Goal: Communication & Community: Answer question/provide support

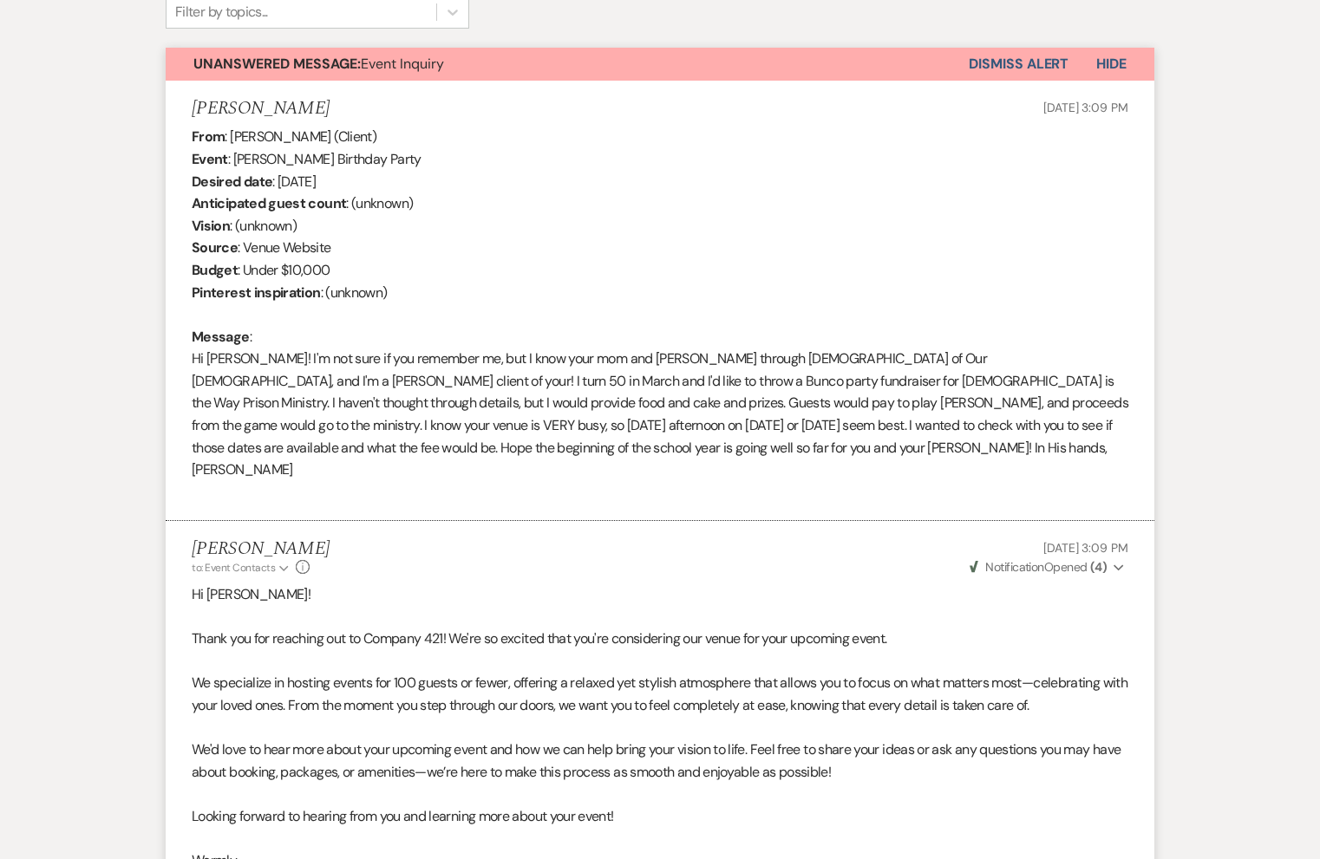
scroll to position [587, 0]
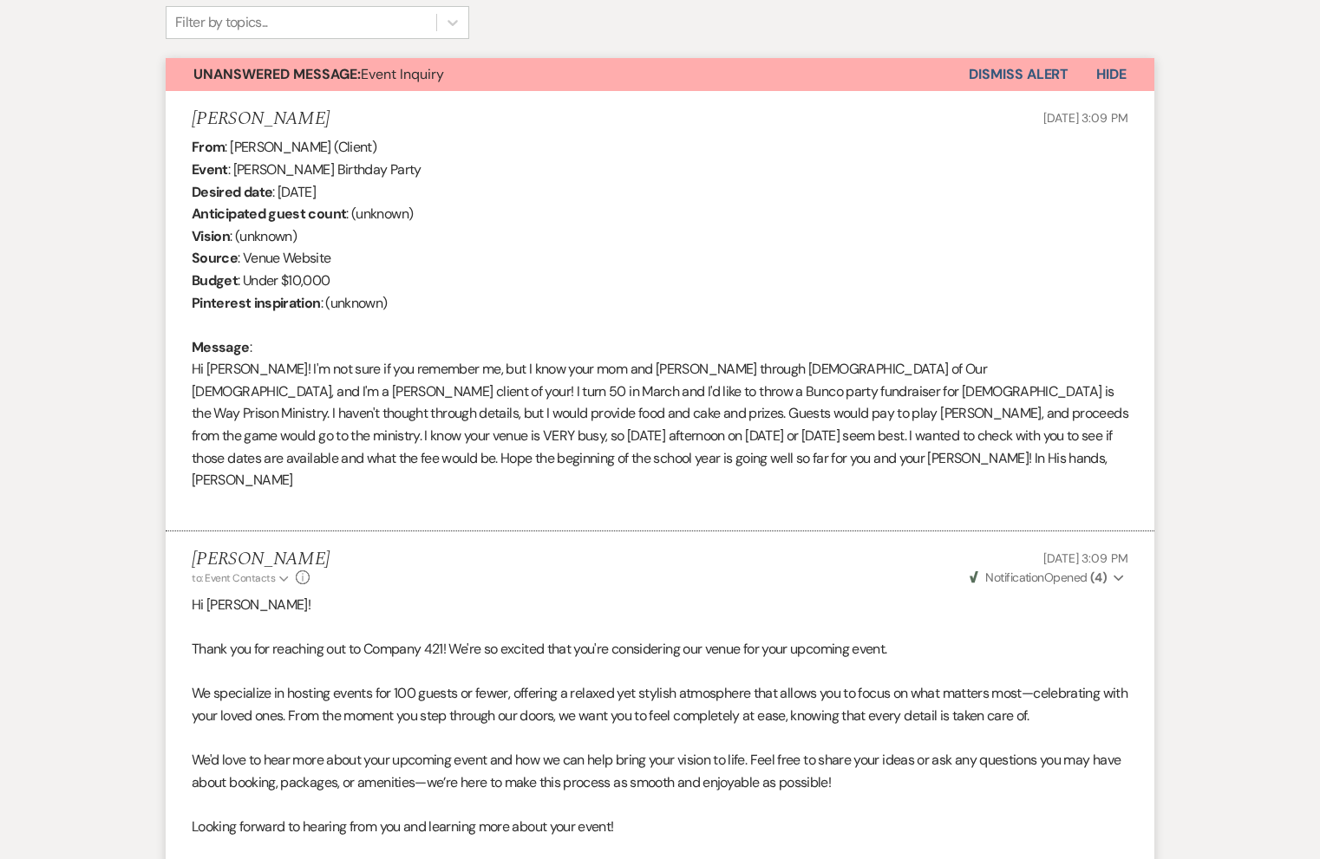
click at [847, 425] on div "From : Katie Sheridan (Client) Event : Katie Sheridan's Birthday Party Desired …" at bounding box center [660, 324] width 936 height 377
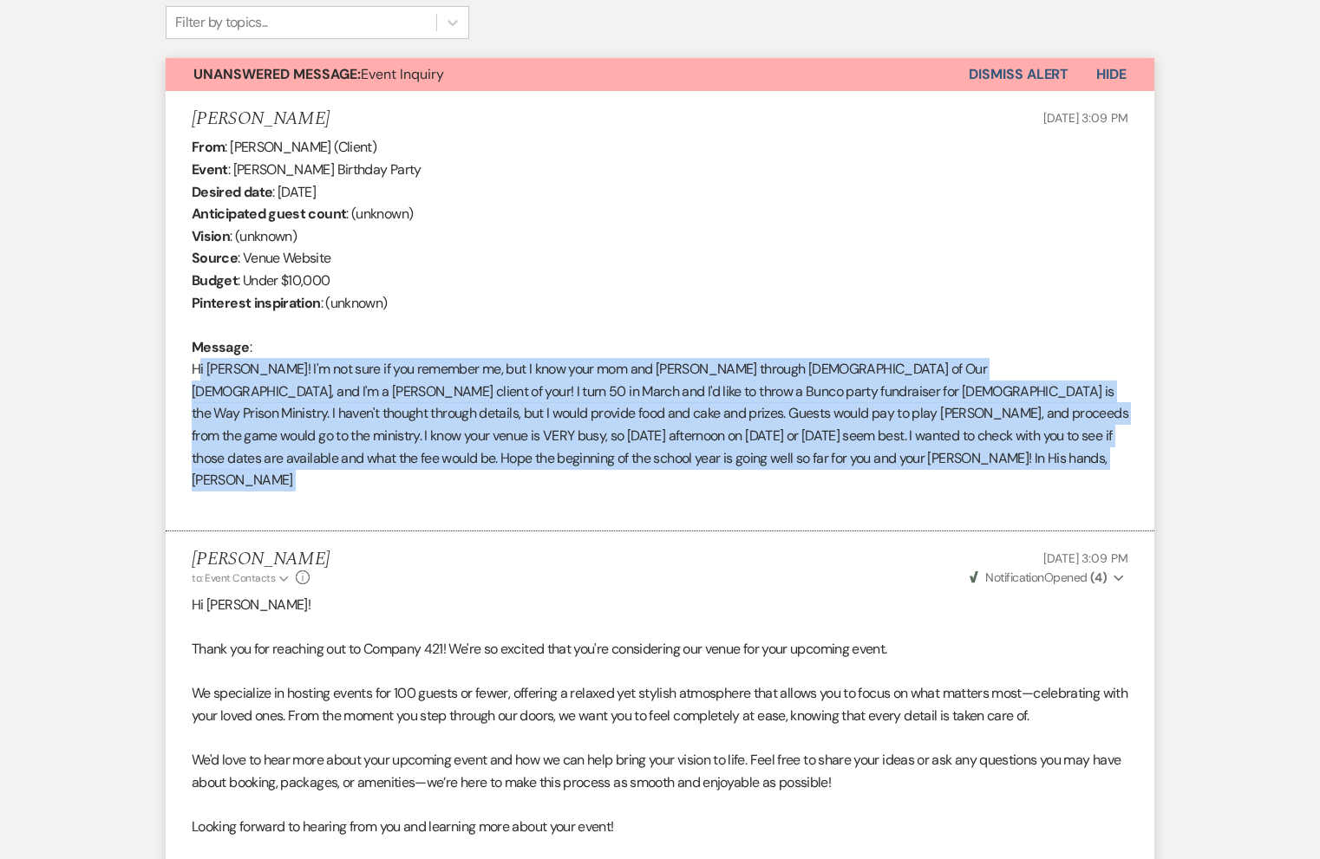
click at [847, 425] on div "From : Katie Sheridan (Client) Event : Katie Sheridan's Birthday Party Desired …" at bounding box center [660, 324] width 936 height 377
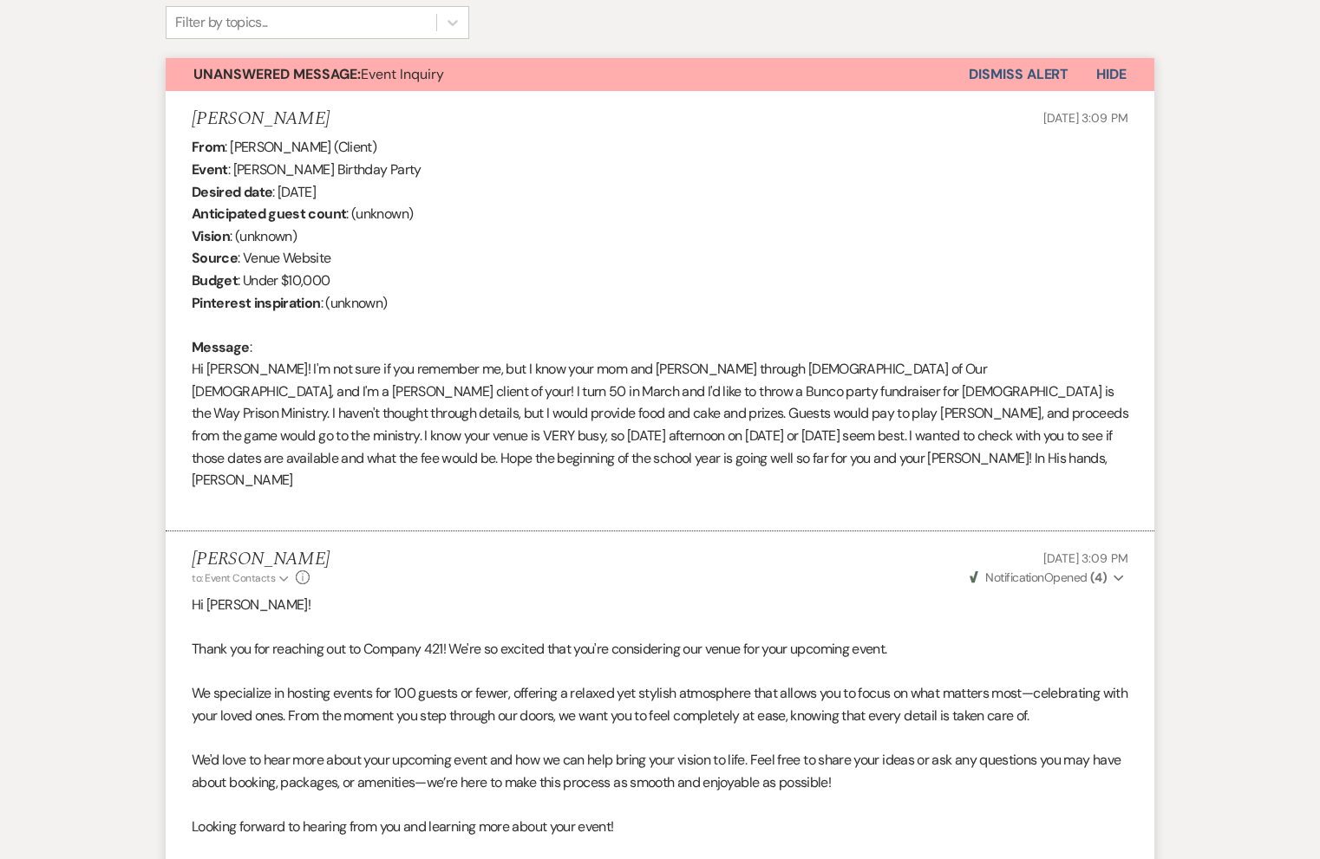
click at [812, 332] on div "From : Katie Sheridan (Client) Event : Katie Sheridan's Birthday Party Desired …" at bounding box center [660, 324] width 936 height 377
click at [714, 444] on div "From : Katie Sheridan (Client) Event : Katie Sheridan's Birthday Party Desired …" at bounding box center [660, 324] width 936 height 377
click at [697, 420] on div "From : Katie Sheridan (Client) Event : Katie Sheridan's Birthday Party Desired …" at bounding box center [660, 324] width 936 height 377
drag, startPoint x: 449, startPoint y: 393, endPoint x: 631, endPoint y: 395, distance: 182.1
click at [631, 395] on div "From : Katie Sheridan (Client) Event : Katie Sheridan's Birthday Party Desired …" at bounding box center [660, 324] width 936 height 377
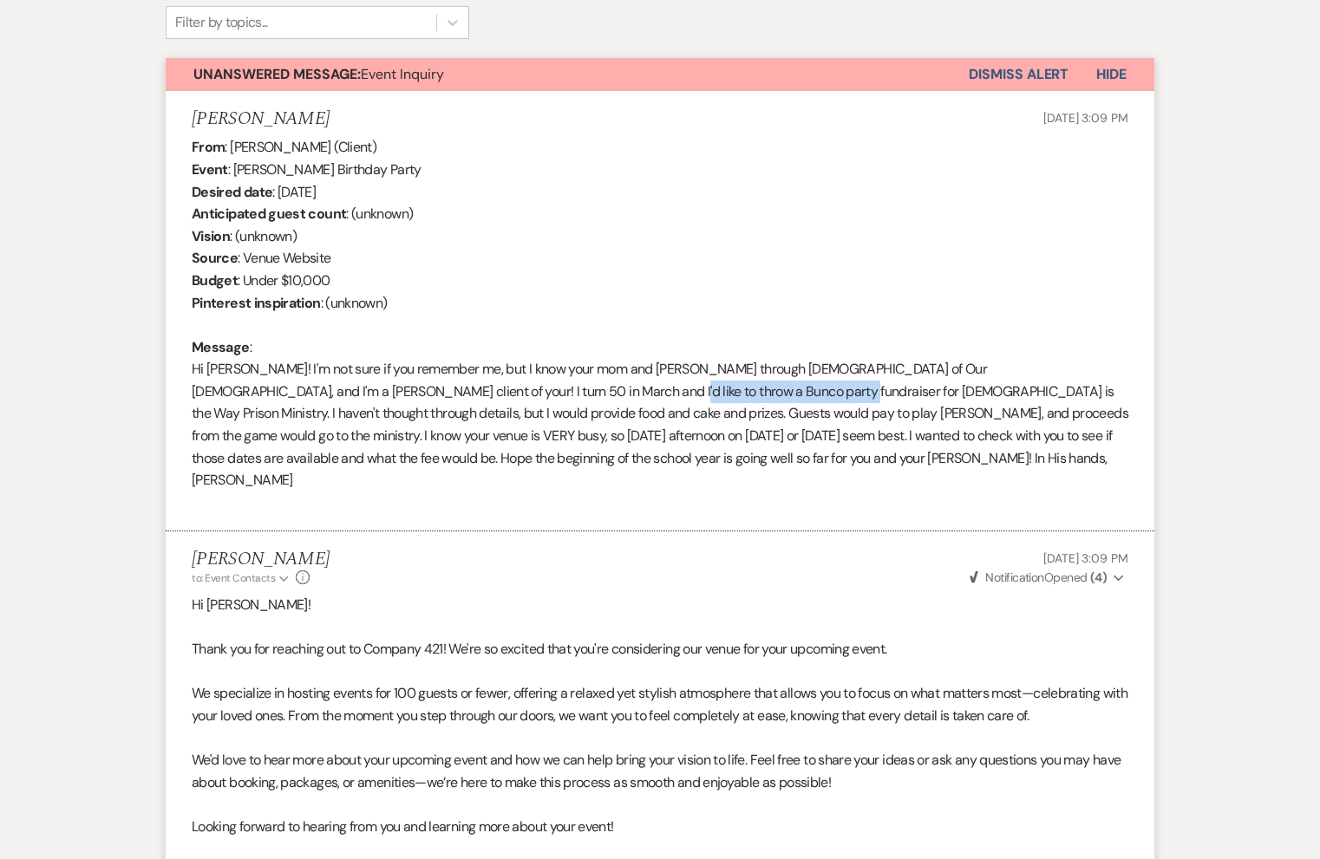
copy div "Jesus is the Way Prison Ministr"
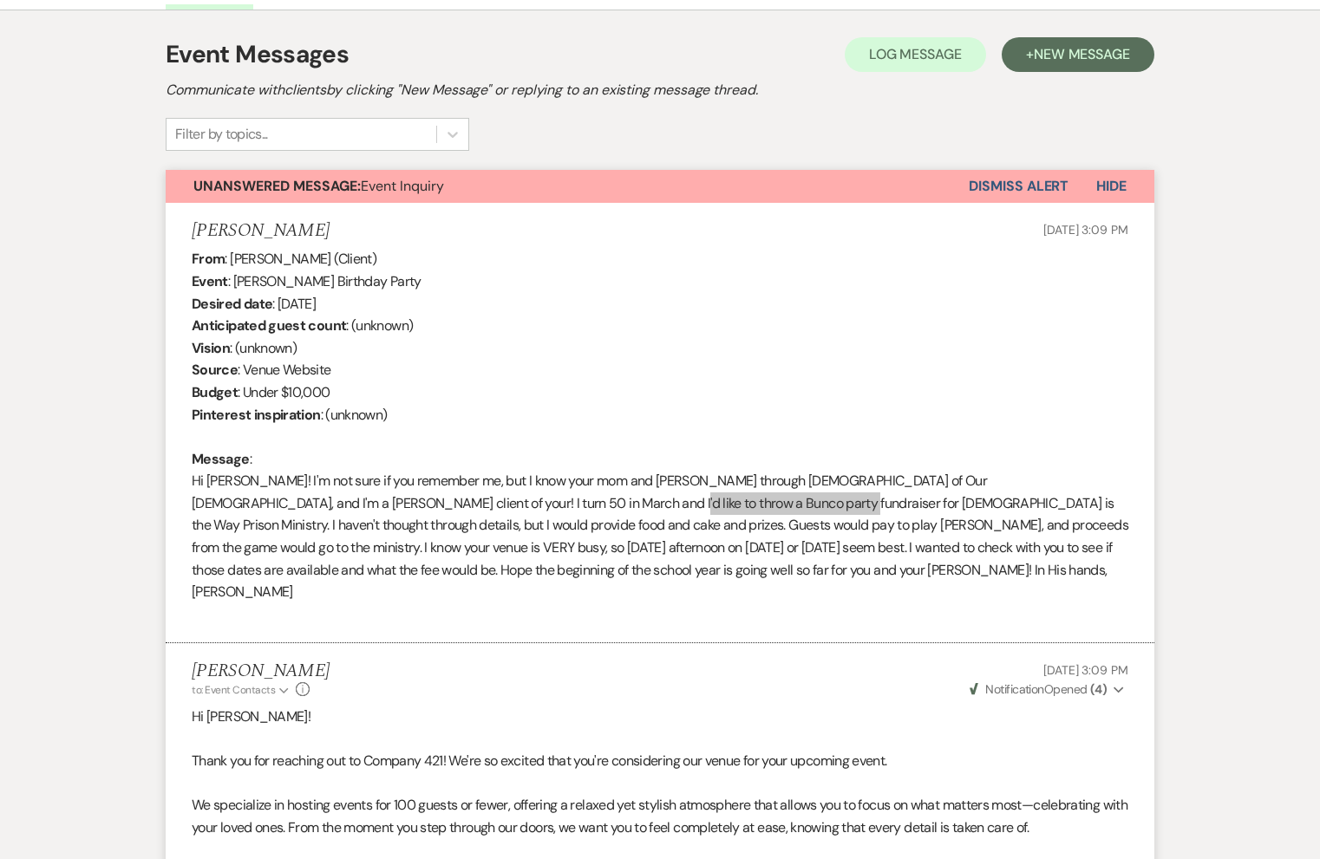
scroll to position [472, 0]
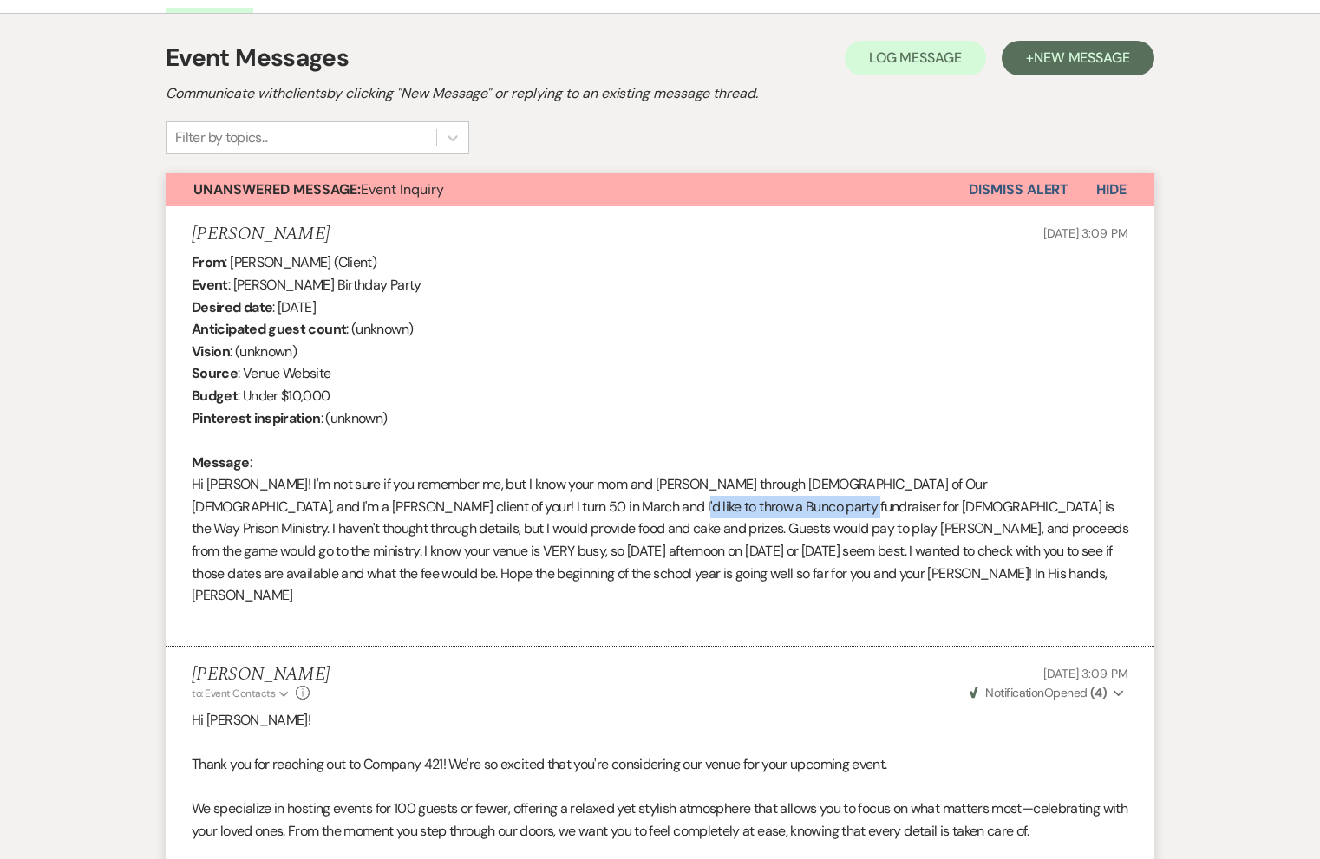
click at [424, 418] on div "From : Katie Sheridan (Client) Event : Katie Sheridan's Birthday Party Desired …" at bounding box center [660, 439] width 936 height 377
click at [381, 419] on div "From : Katie Sheridan (Client) Event : Katie Sheridan's Birthday Party Desired …" at bounding box center [660, 439] width 936 height 377
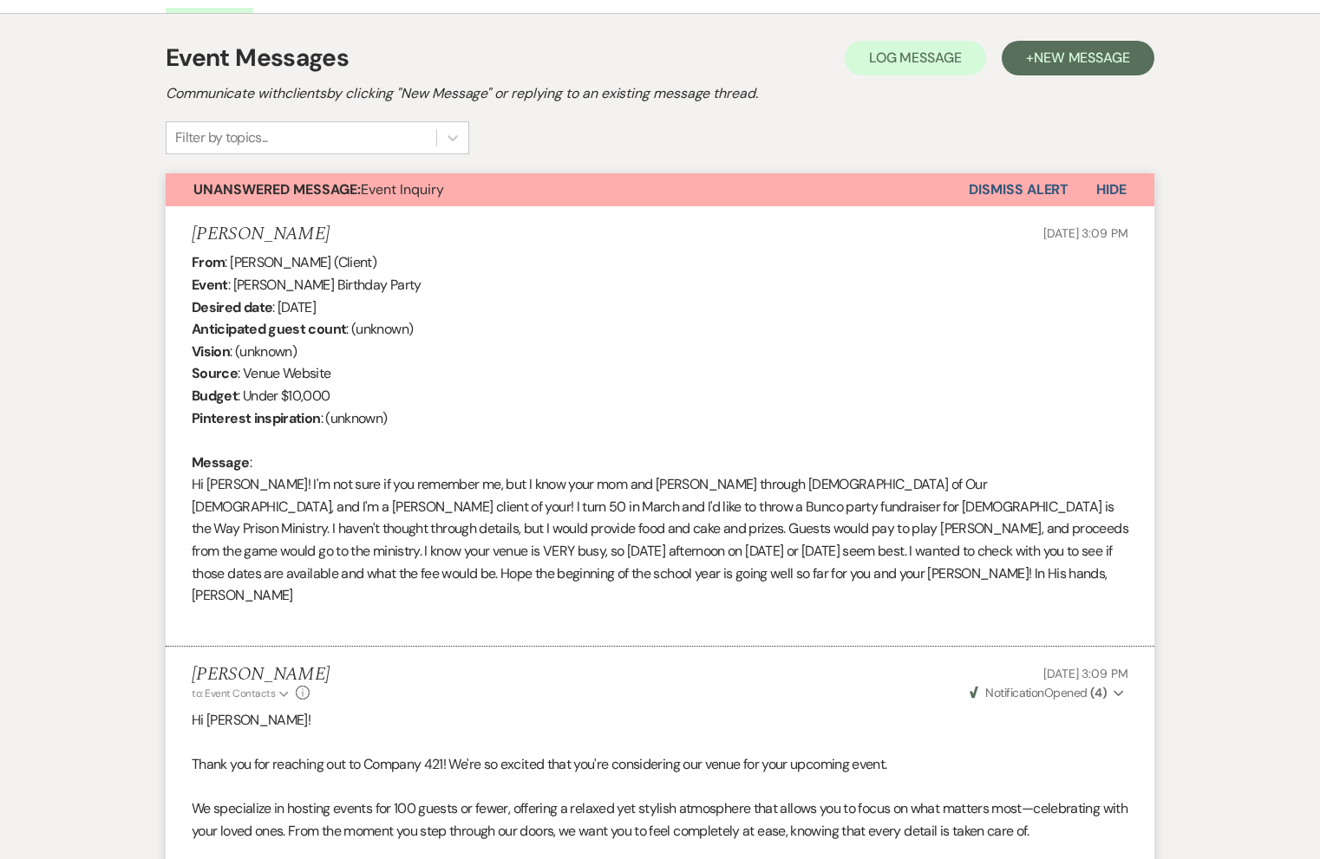
click at [304, 389] on div "From : Katie Sheridan (Client) Event : Katie Sheridan's Birthday Party Desired …" at bounding box center [660, 439] width 936 height 377
click at [289, 376] on div "From : Katie Sheridan (Client) Event : Katie Sheridan's Birthday Party Desired …" at bounding box center [660, 439] width 936 height 377
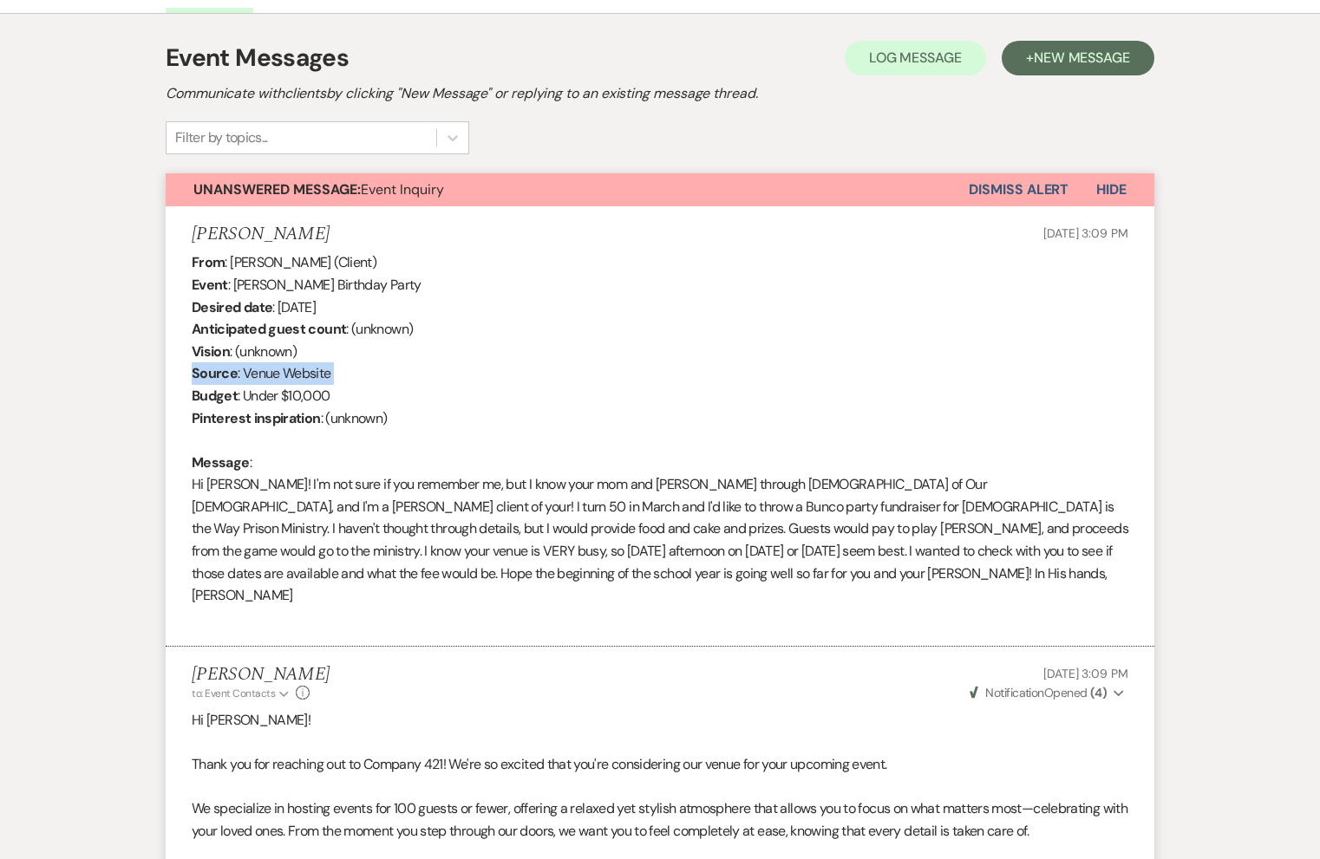
click at [289, 376] on div "From : Katie Sheridan (Client) Event : Katie Sheridan's Birthday Party Desired …" at bounding box center [660, 439] width 936 height 377
click at [264, 354] on div "From : Katie Sheridan (Client) Event : Katie Sheridan's Birthday Party Desired …" at bounding box center [660, 439] width 936 height 377
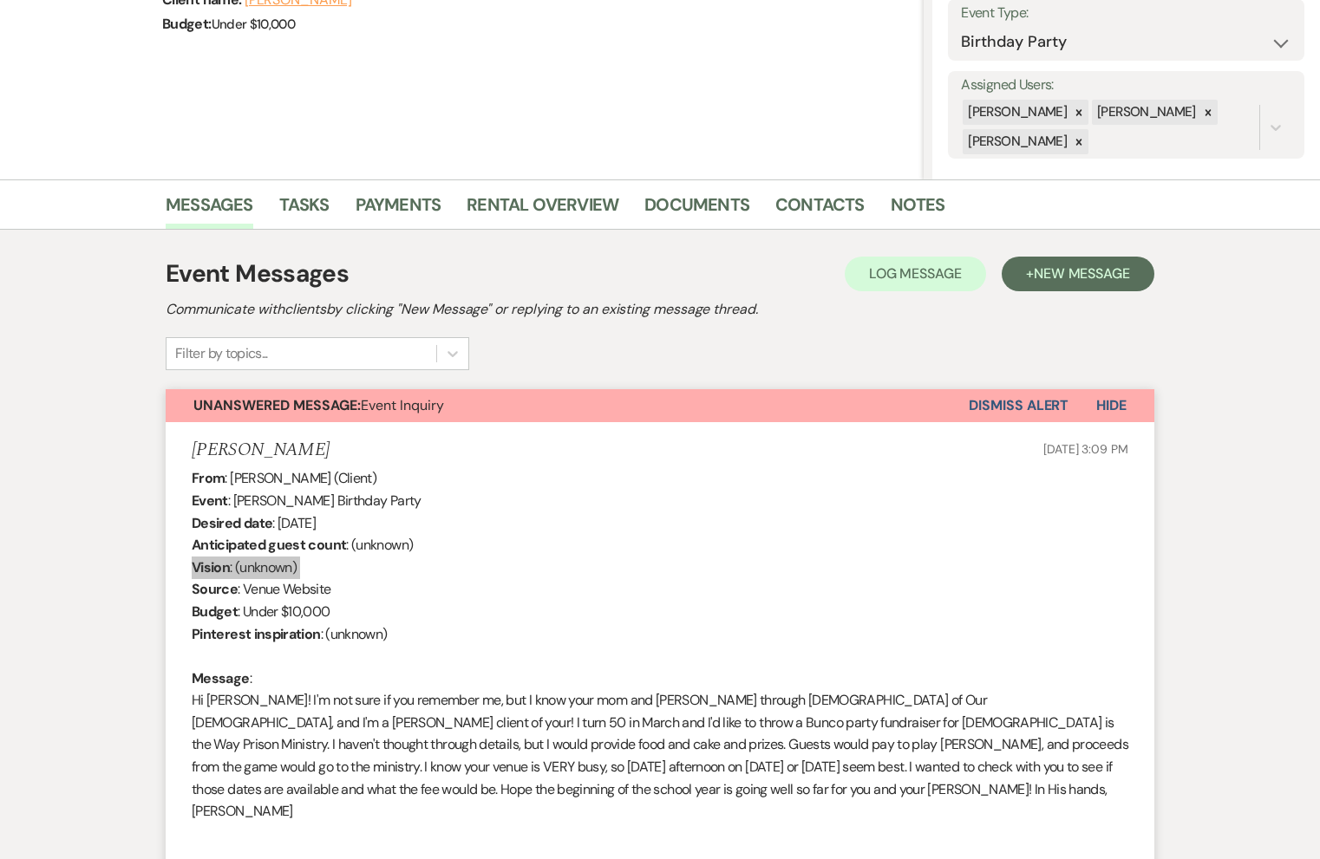
scroll to position [265, 0]
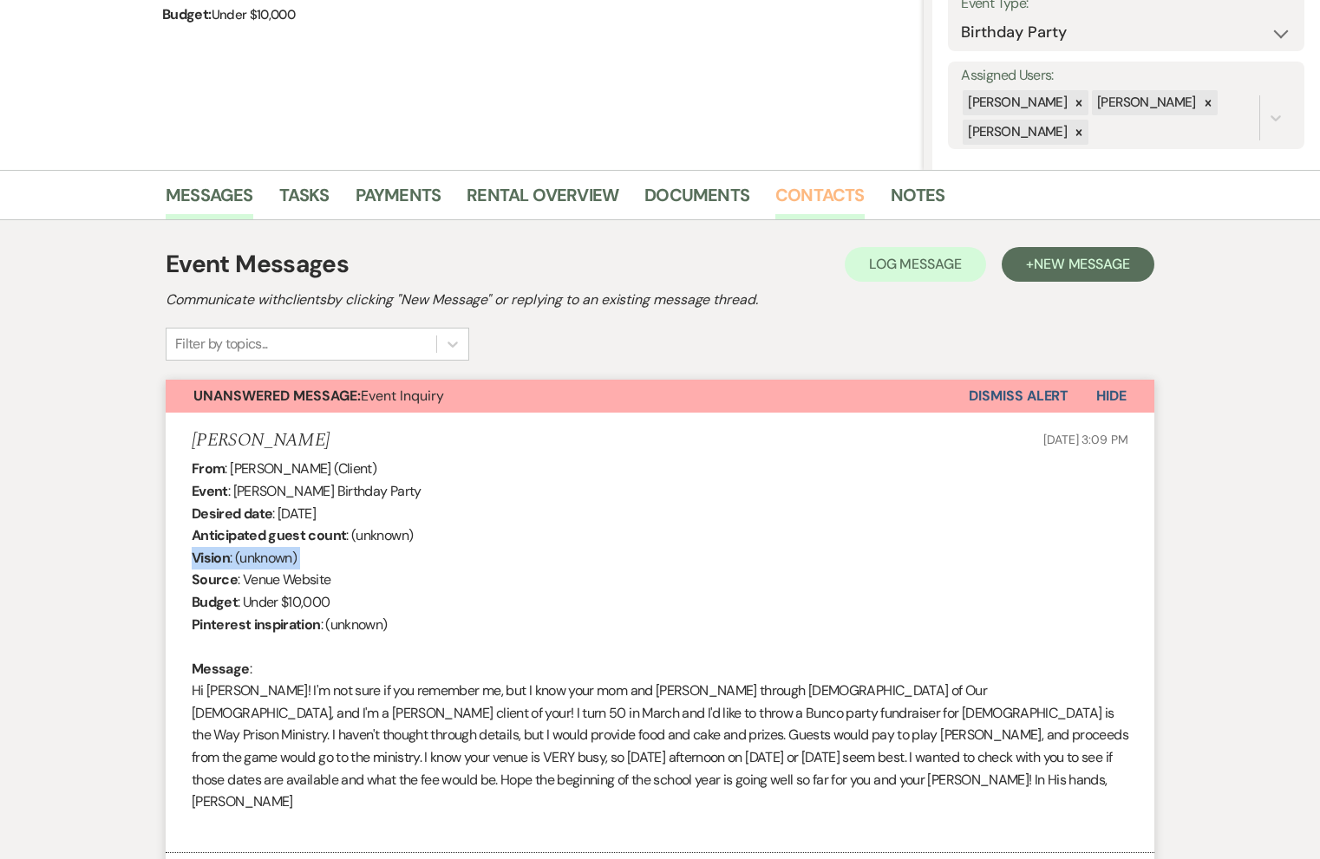
click at [804, 192] on link "Contacts" at bounding box center [819, 200] width 89 height 38
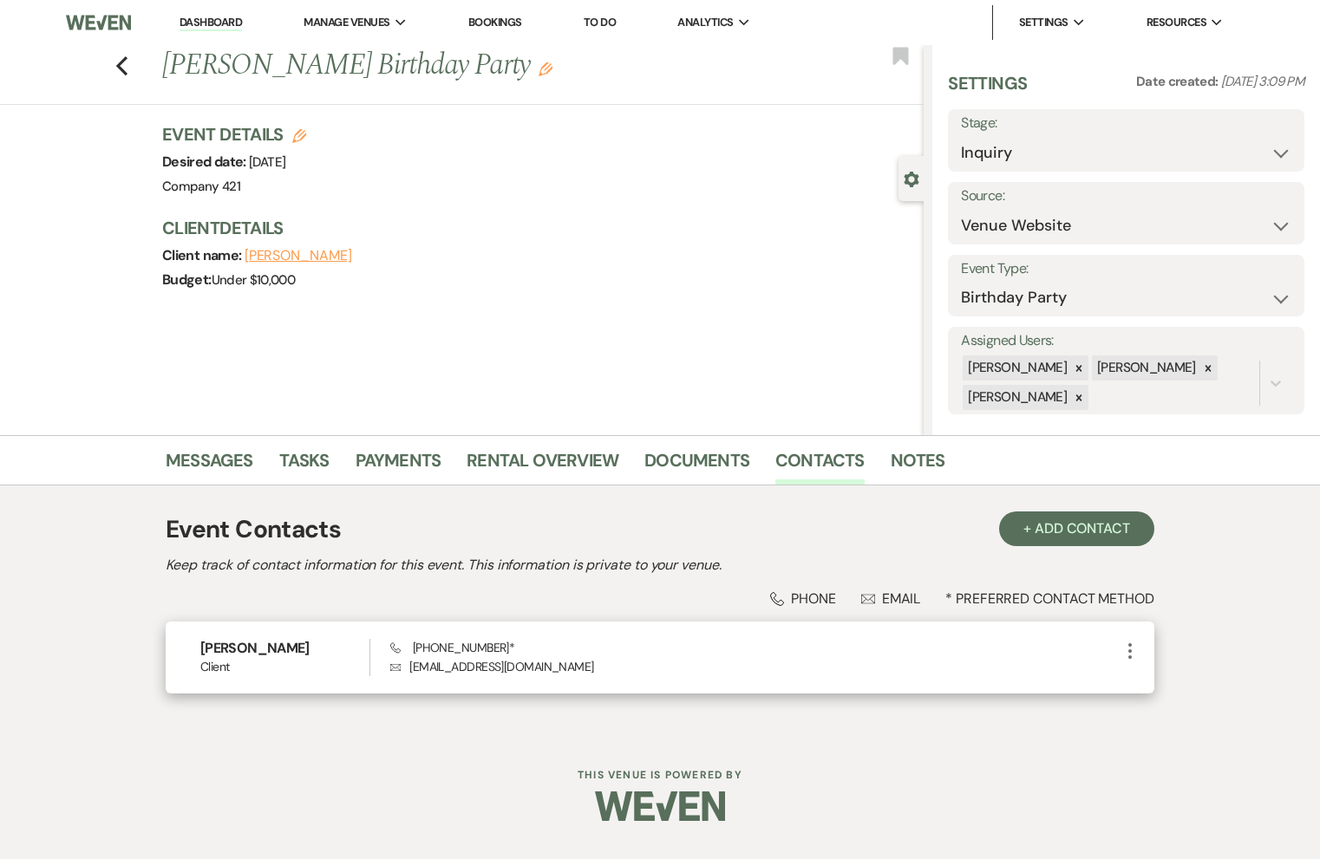
click at [563, 671] on p "Envelope katiecakes35@gmail.com" at bounding box center [754, 666] width 729 height 19
copy div "katiecakes35@gmail.com More"
click at [495, 649] on span "Phone (217) 493-0949 *" at bounding box center [452, 648] width 125 height 16
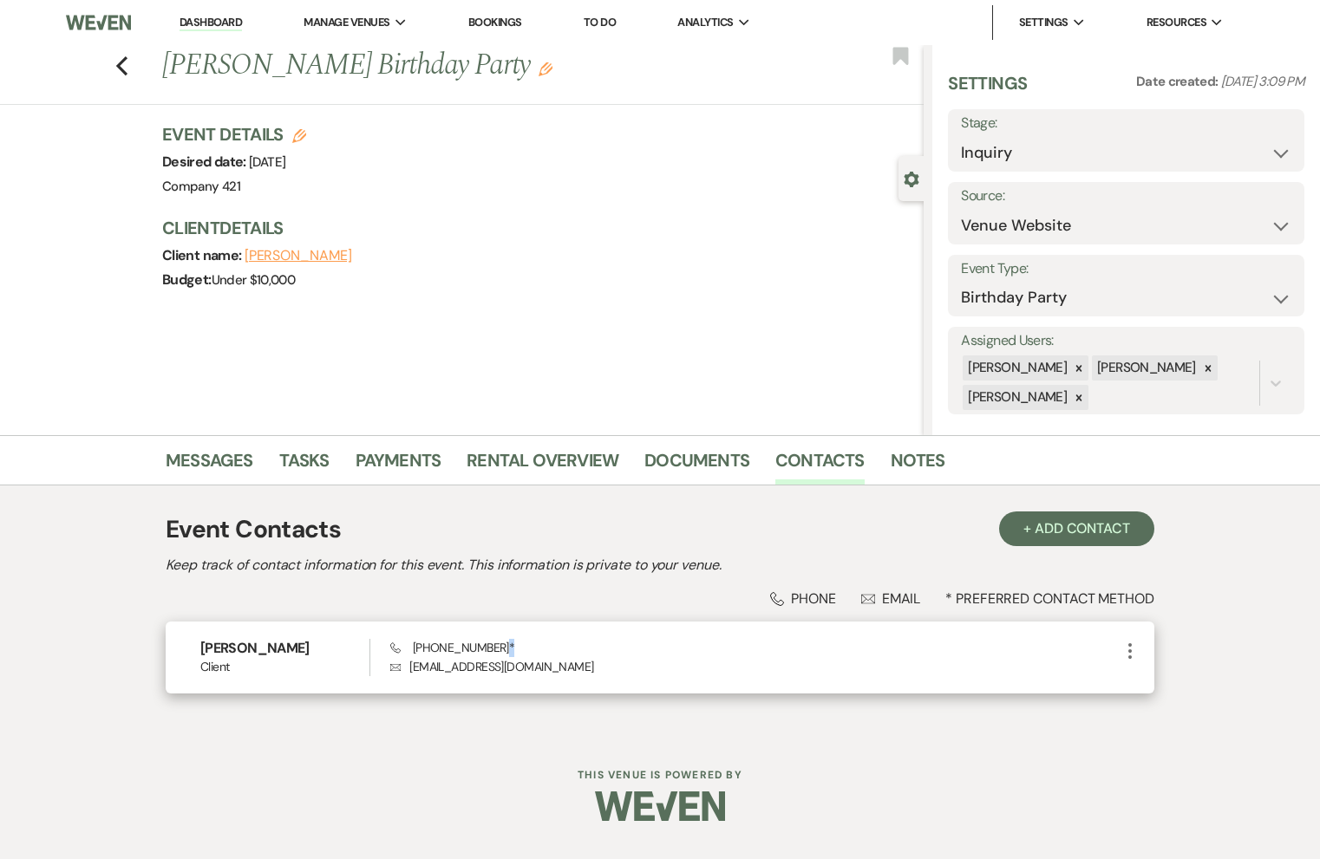
click at [495, 649] on span "Phone (217) 493-0949 *" at bounding box center [452, 648] width 125 height 16
copy span "(217) 493-0949 *"
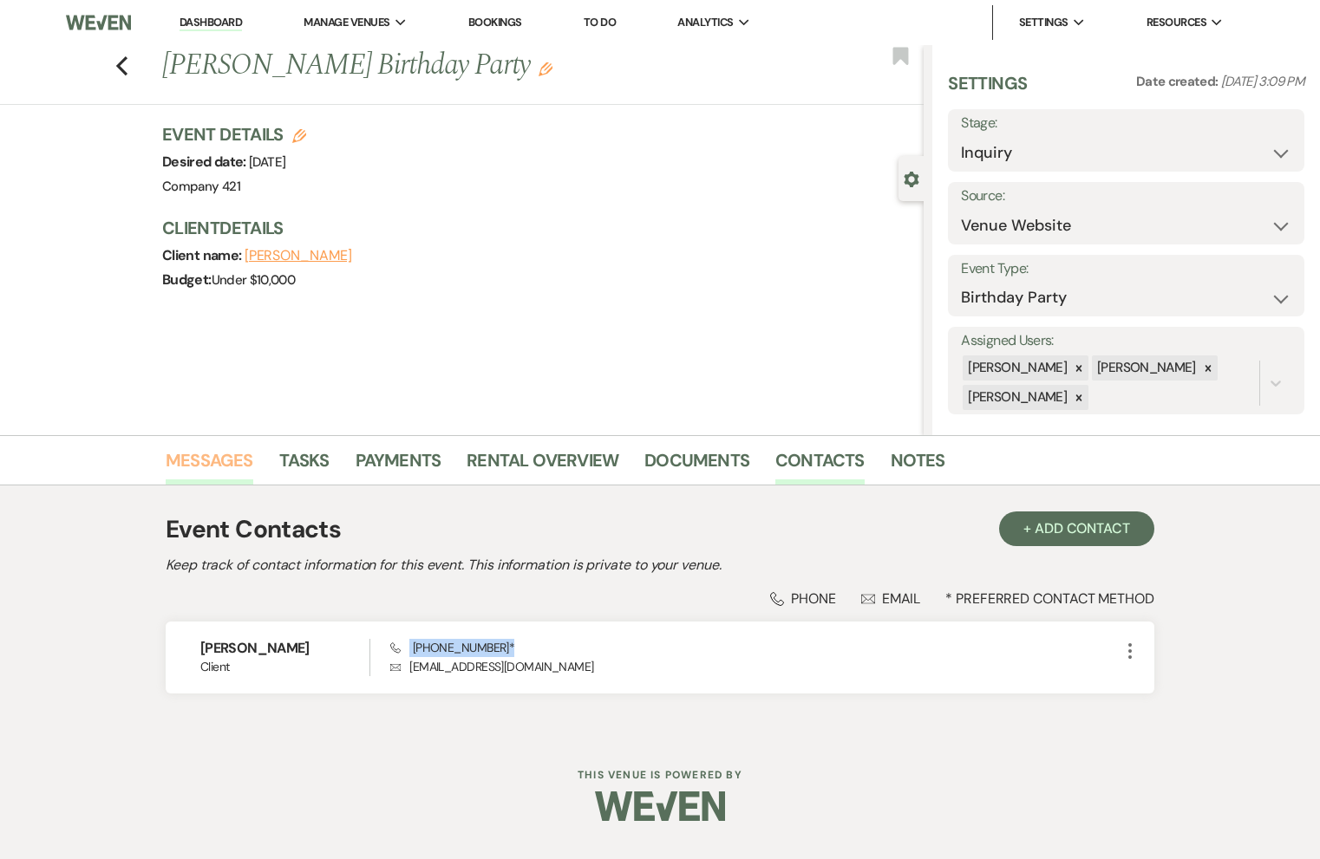
click at [228, 465] on link "Messages" at bounding box center [210, 466] width 88 height 38
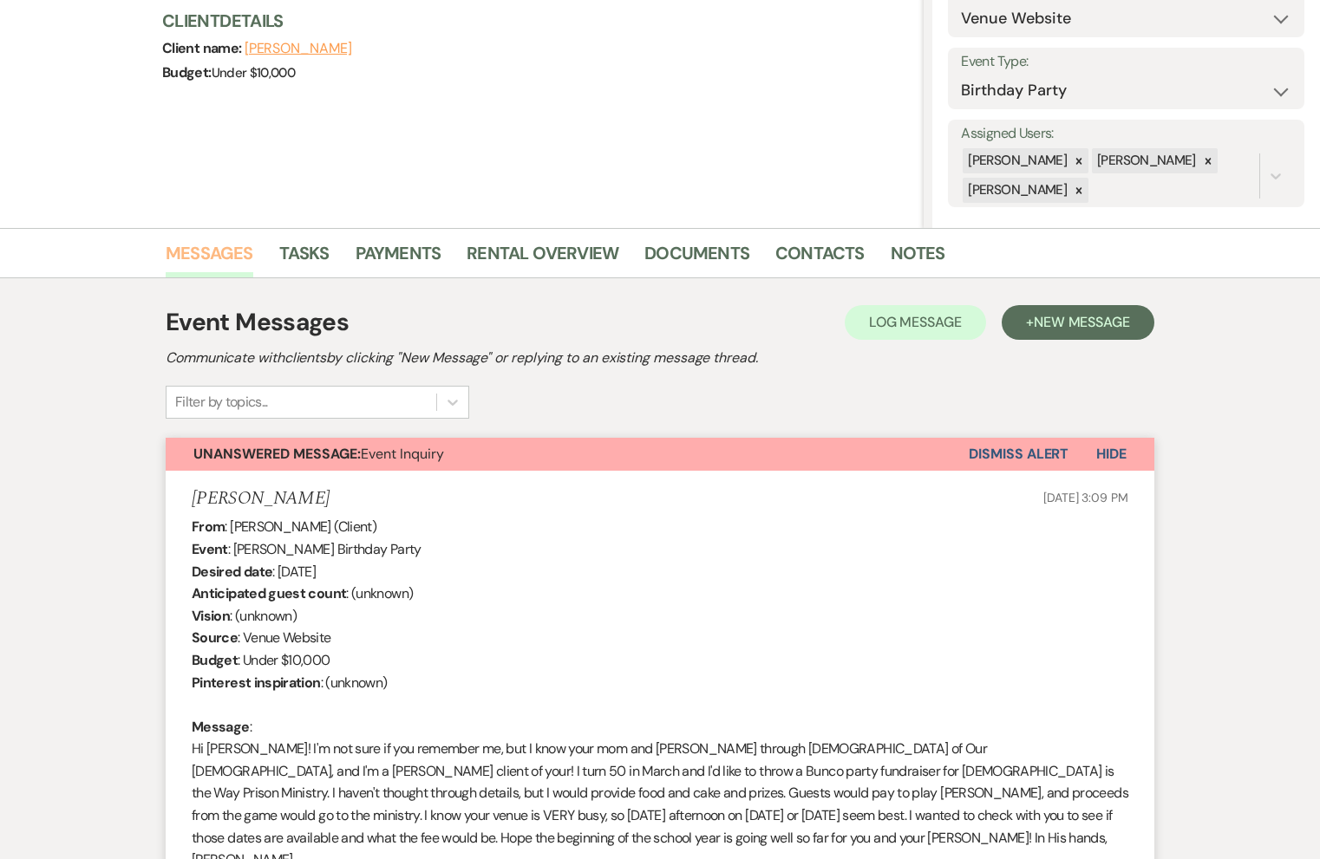
scroll to position [503, 0]
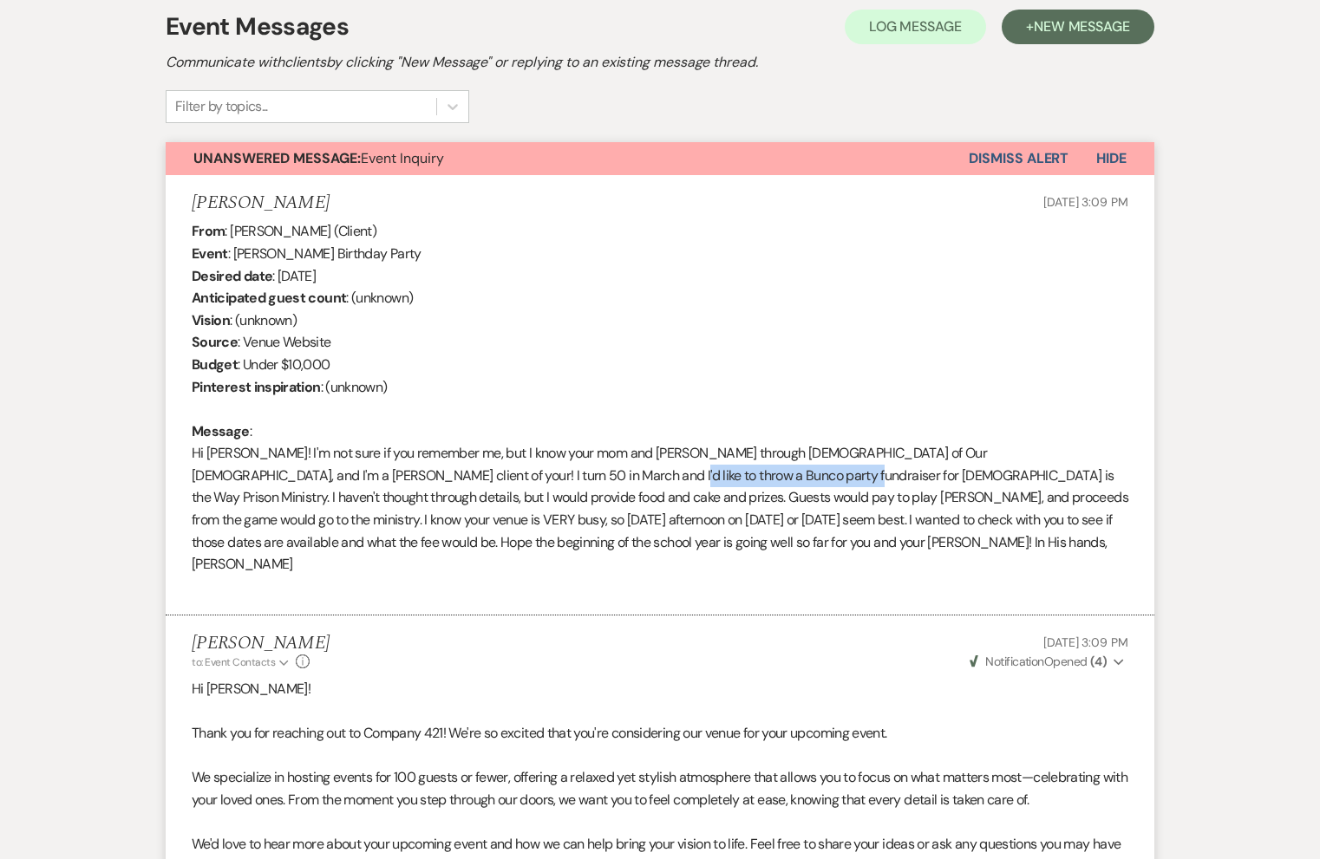
drag, startPoint x: 450, startPoint y: 475, endPoint x: 634, endPoint y: 479, distance: 183.8
click at [634, 479] on div "From : Katie Sheridan (Client) Event : Katie Sheridan's Birthday Party Desired …" at bounding box center [660, 408] width 936 height 377
copy div "Jesus is the Way Prison Ministry"
click at [996, 158] on button "Dismiss Alert" at bounding box center [1018, 158] width 100 height 33
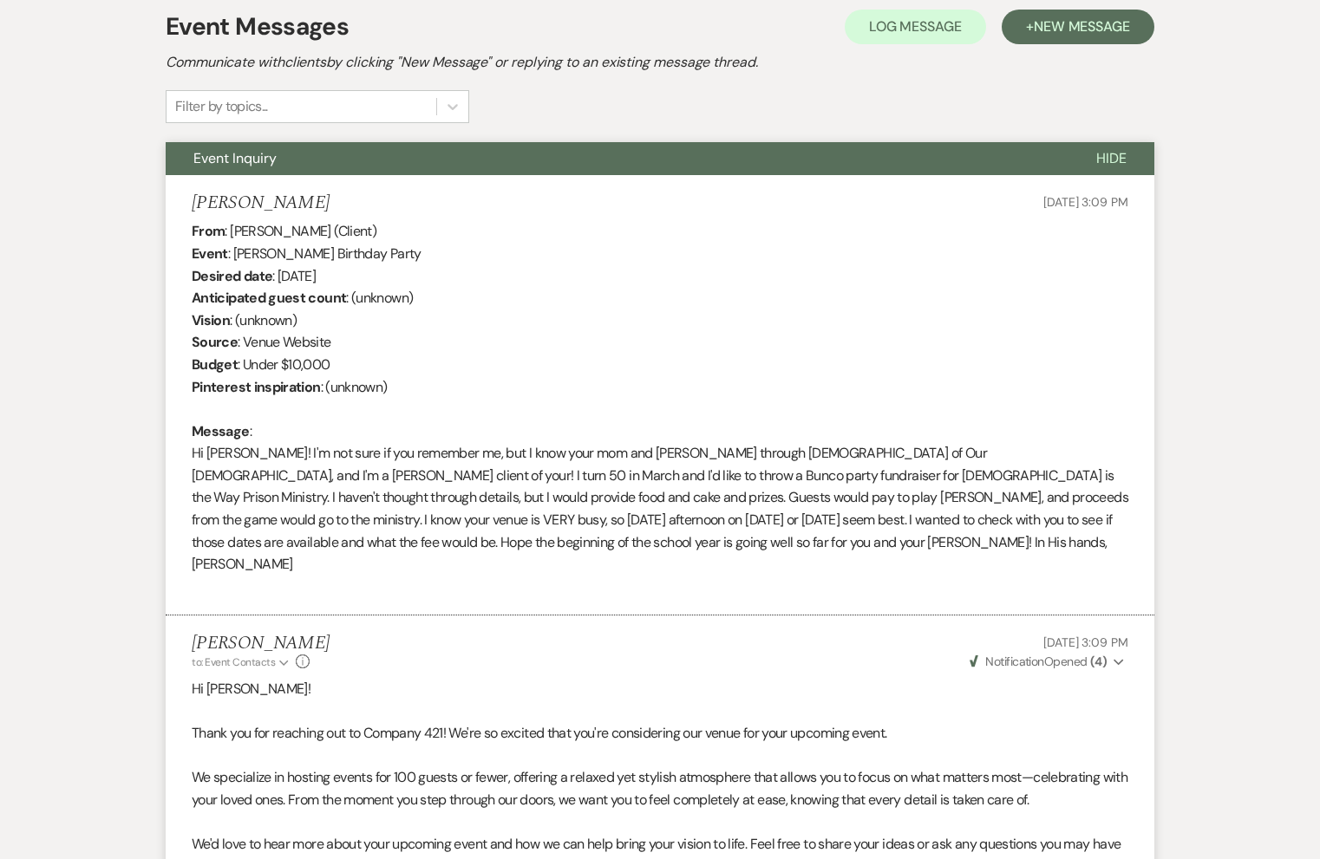
click at [467, 224] on div "From : Katie Sheridan (Client) Event : Katie Sheridan's Birthday Party Desired …" at bounding box center [660, 408] width 936 height 377
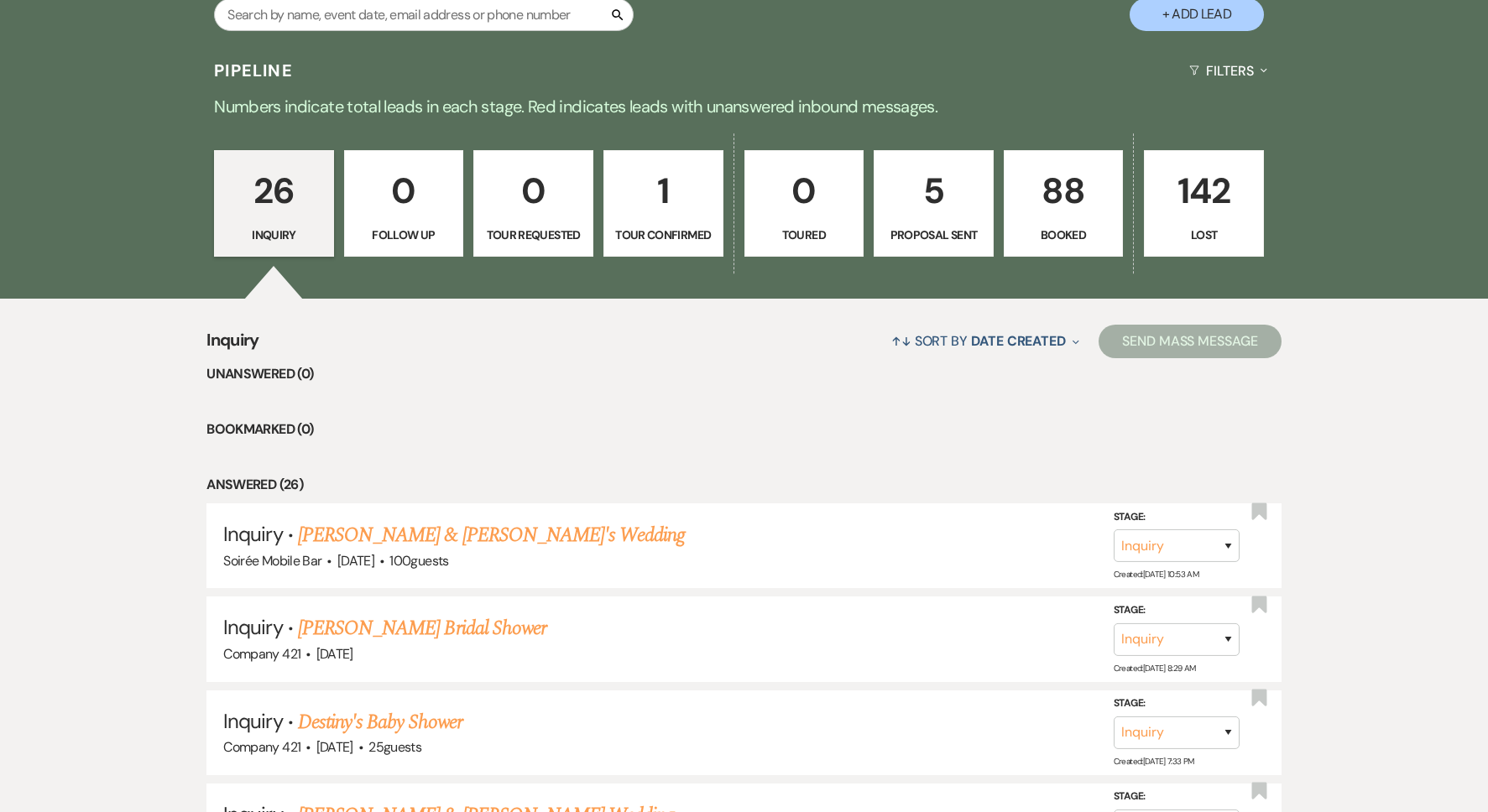
scroll to position [201, 0]
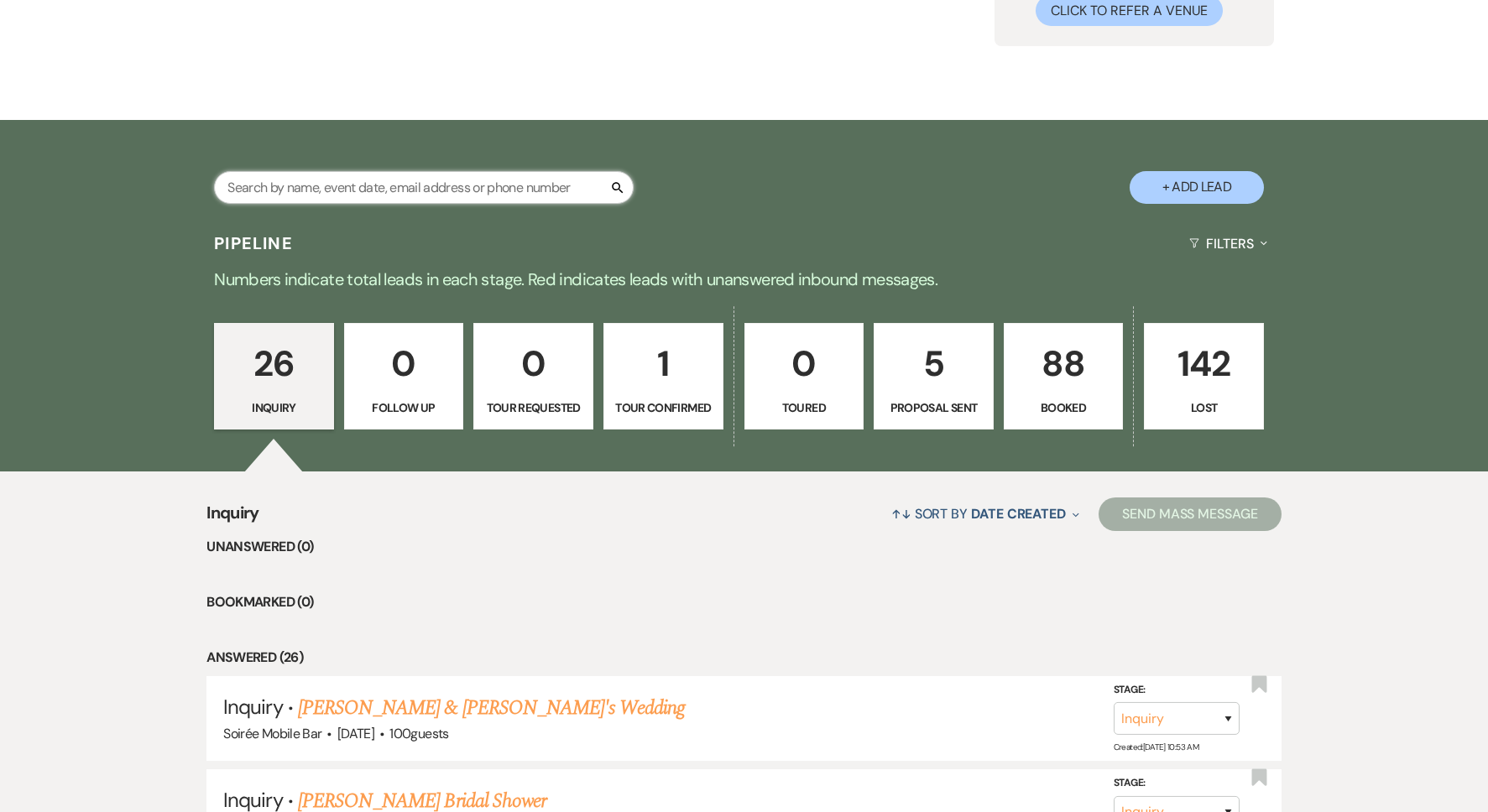
click at [325, 195] on input "text" at bounding box center [423, 188] width 419 height 33
type input "javi"
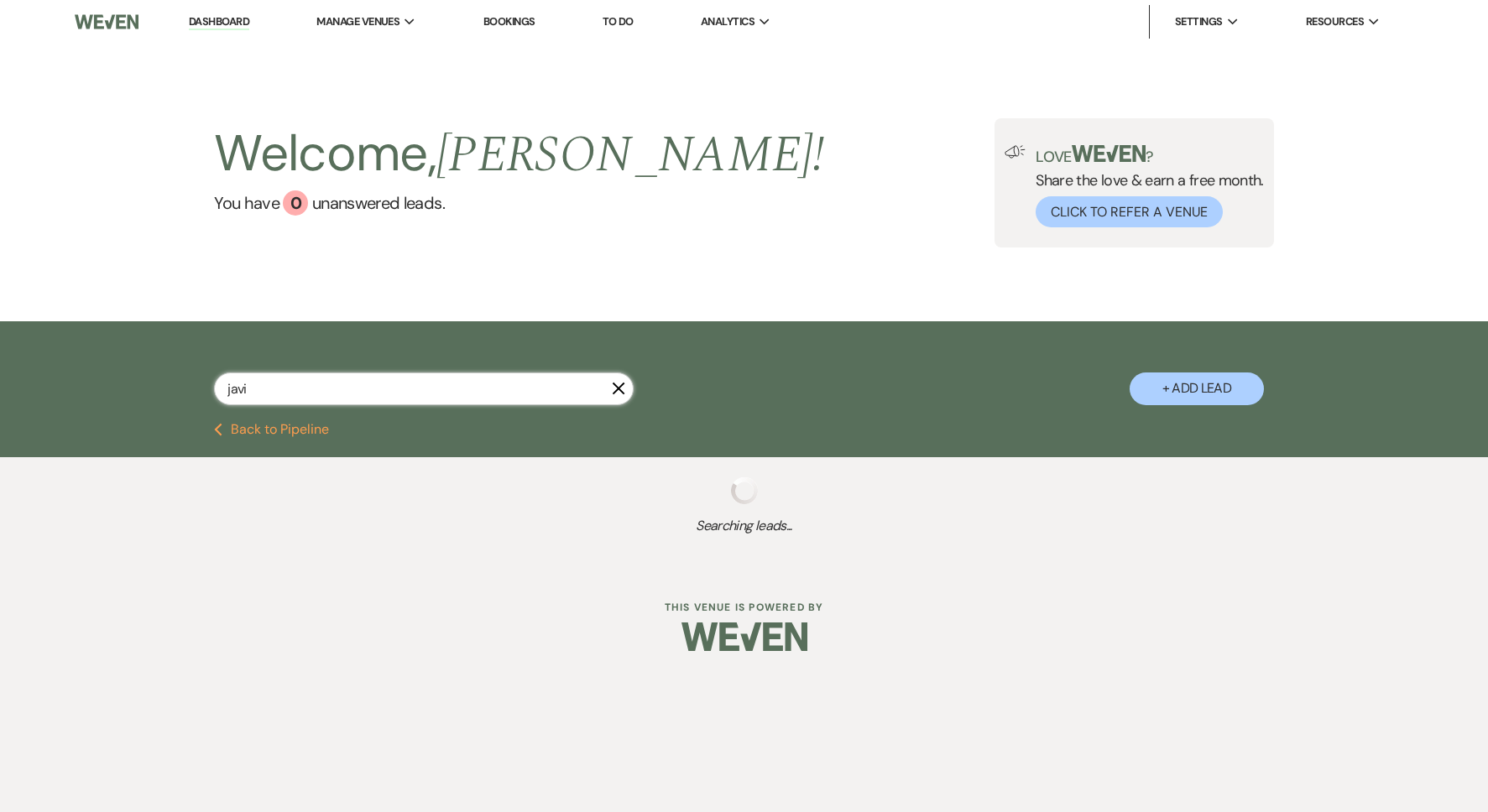
select select "8"
select select "4"
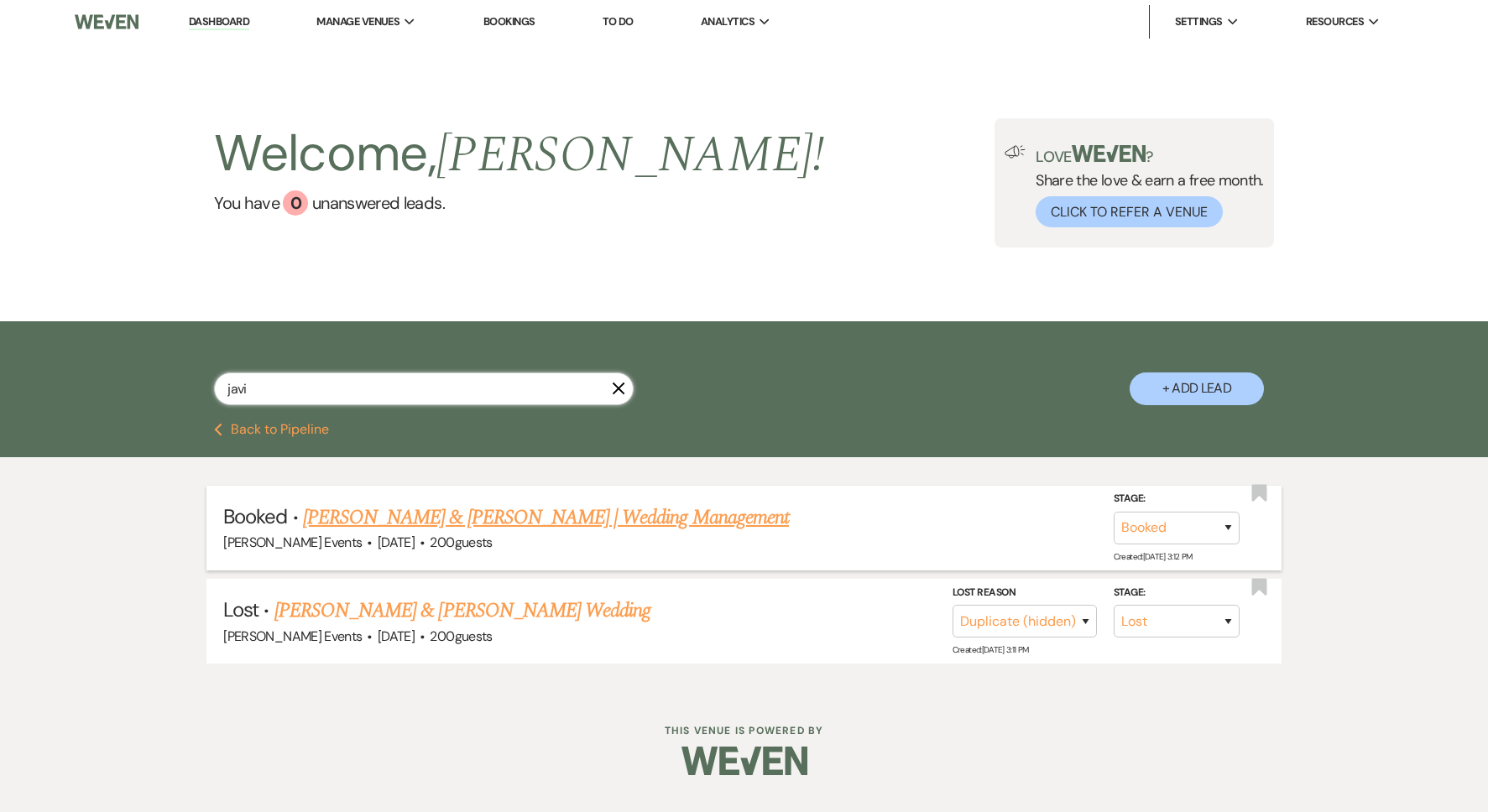
type input "javi"
click at [330, 517] on link "[PERSON_NAME] & [PERSON_NAME] | Wedding Management" at bounding box center [546, 517] width 486 height 30
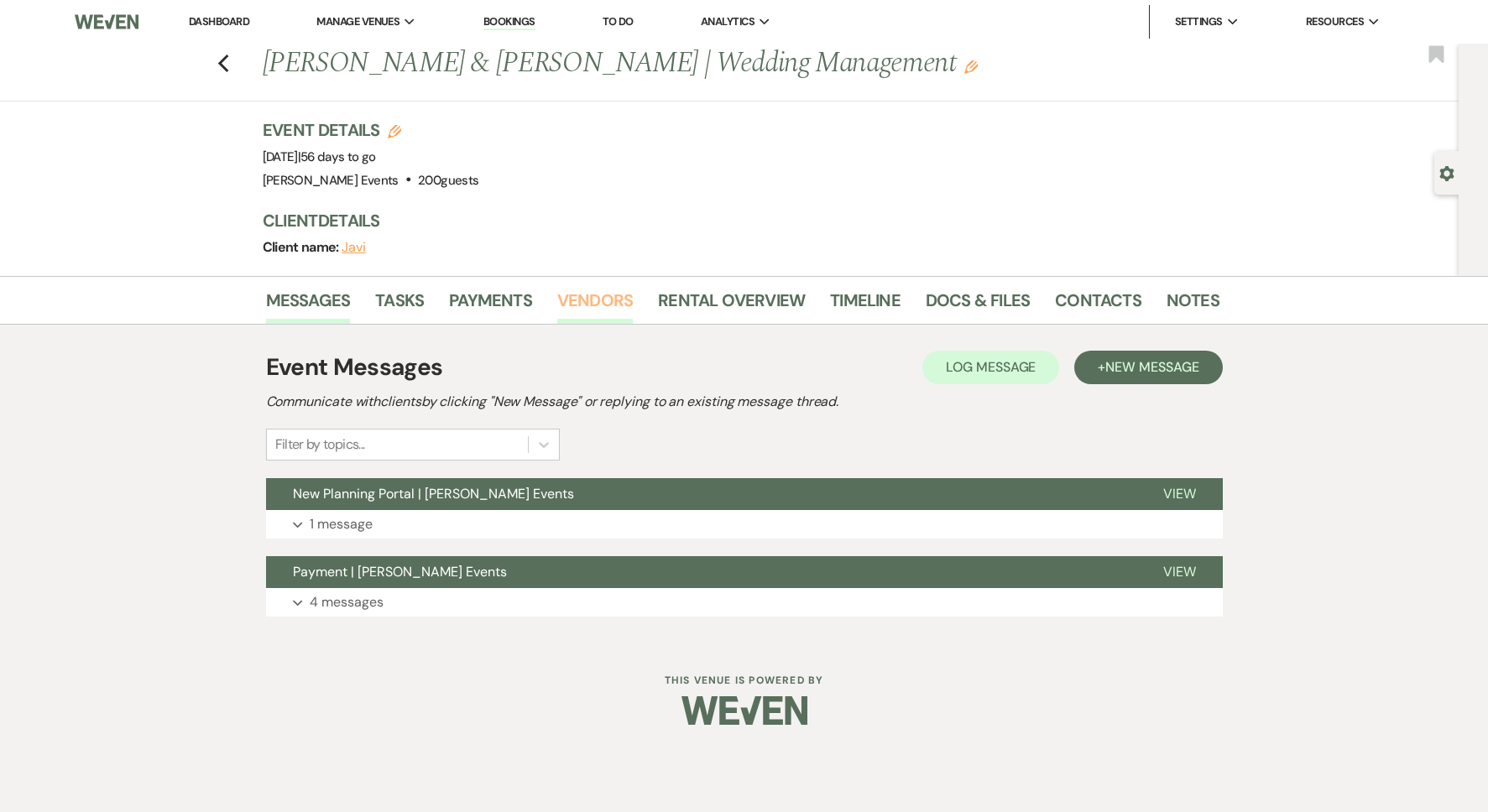
click at [616, 304] on link "Vendors" at bounding box center [595, 306] width 76 height 37
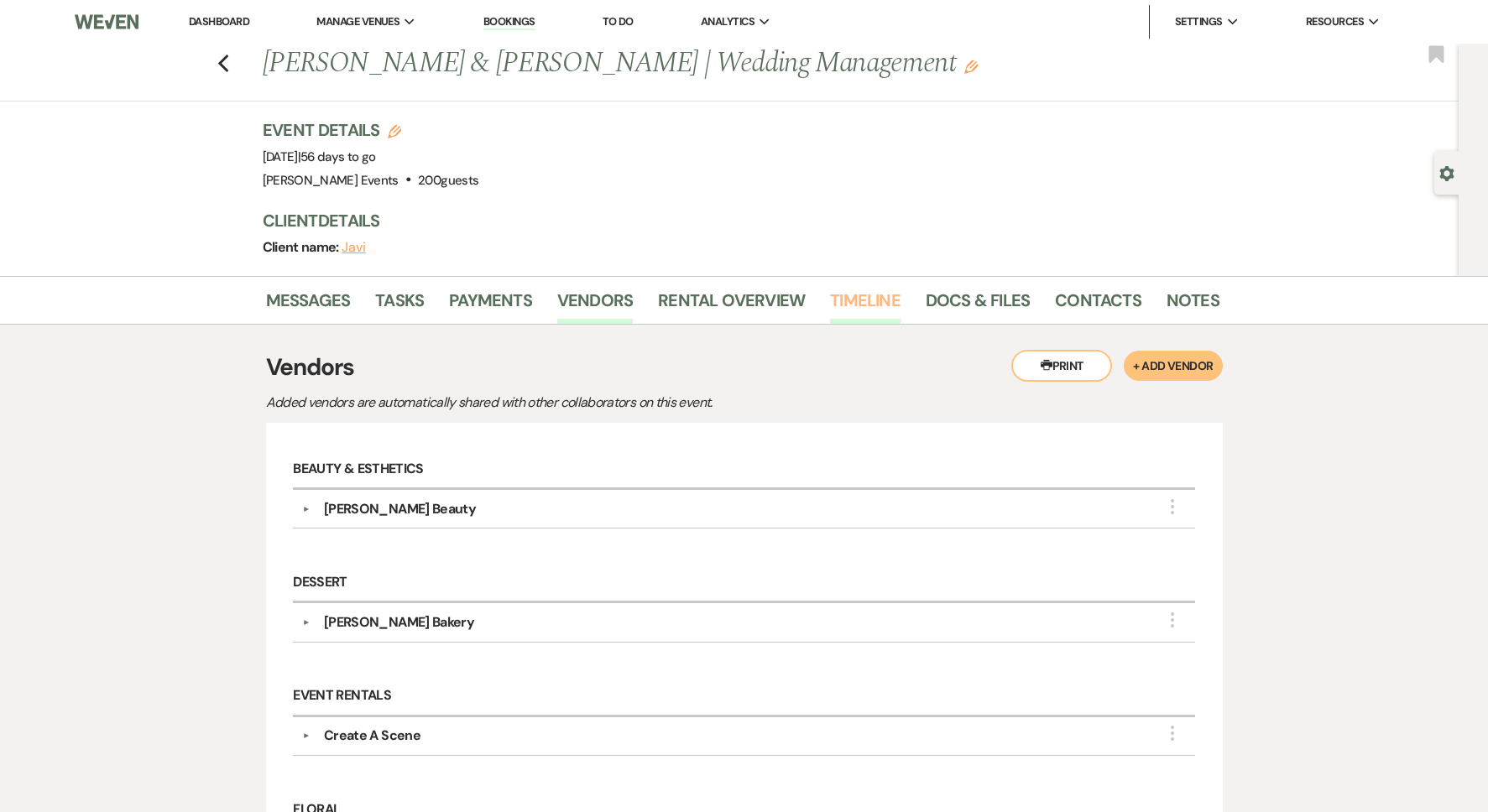
click at [868, 293] on link "Timeline" at bounding box center [865, 306] width 71 height 37
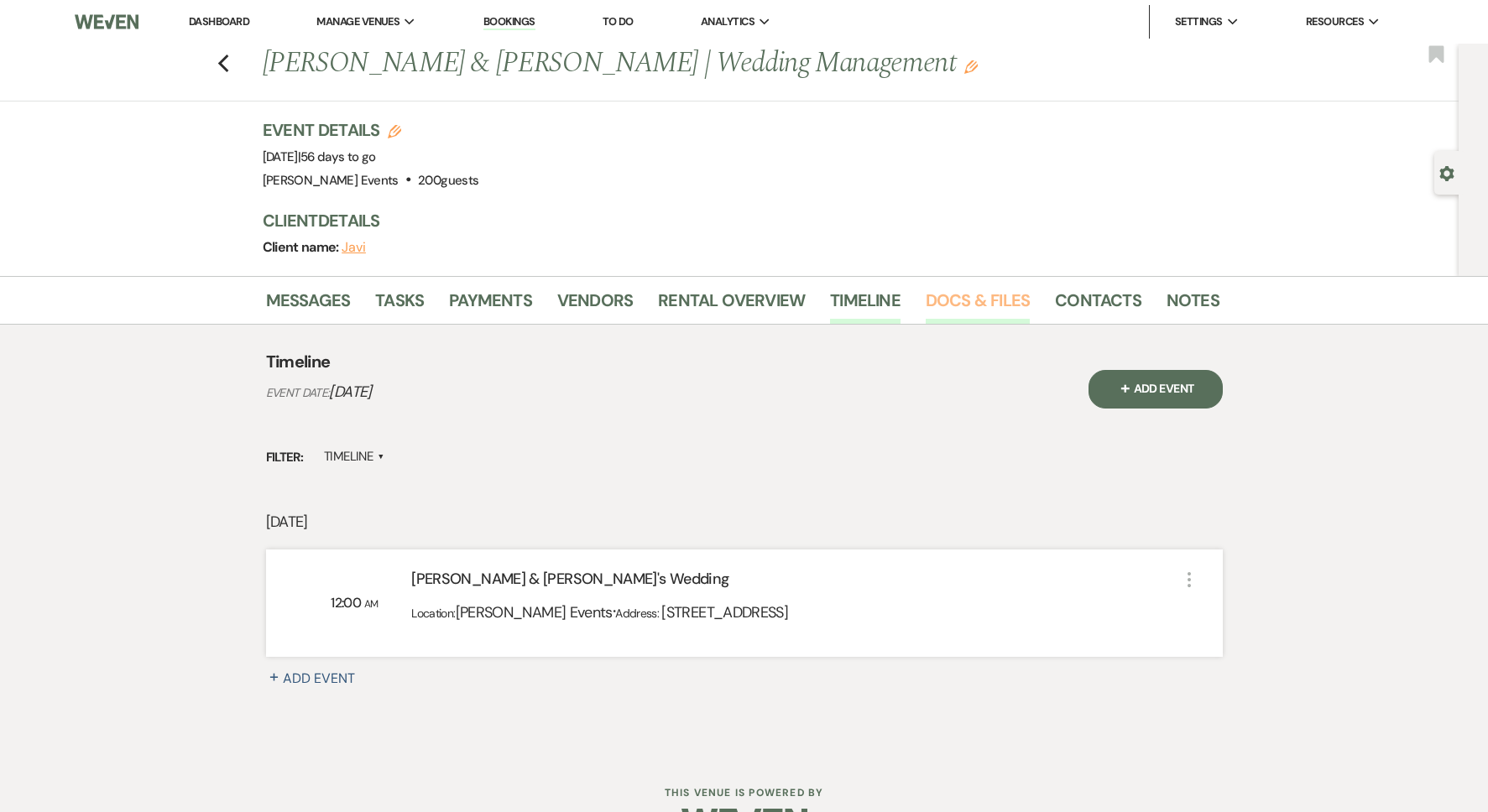
click at [950, 308] on link "Docs & Files" at bounding box center [978, 306] width 105 height 37
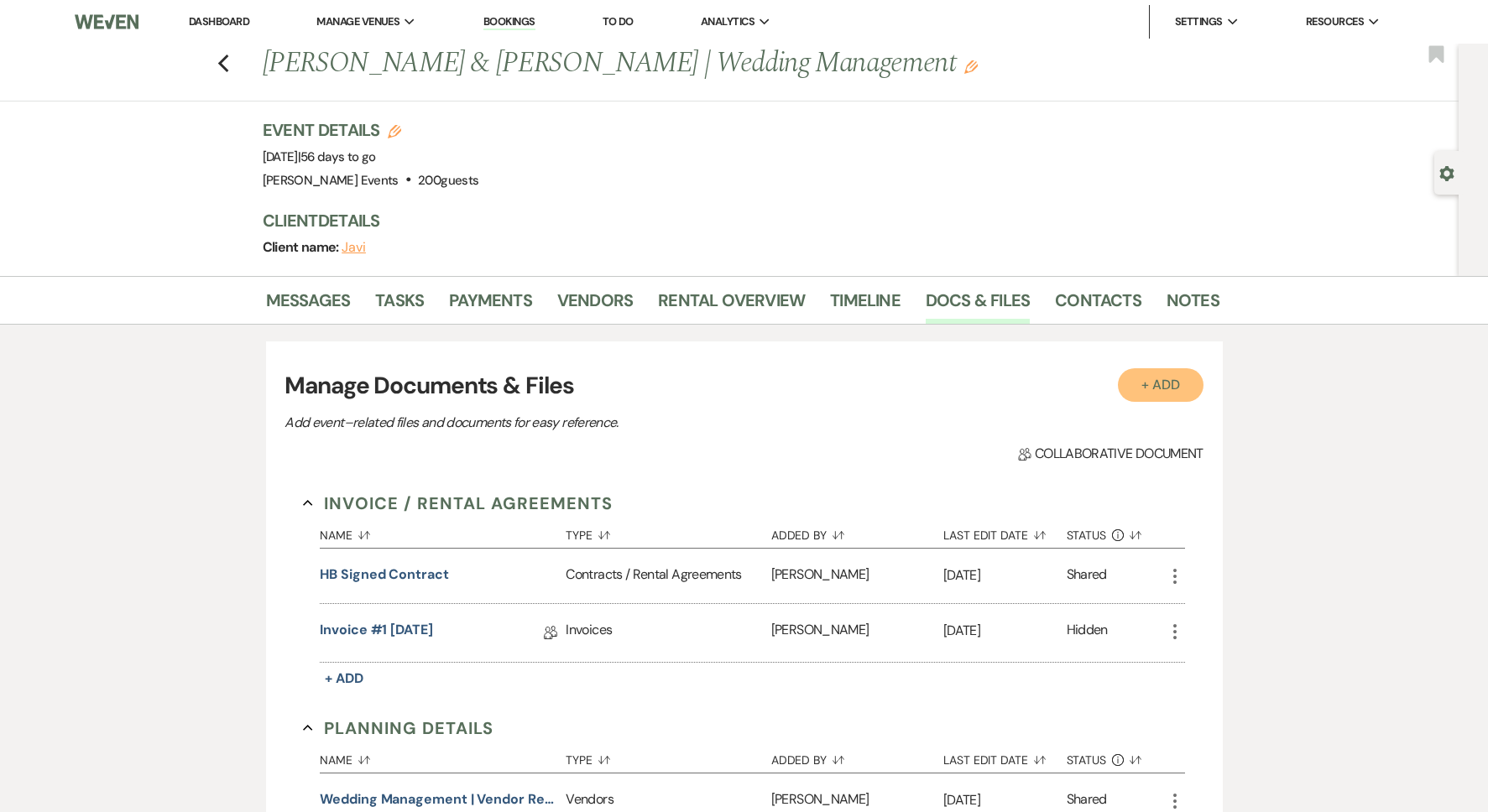
click at [1152, 385] on button "+ Add" at bounding box center [1161, 385] width 85 height 34
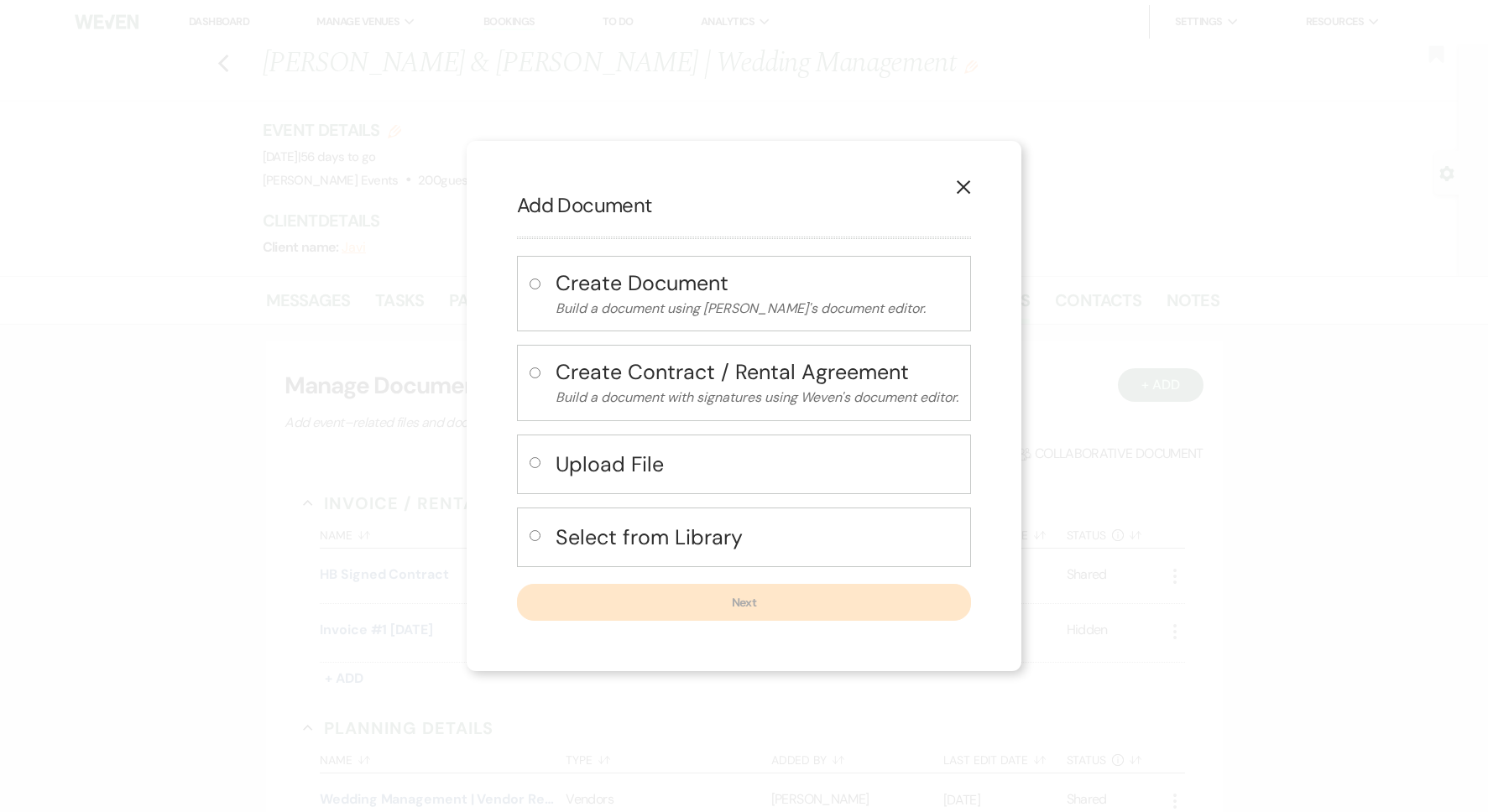
click at [619, 462] on h4 "Upload File" at bounding box center [757, 465] width 403 height 29
radio input "true"
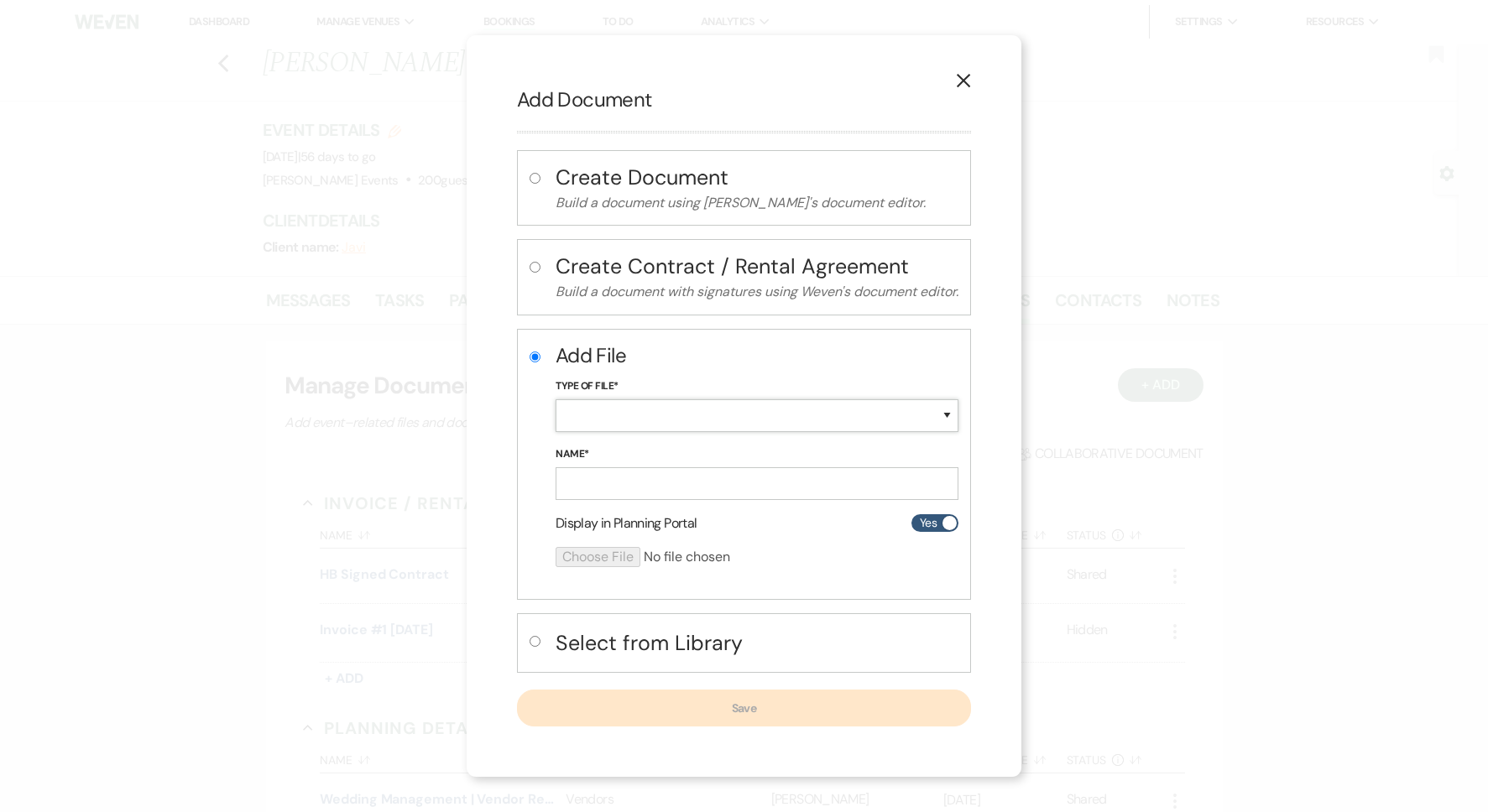
click at [624, 412] on select "Special Event Insurance Vendor Certificate of Insurance Contracts / Rental Agre…" at bounding box center [757, 416] width 403 height 33
click at [643, 421] on select "Special Event Insurance Vendor Certificate of Insurance Contracts / Rental Agre…" at bounding box center [757, 416] width 403 height 33
select select "33"
click at [618, 487] on input "Name*" at bounding box center [757, 484] width 403 height 33
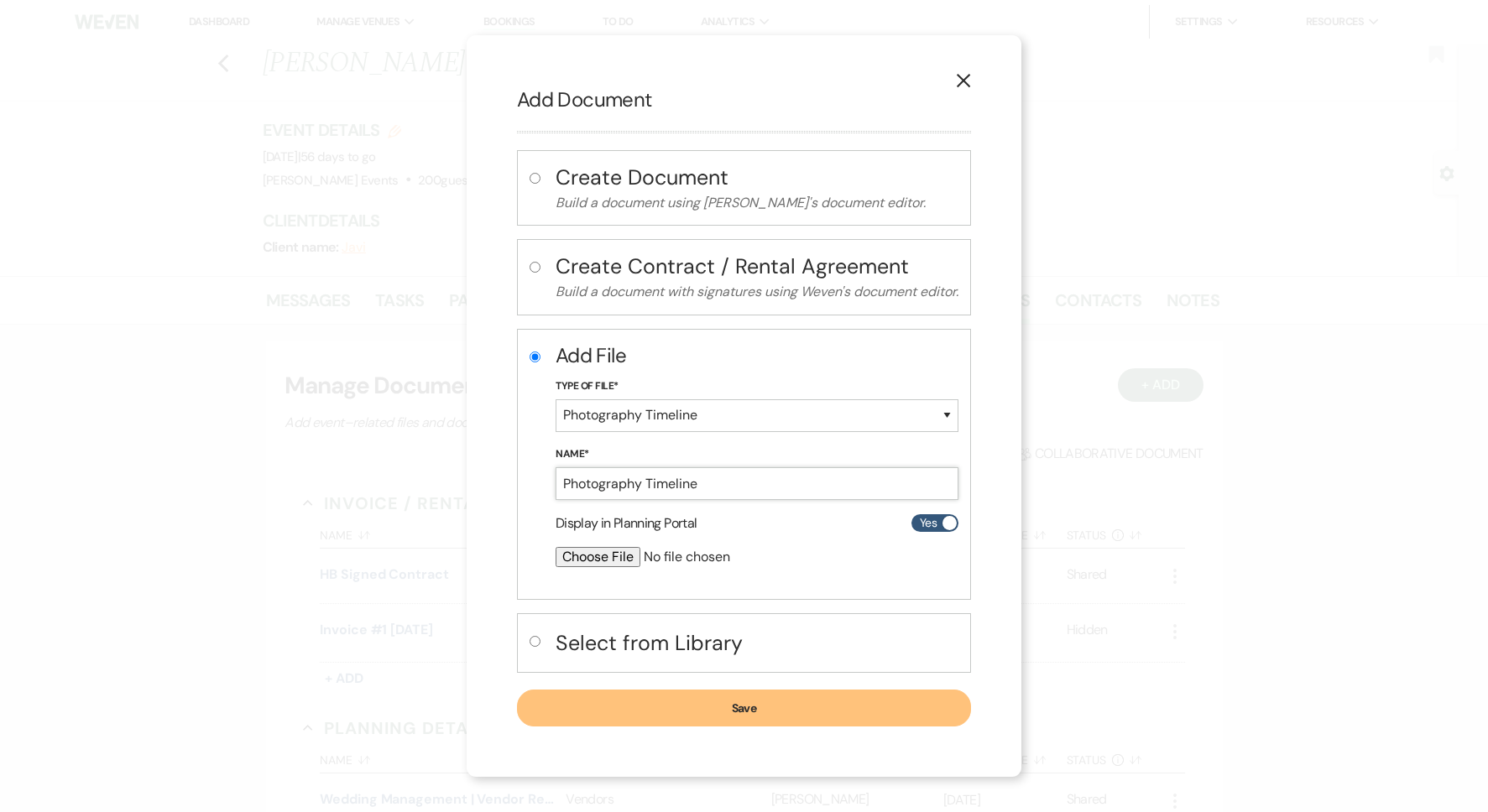
type input "Photography Timeline"
click at [640, 704] on button "Save" at bounding box center [744, 708] width 454 height 37
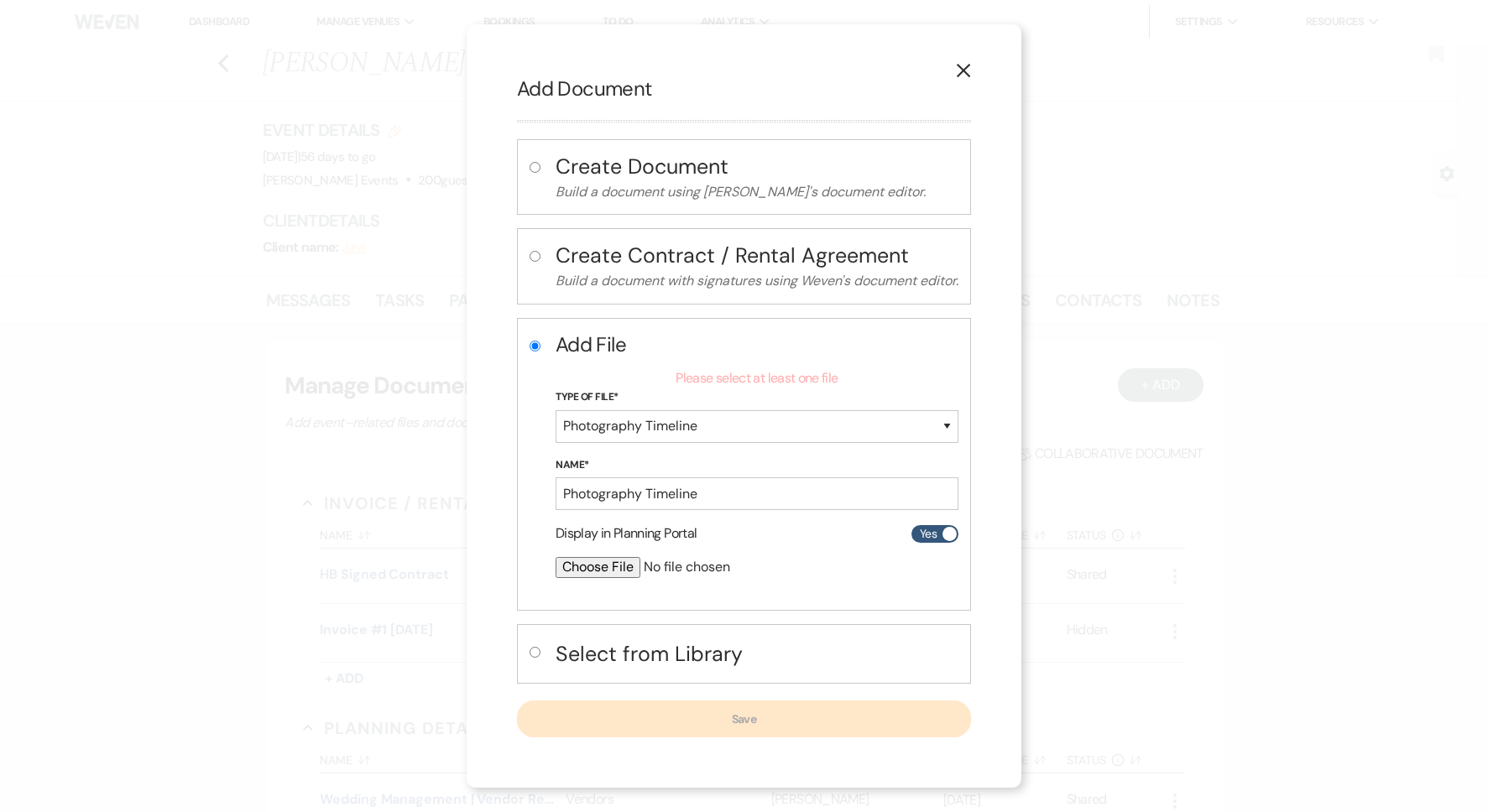
click at [614, 563] on input "file" at bounding box center [713, 567] width 314 height 20
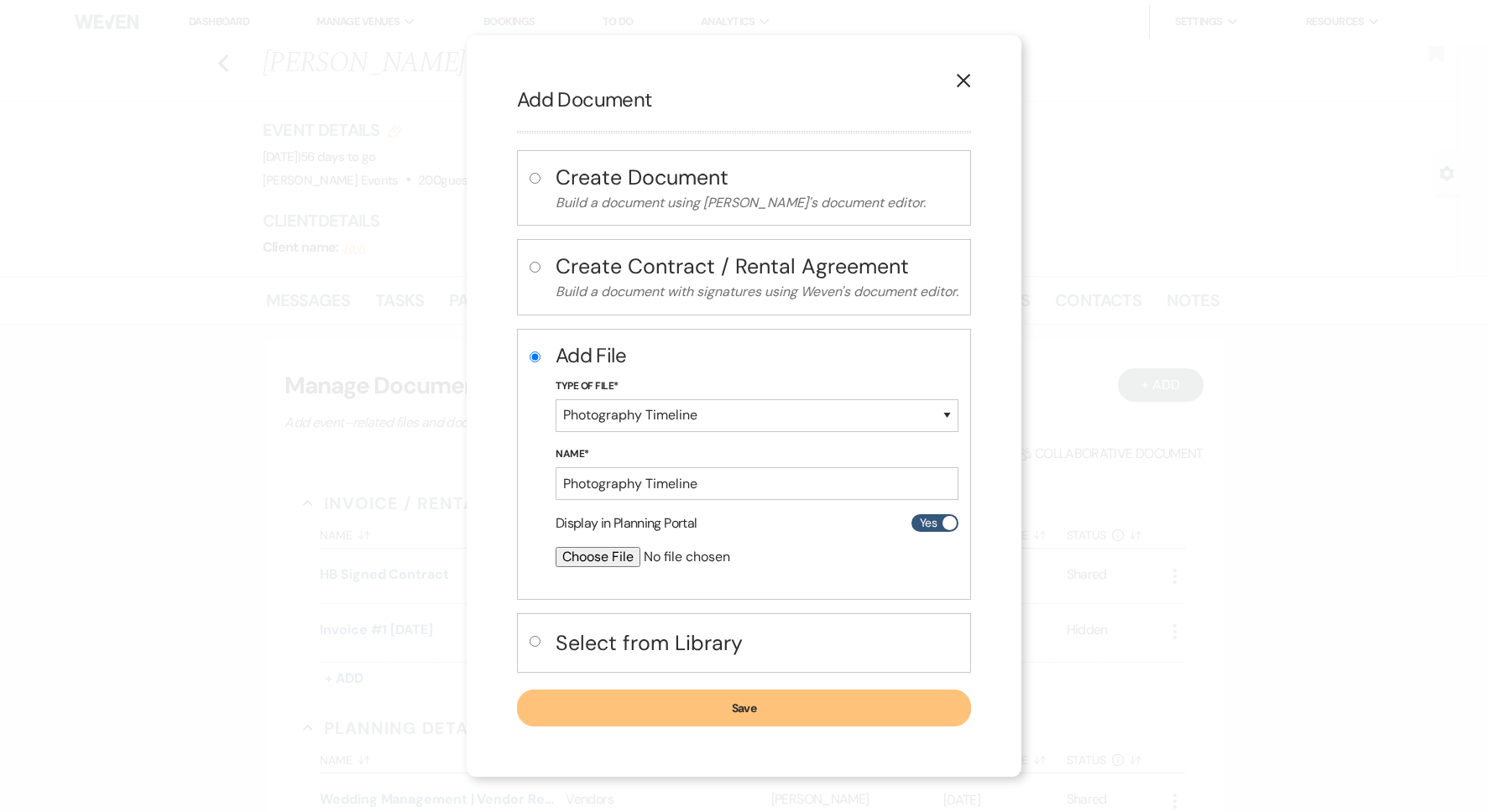
type input "C:\fakepath\Wedding Day Detailed Timeline.pdf"
click at [896, 701] on button "Save" at bounding box center [744, 709] width 454 height 37
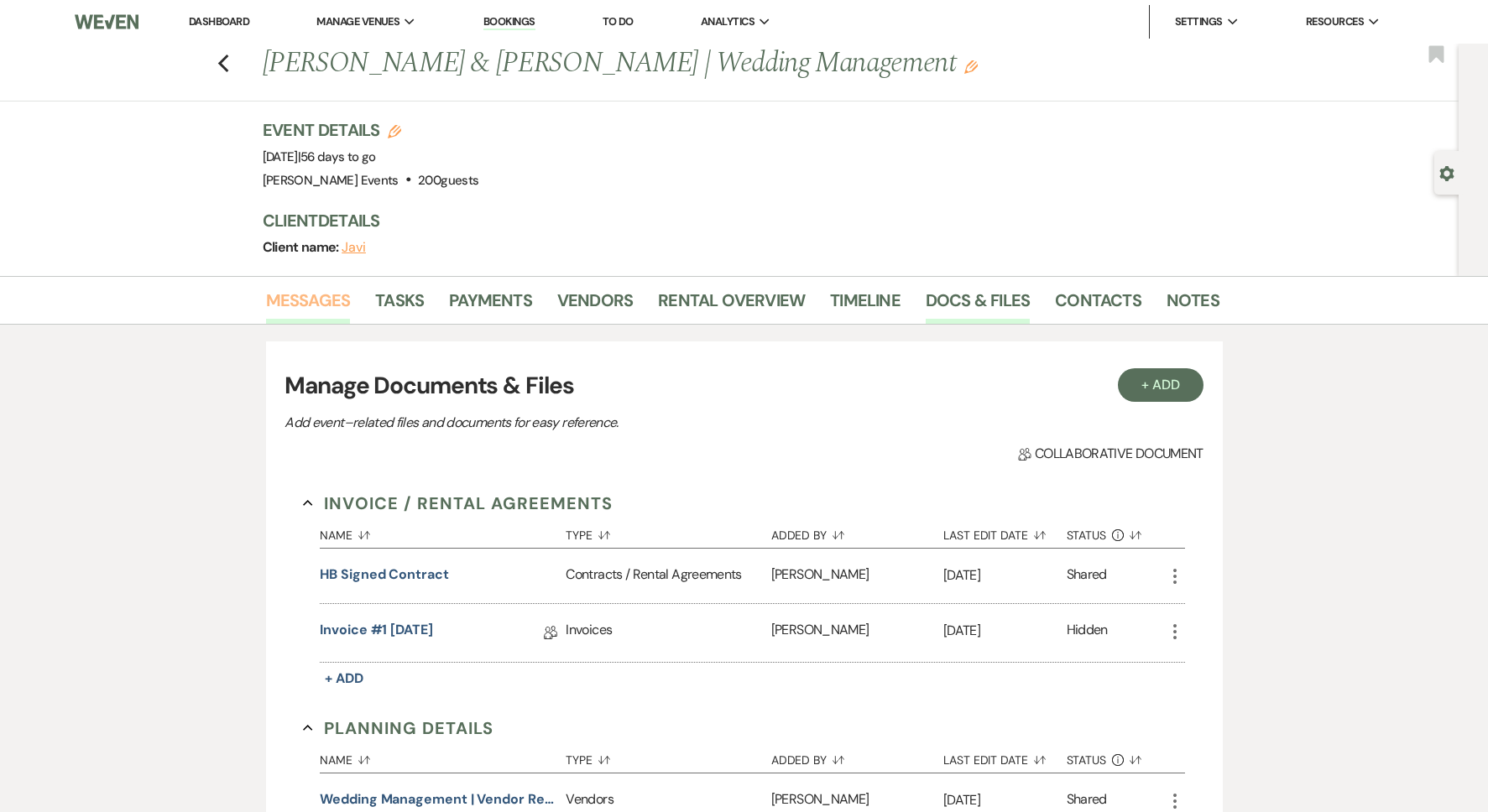
click at [334, 297] on link "Messages" at bounding box center [309, 306] width 85 height 37
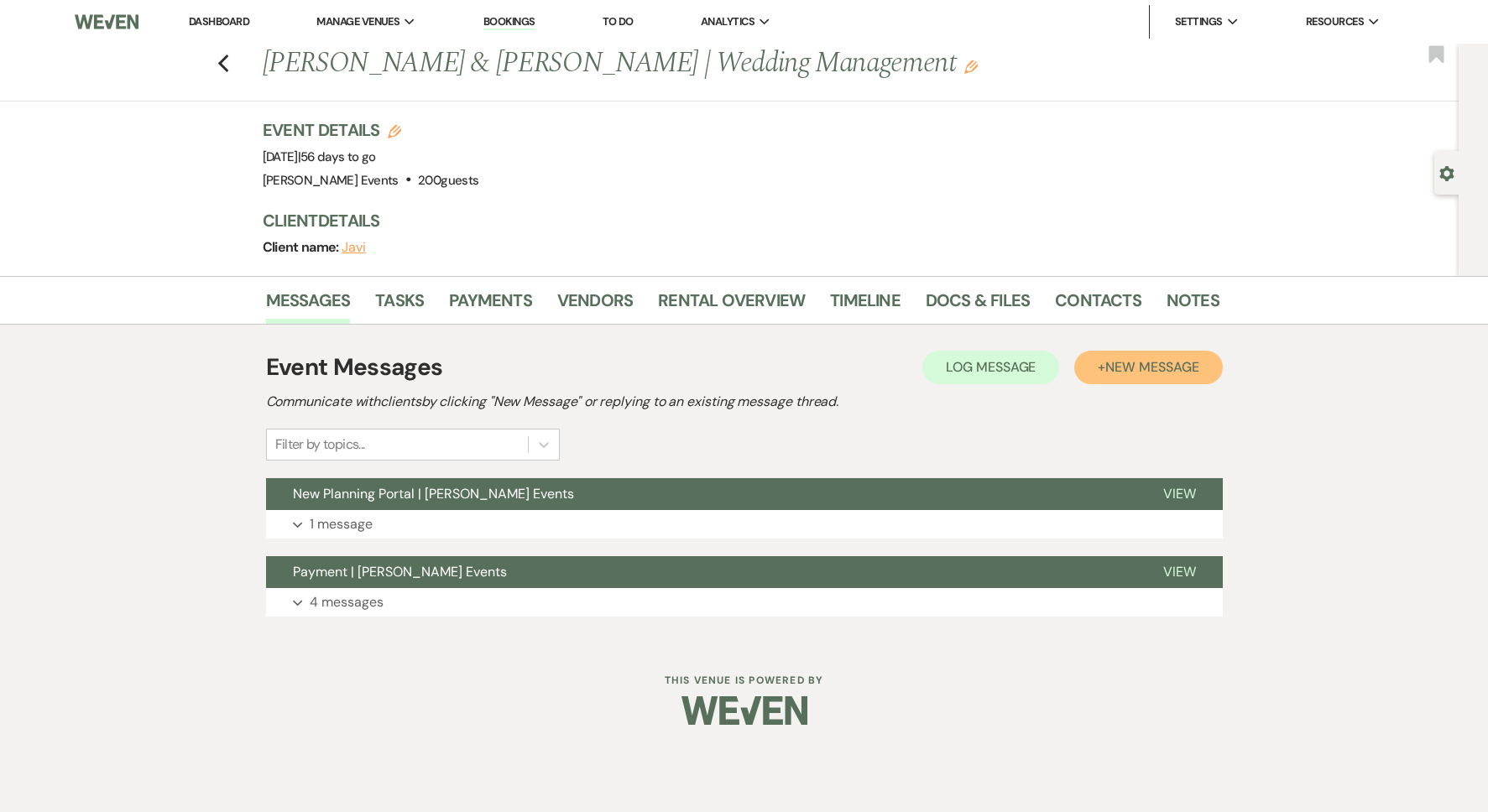
click at [1168, 367] on span "New Message" at bounding box center [1152, 367] width 93 height 17
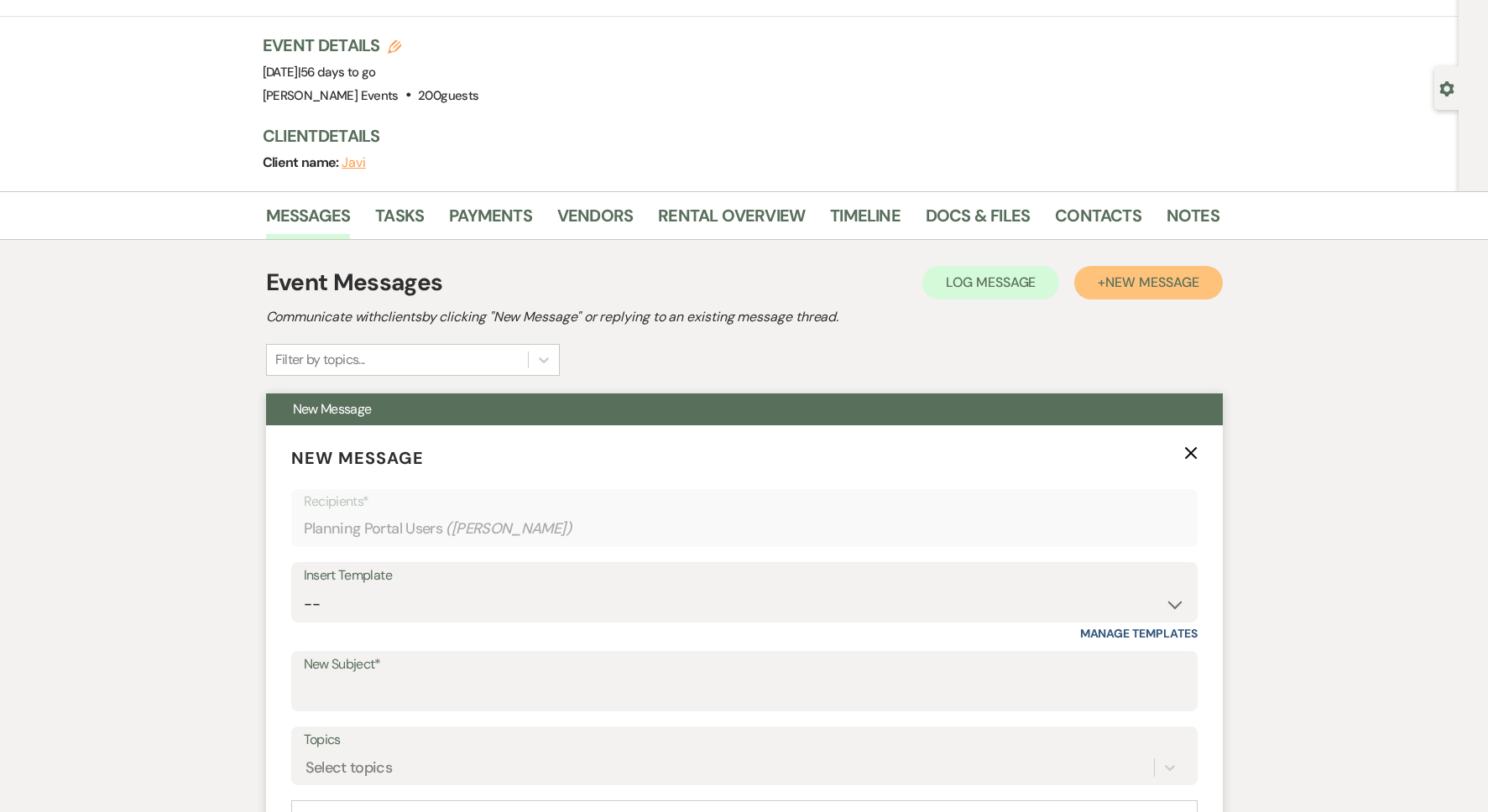
scroll to position [198, 0]
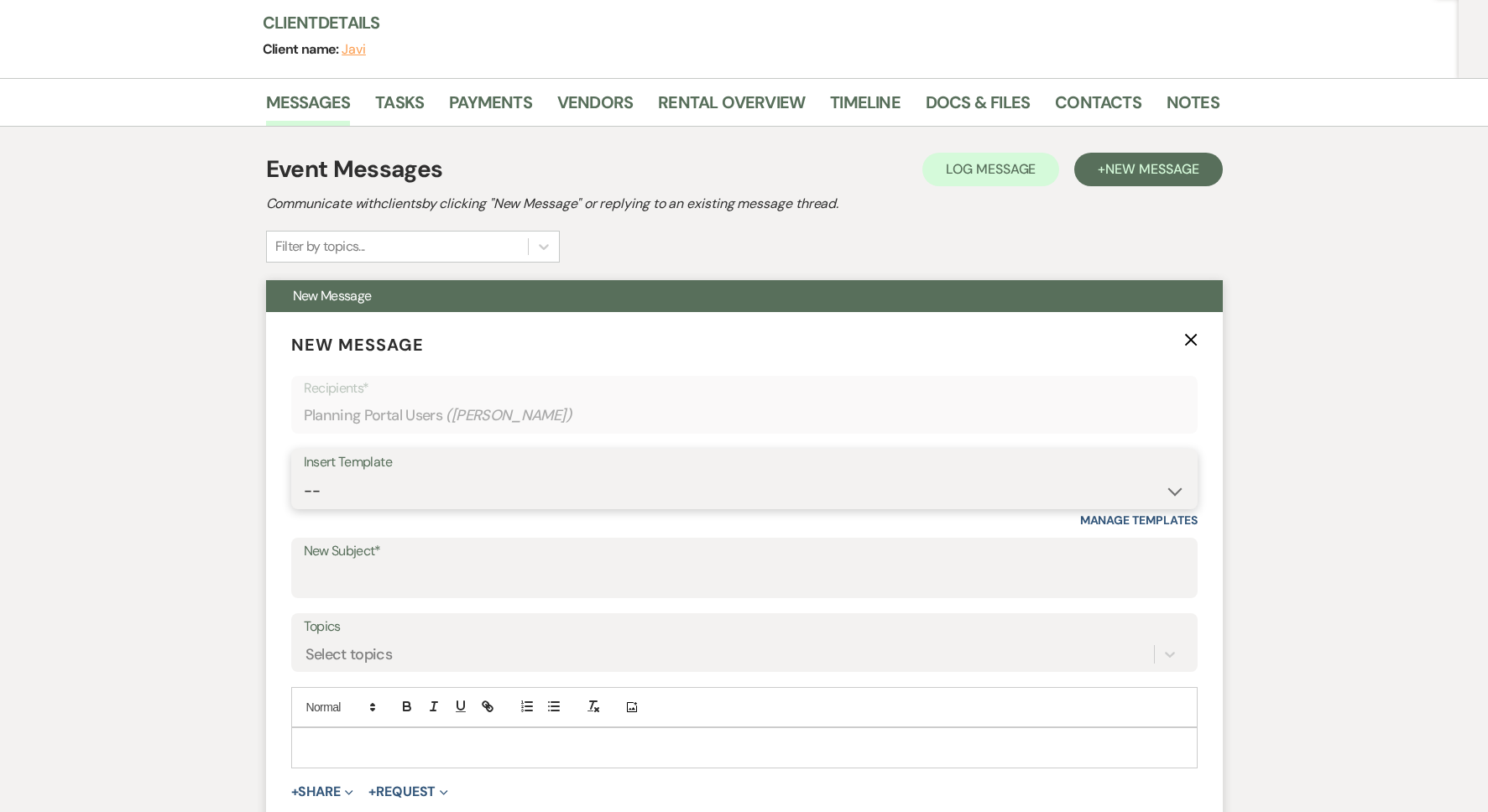
click at [486, 495] on select "-- Weven Planning Portal Introduction (Booked Events) Initial Inquiry Response …" at bounding box center [744, 492] width 881 height 33
select select "4898"
type input "Final Details for Your Big Day – Questionnaire & Timeline Draft"
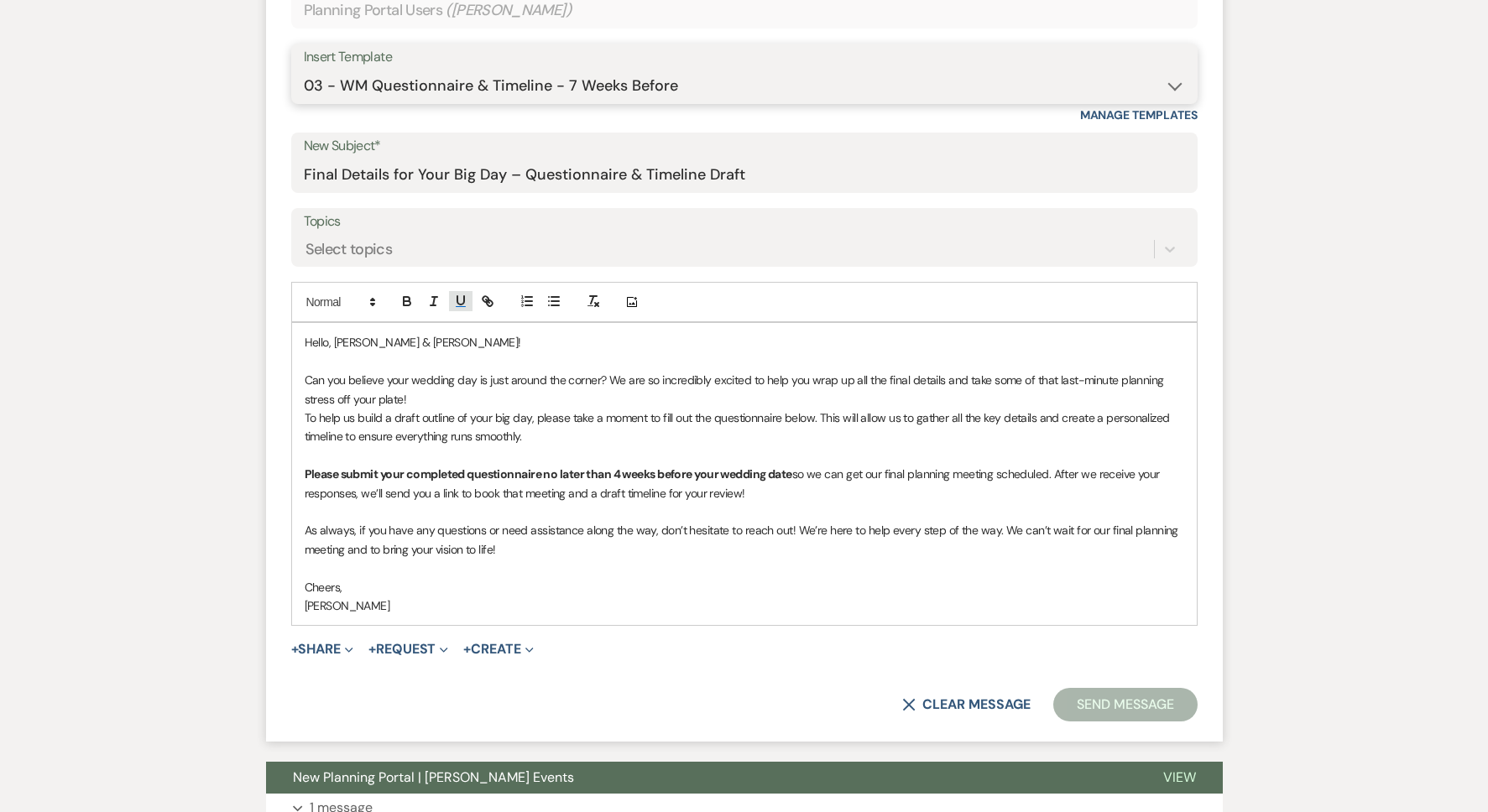
scroll to position [605, 0]
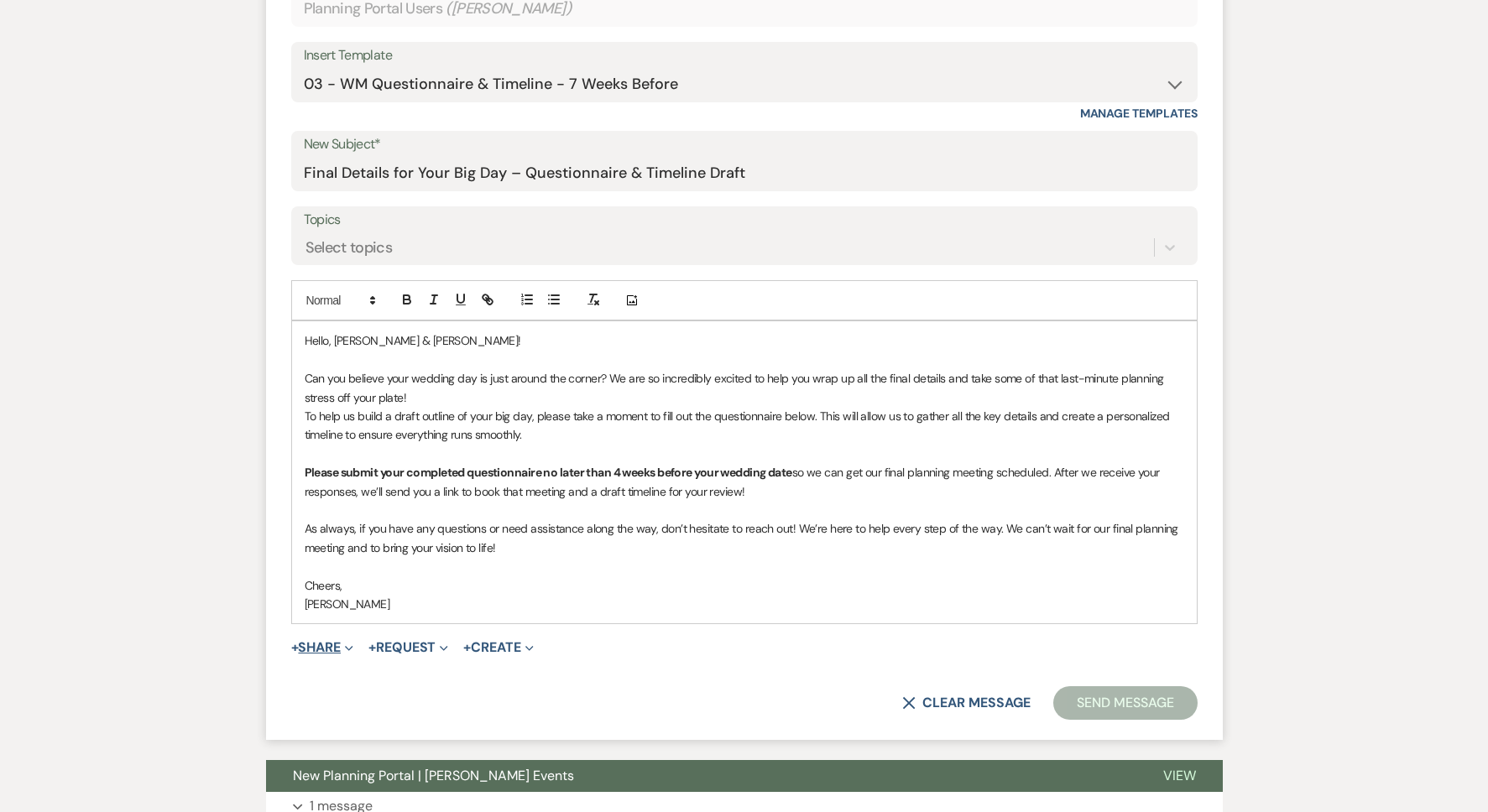
click at [339, 648] on button "+ Share Expand" at bounding box center [322, 647] width 63 height 14
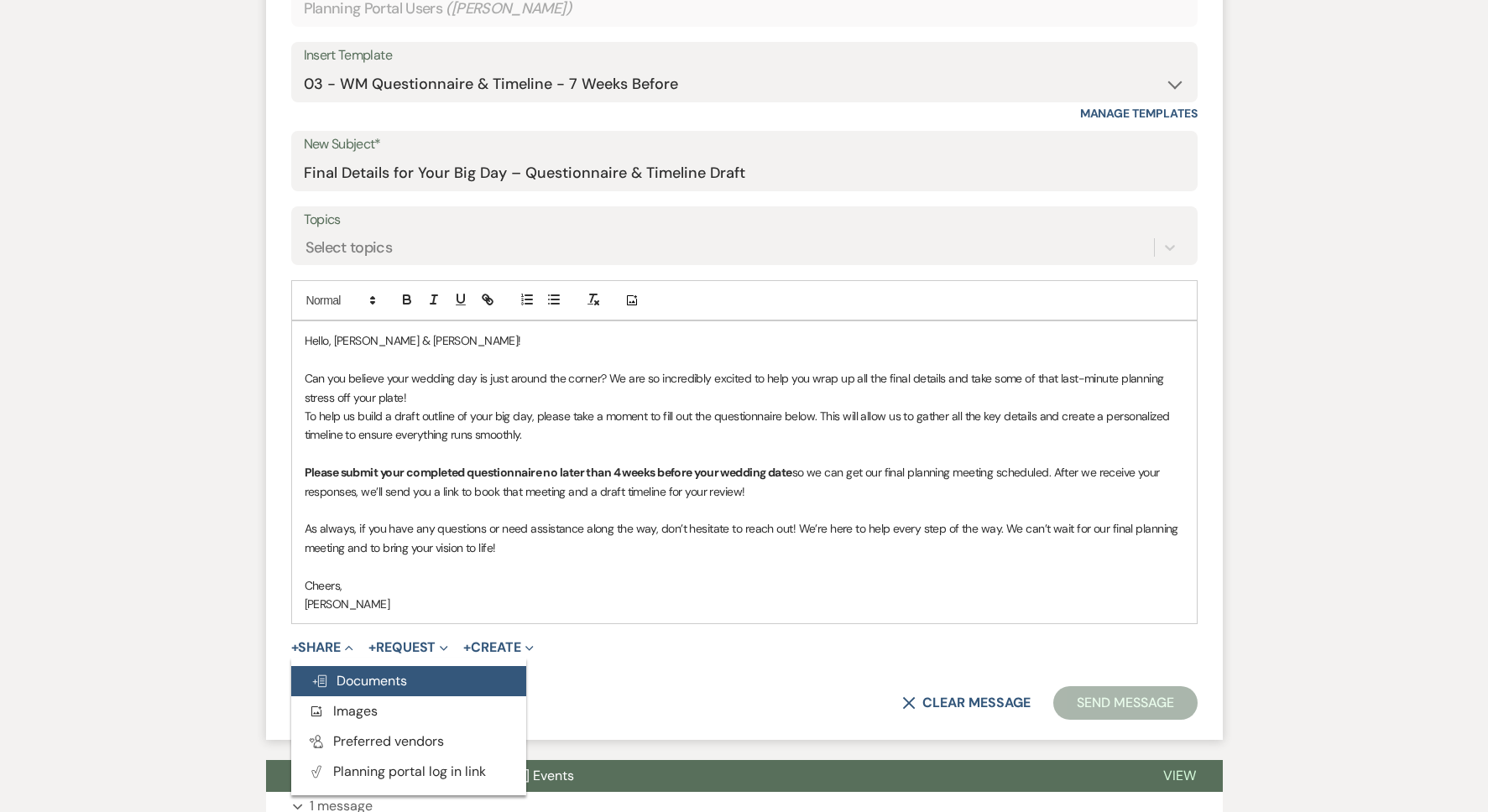
click at [350, 684] on span "Doc Upload Documents" at bounding box center [359, 680] width 96 height 17
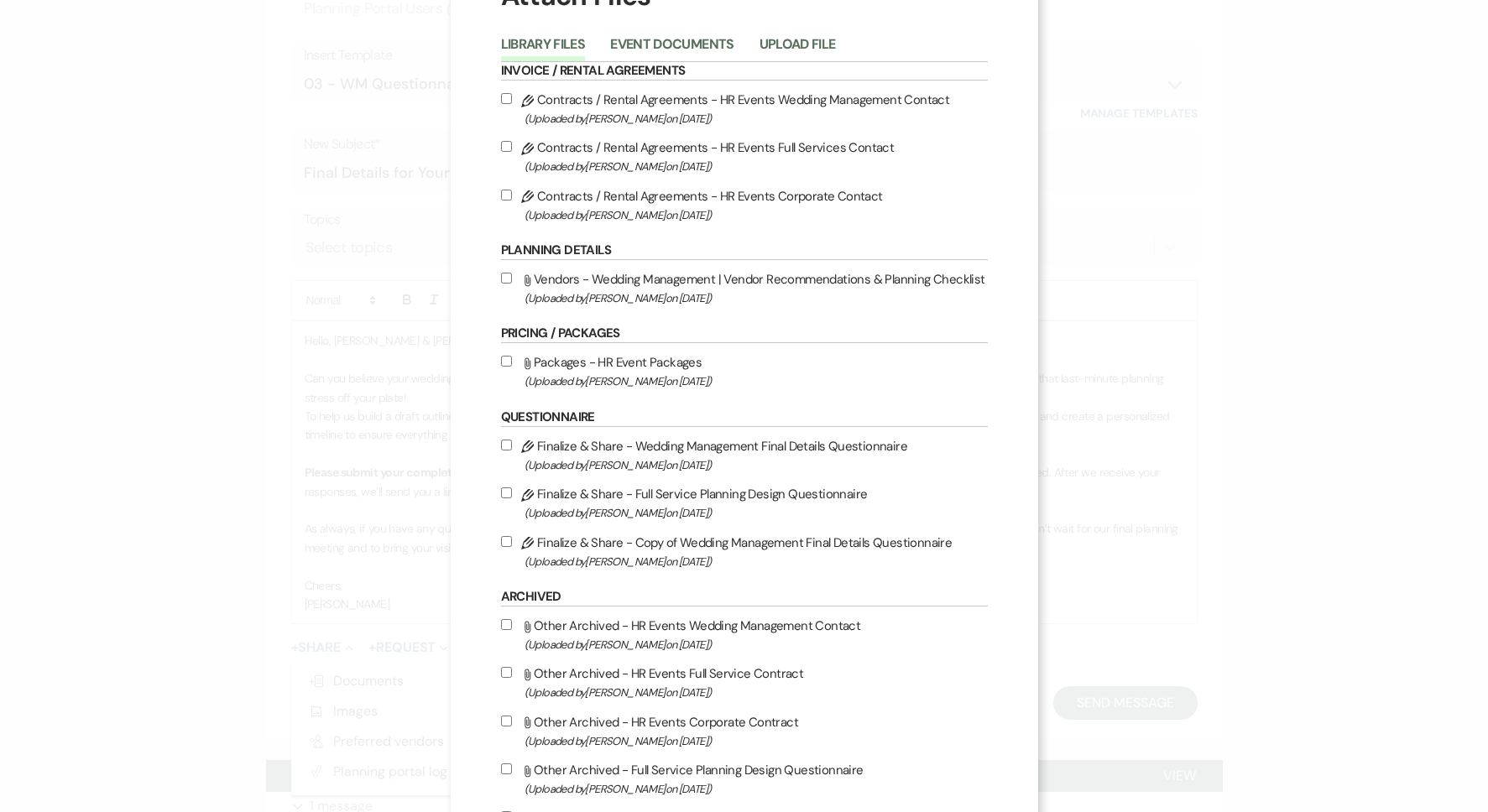
scroll to position [74, 0]
click at [581, 443] on label "Pencil Finalize & Share - Wedding Management Final Details Questionnaire (Uploa…" at bounding box center [744, 454] width 487 height 40
click at [512, 443] on input "Pencil Finalize & Share - Wedding Management Final Details Questionnaire (Uploa…" at bounding box center [506, 443] width 11 height 11
checkbox input "true"
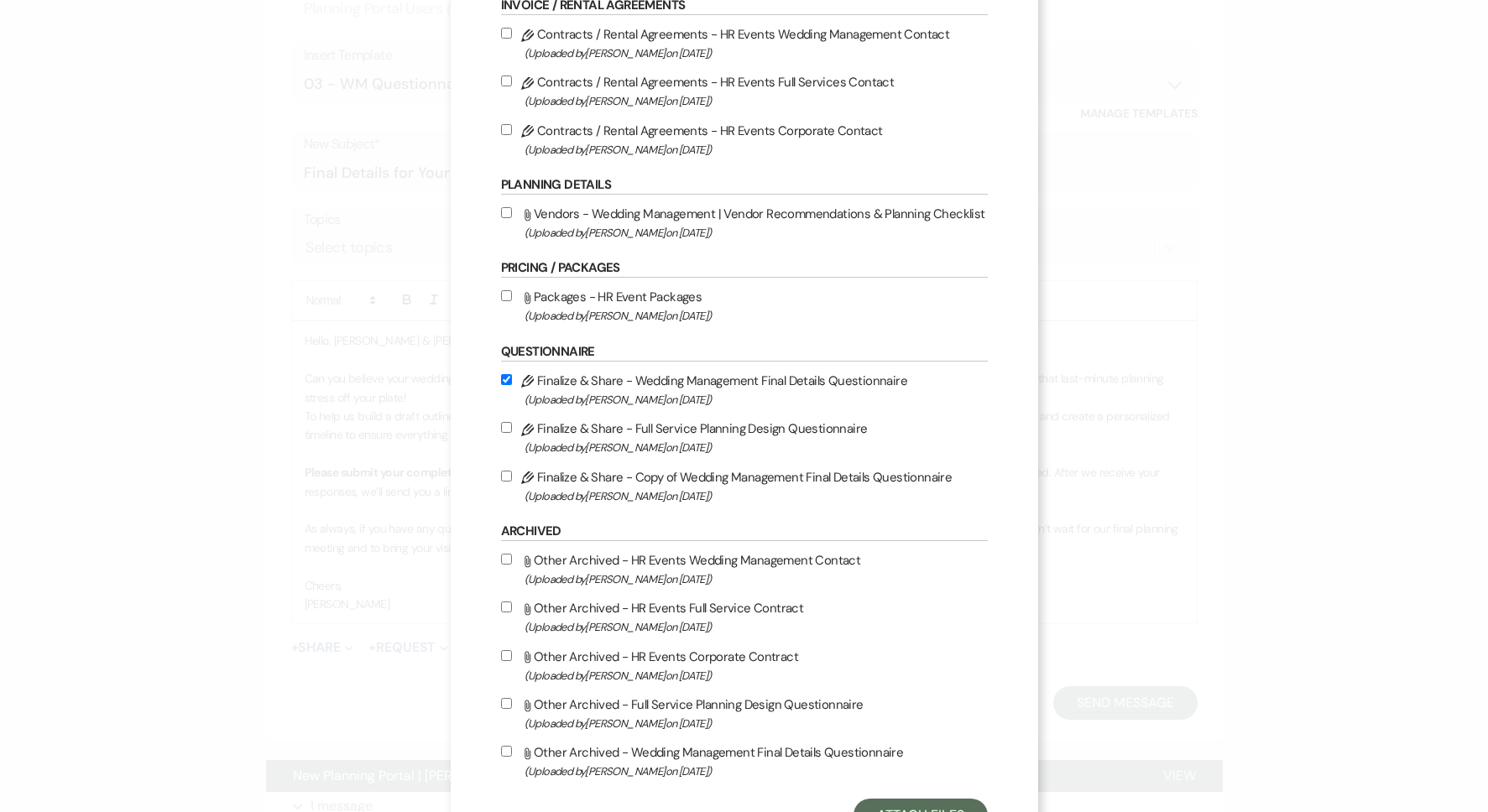
scroll to position [209, 0]
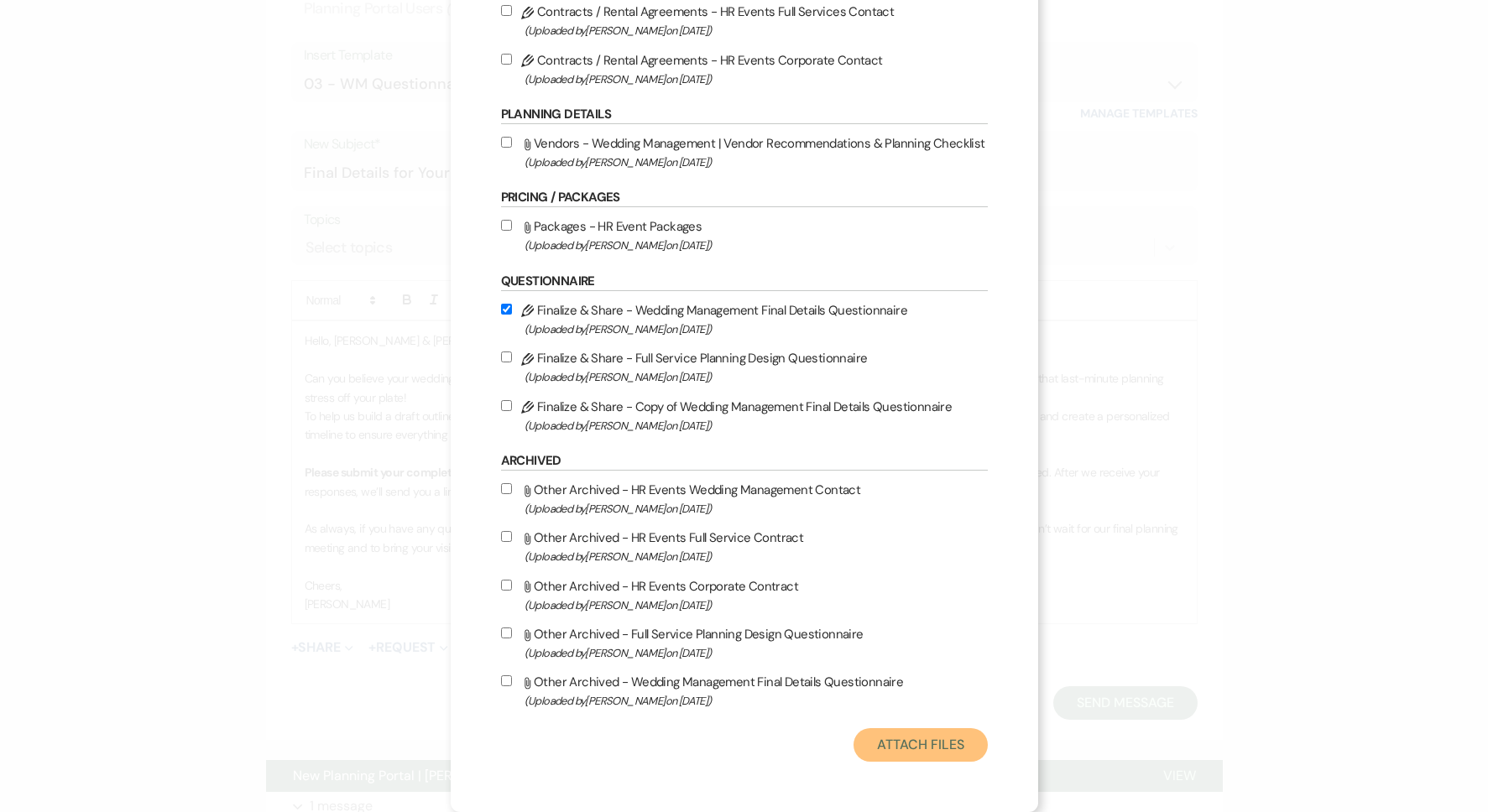
click at [889, 737] on button "Attach Files" at bounding box center [921, 745] width 134 height 34
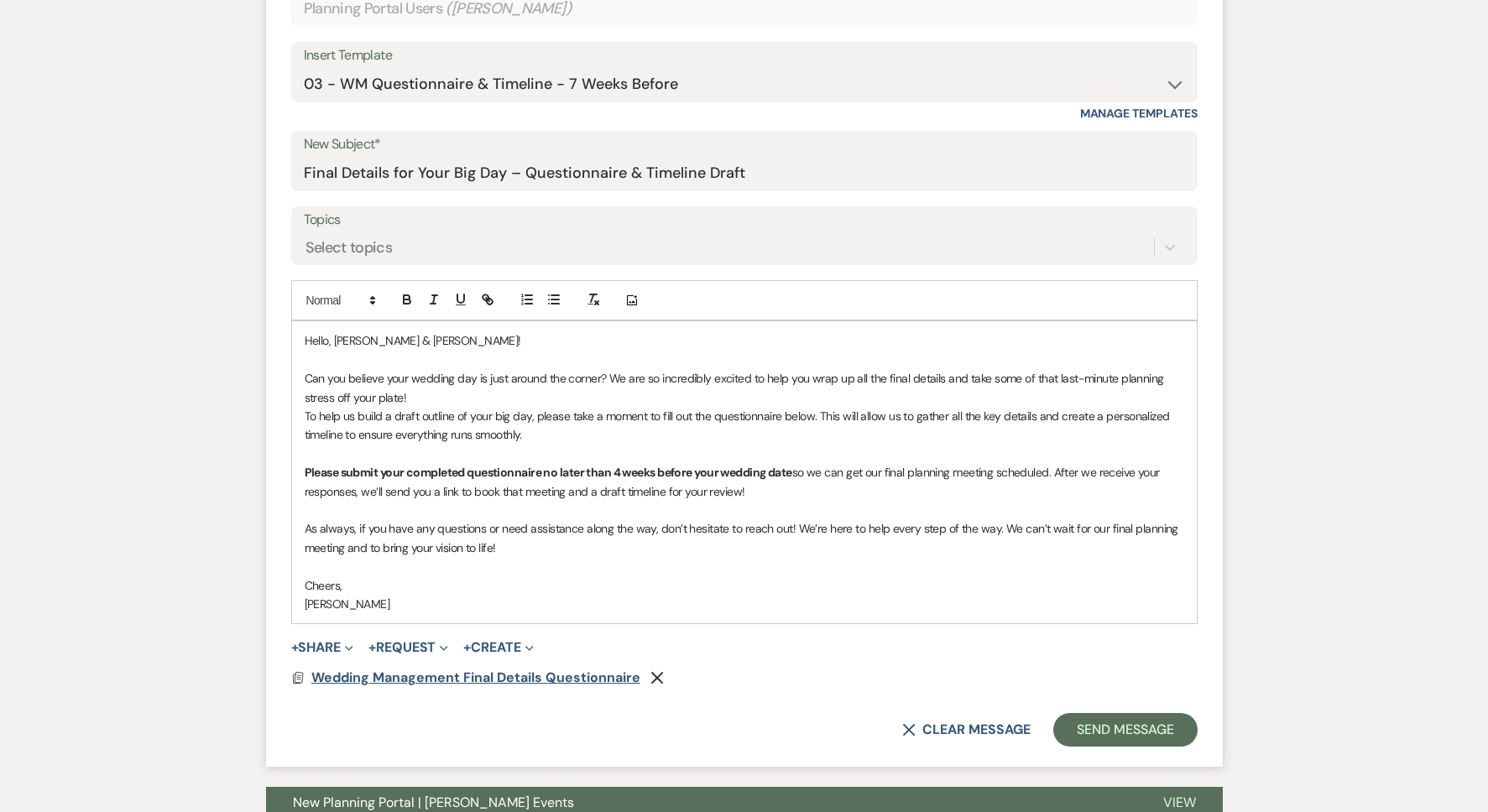
click at [559, 677] on span "Wedding Management Final Details Questionnaire" at bounding box center [476, 677] width 329 height 17
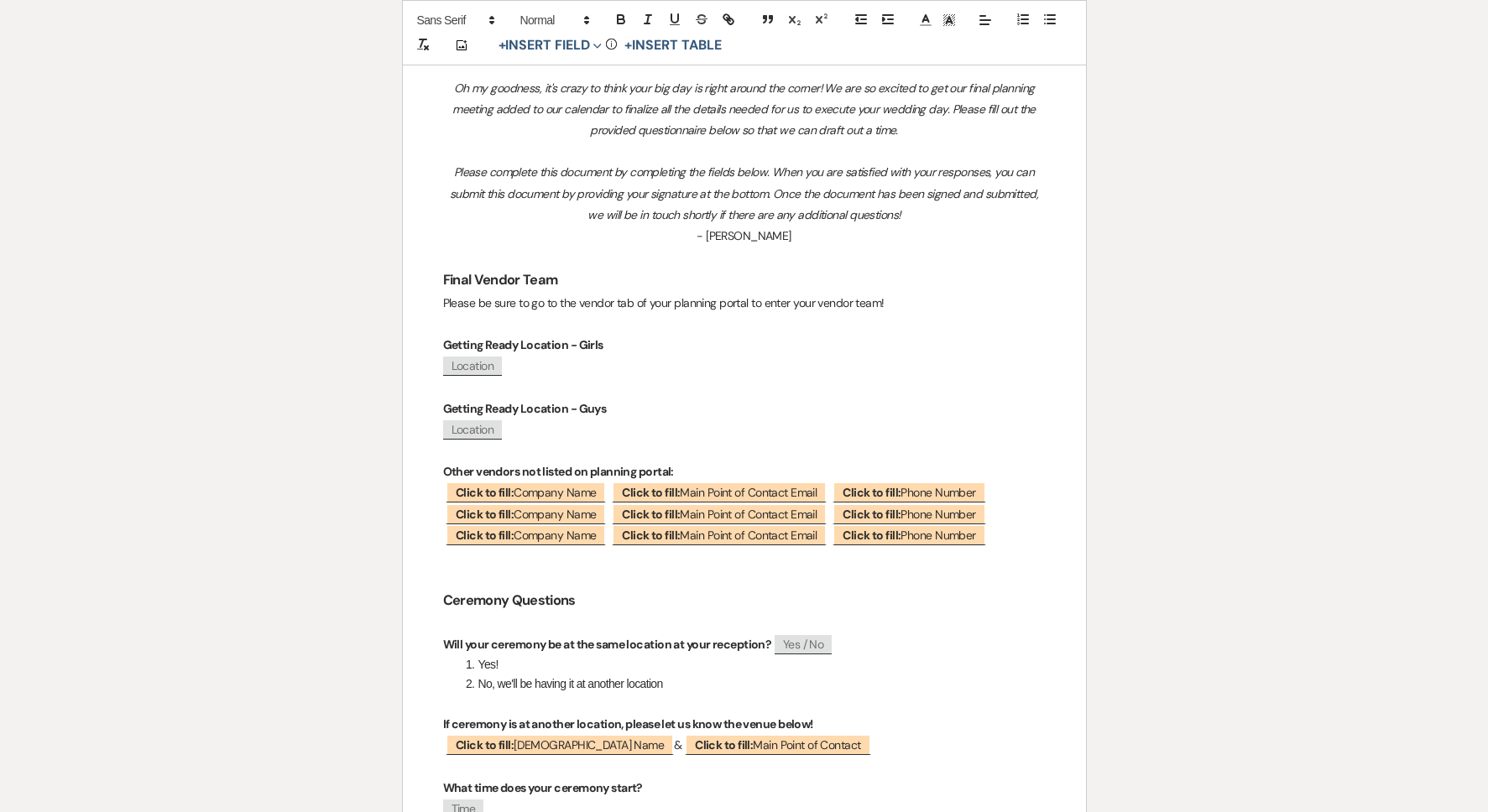
scroll to position [0, 0]
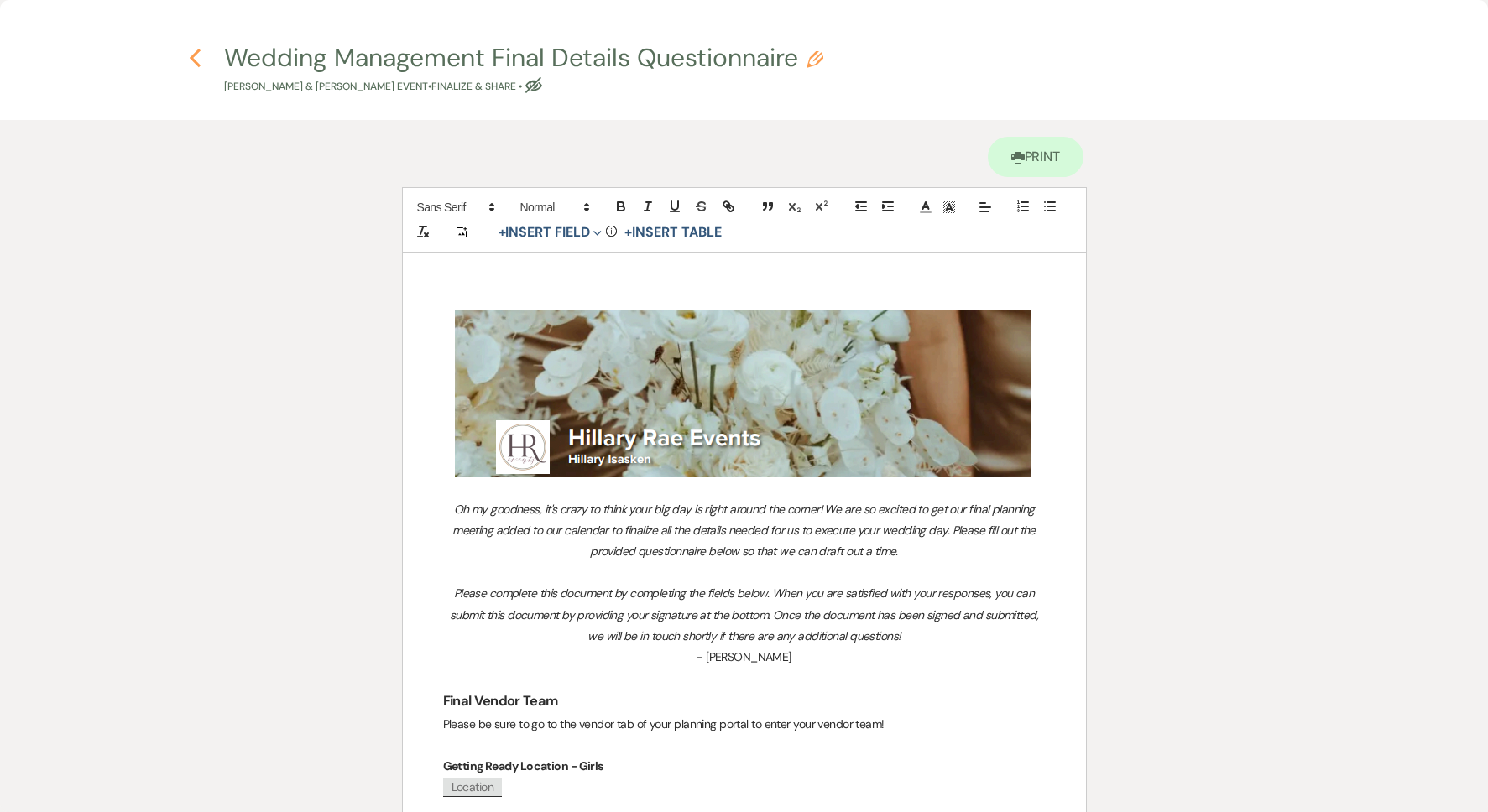
click at [197, 62] on use "button" at bounding box center [195, 57] width 11 height 18
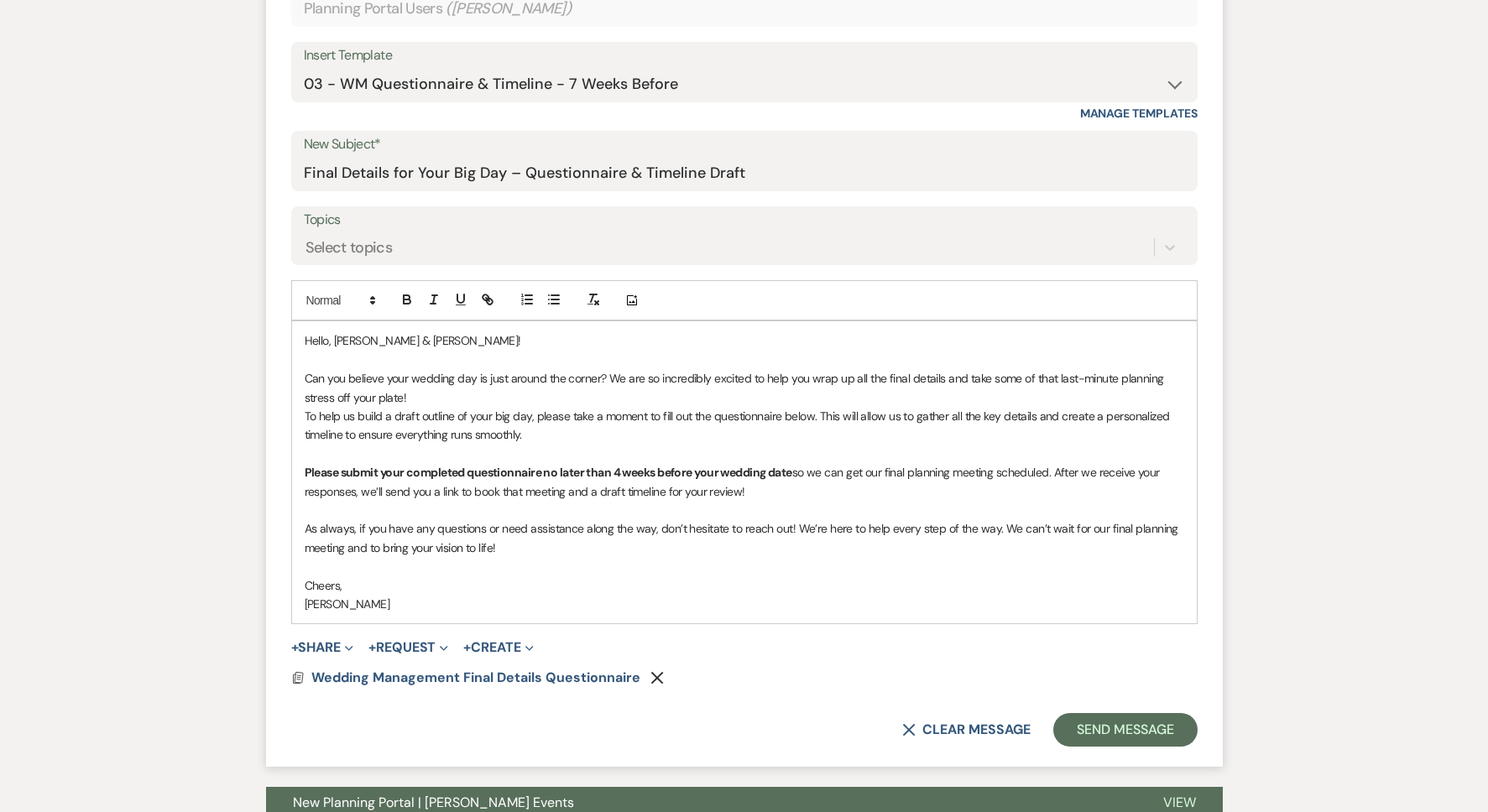
click at [445, 400] on p "Can you believe your wedding day is just around the corner? We are so incredibl…" at bounding box center [744, 387] width 880 height 38
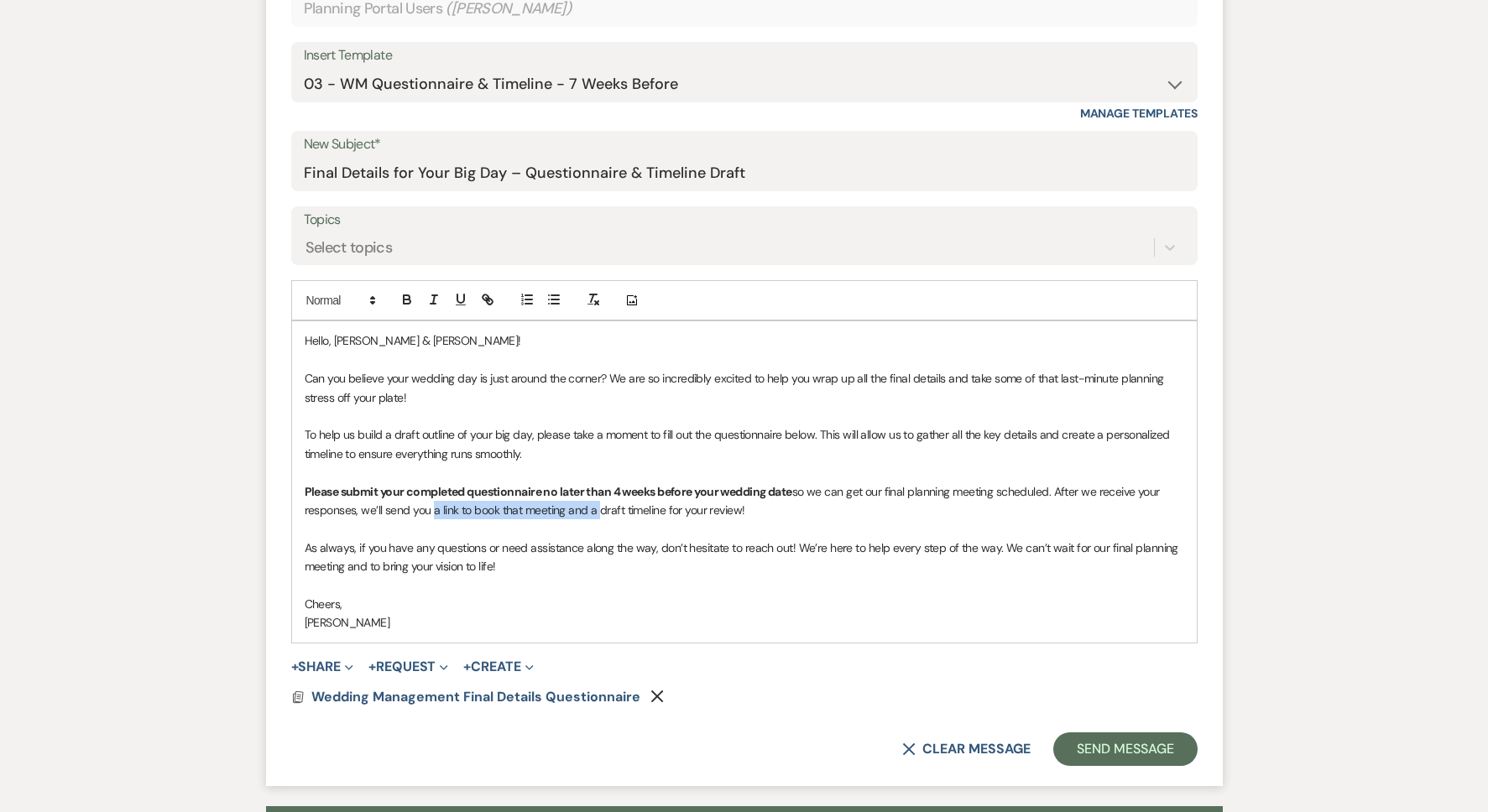
drag, startPoint x: 593, startPoint y: 508, endPoint x: 431, endPoint y: 514, distance: 162.1
click at [431, 514] on p "Please submit your completed questionnaire no later than 4 weeks before your we…" at bounding box center [744, 501] width 880 height 38
click at [557, 595] on p "Cheers," at bounding box center [744, 604] width 880 height 18
click at [1085, 749] on button "Send Message" at bounding box center [1125, 749] width 143 height 34
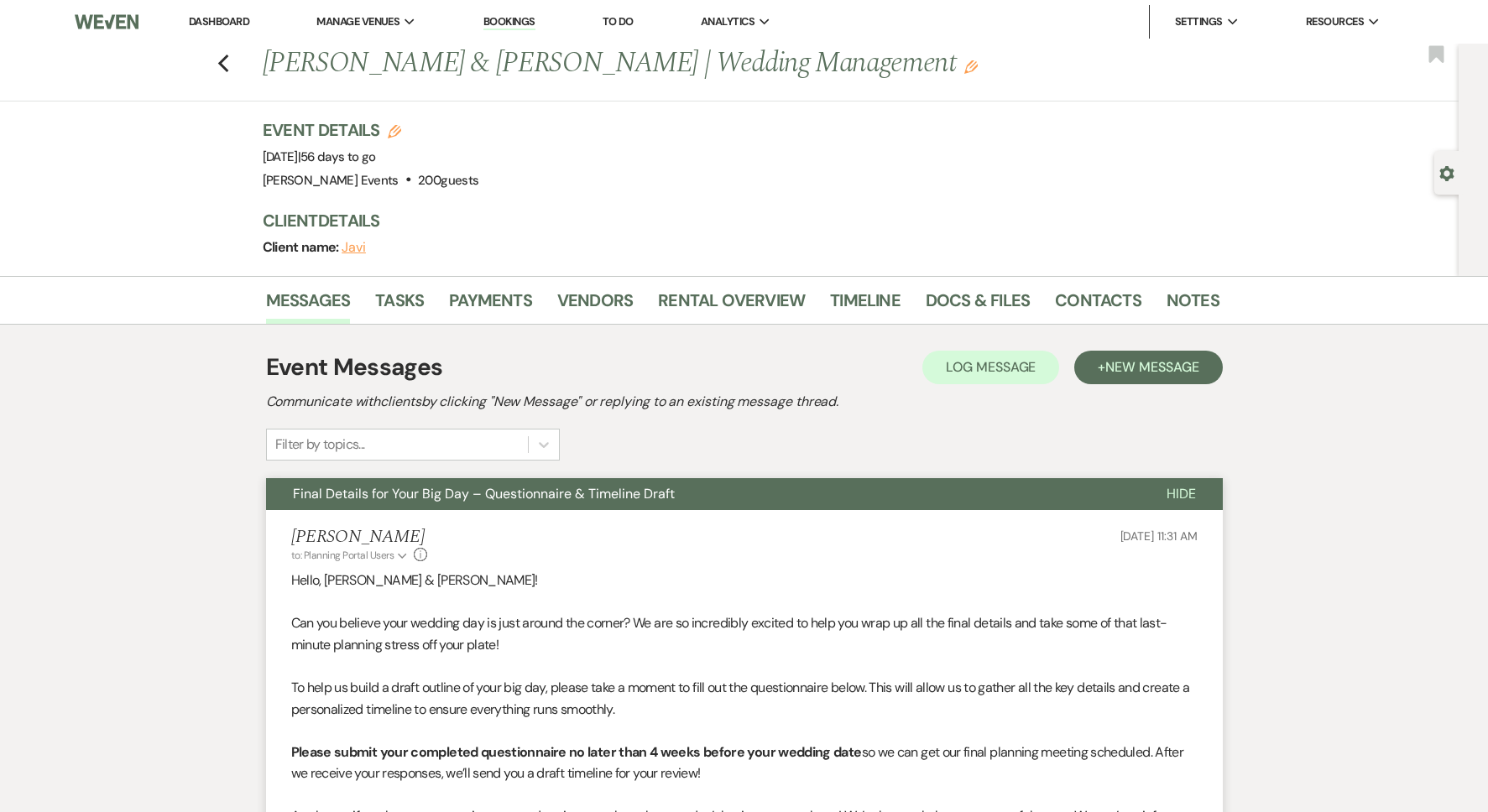
click at [239, 21] on link "Dashboard" at bounding box center [219, 21] width 60 height 15
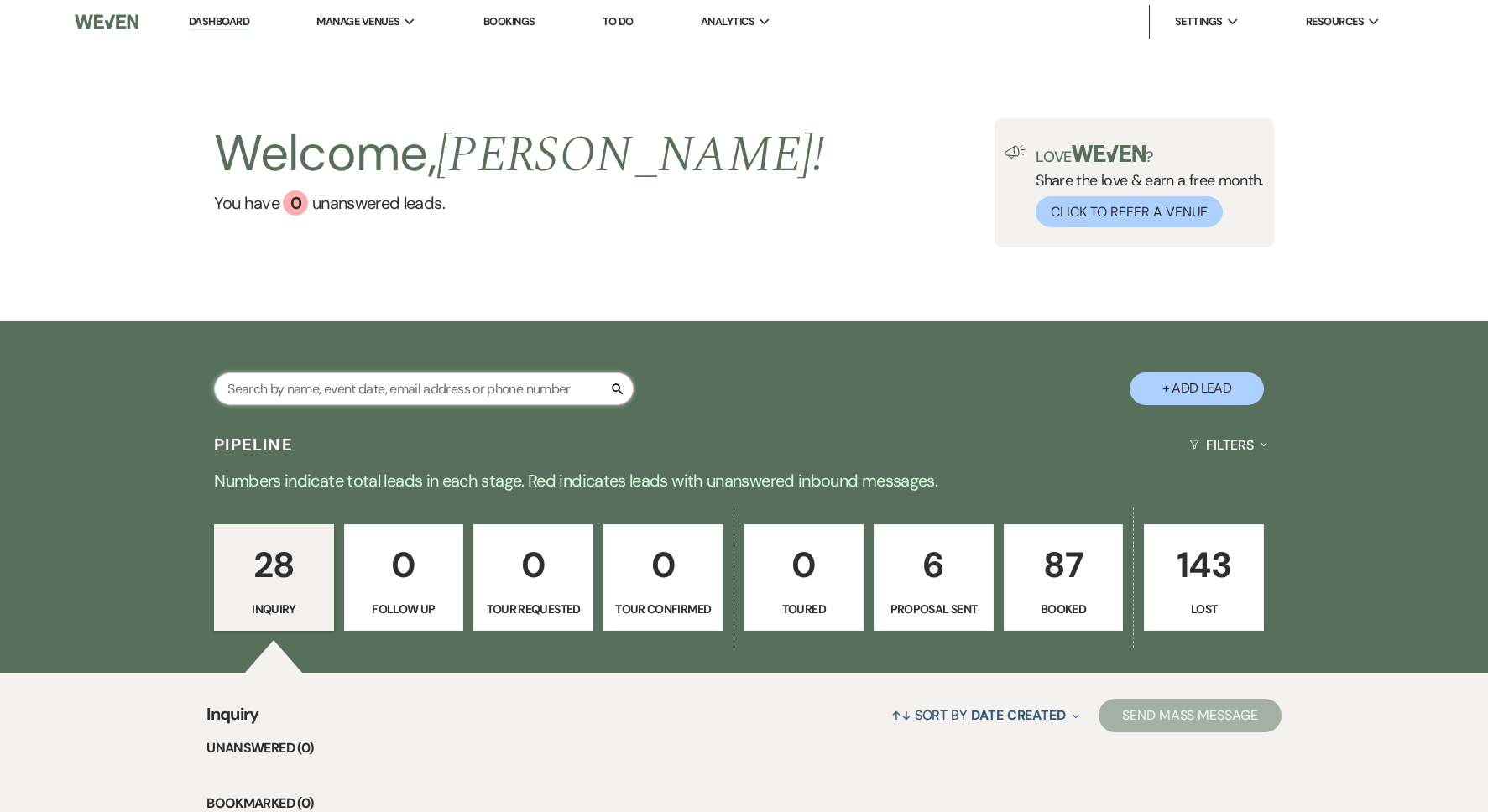
click at [448, 388] on input "text" at bounding box center [423, 389] width 419 height 33
type input "javi"
select select "8"
select select "4"
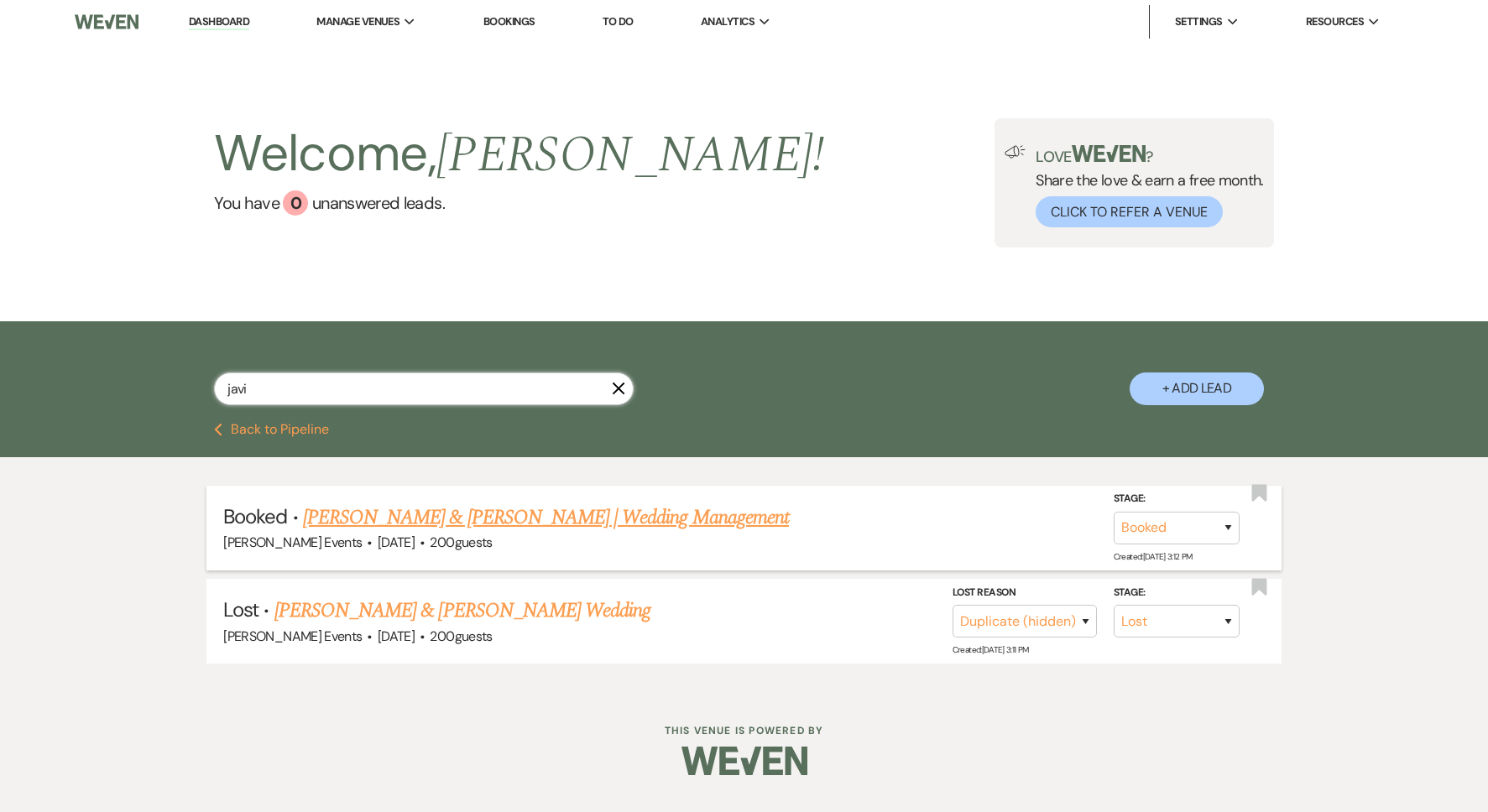
type input "javi"
click at [507, 517] on link "[PERSON_NAME] & [PERSON_NAME] | Wedding Management" at bounding box center [546, 517] width 486 height 30
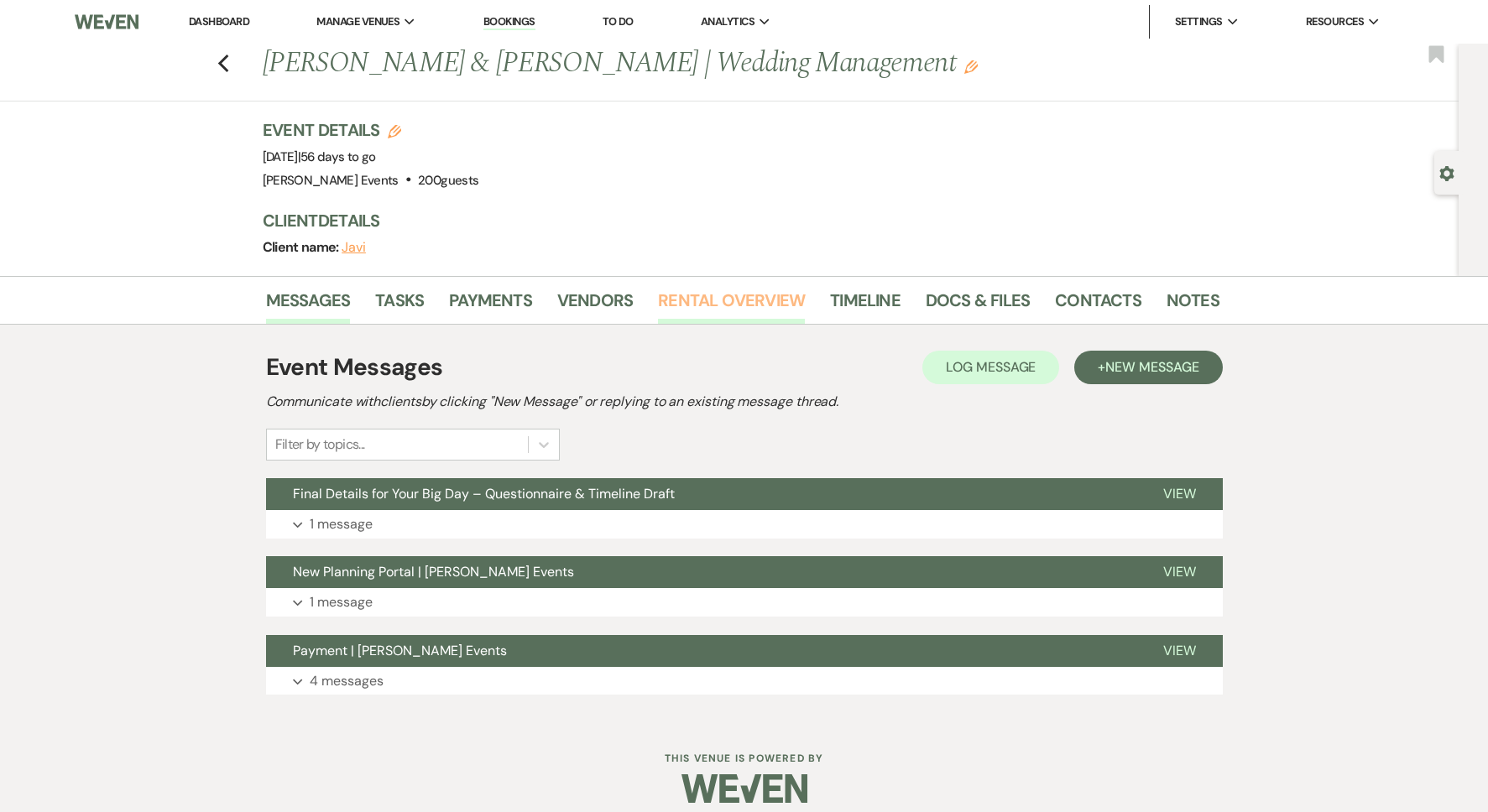
click at [702, 300] on link "Rental Overview" at bounding box center [732, 306] width 147 height 37
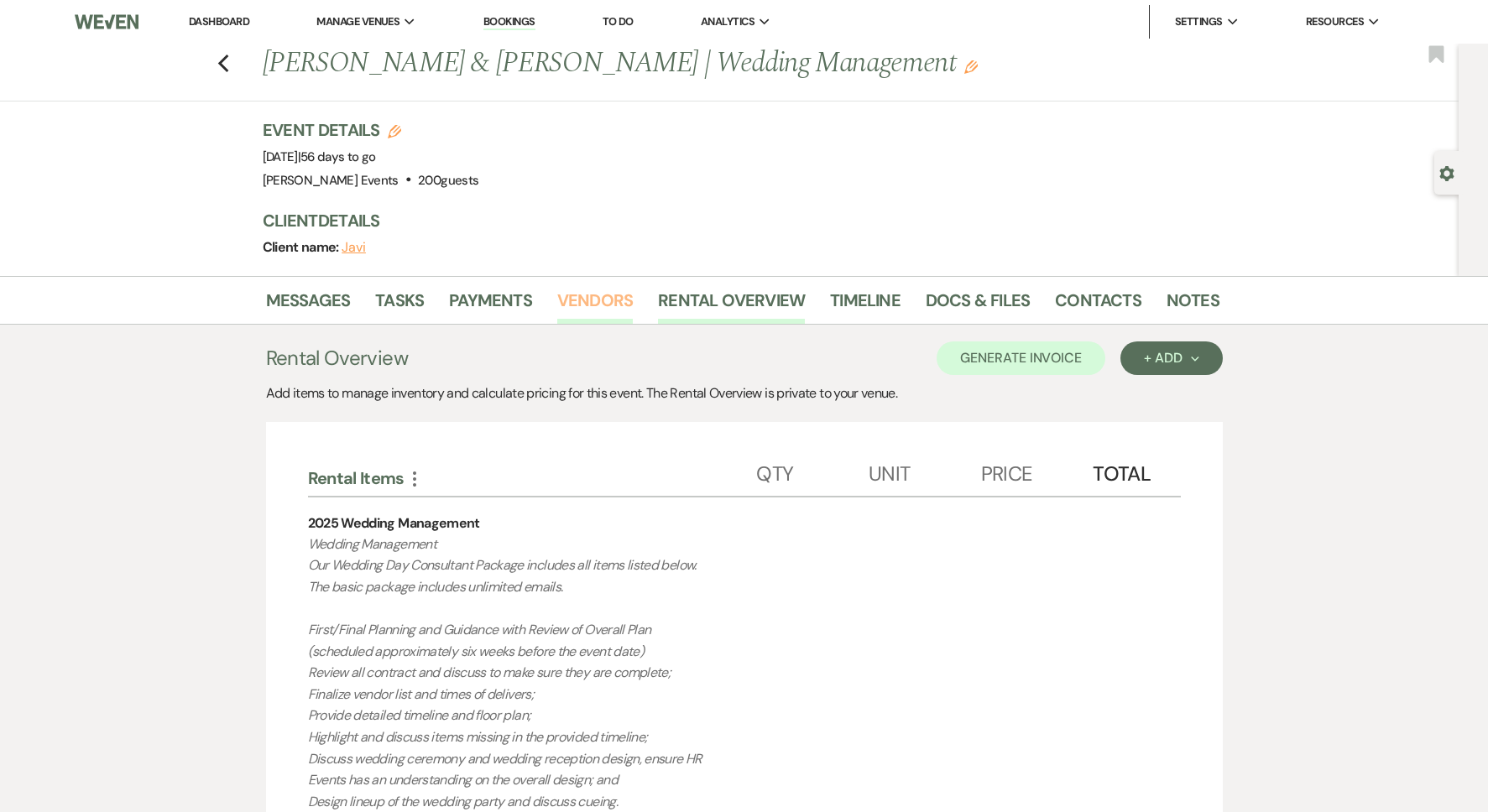
click at [584, 315] on link "Vendors" at bounding box center [595, 306] width 76 height 37
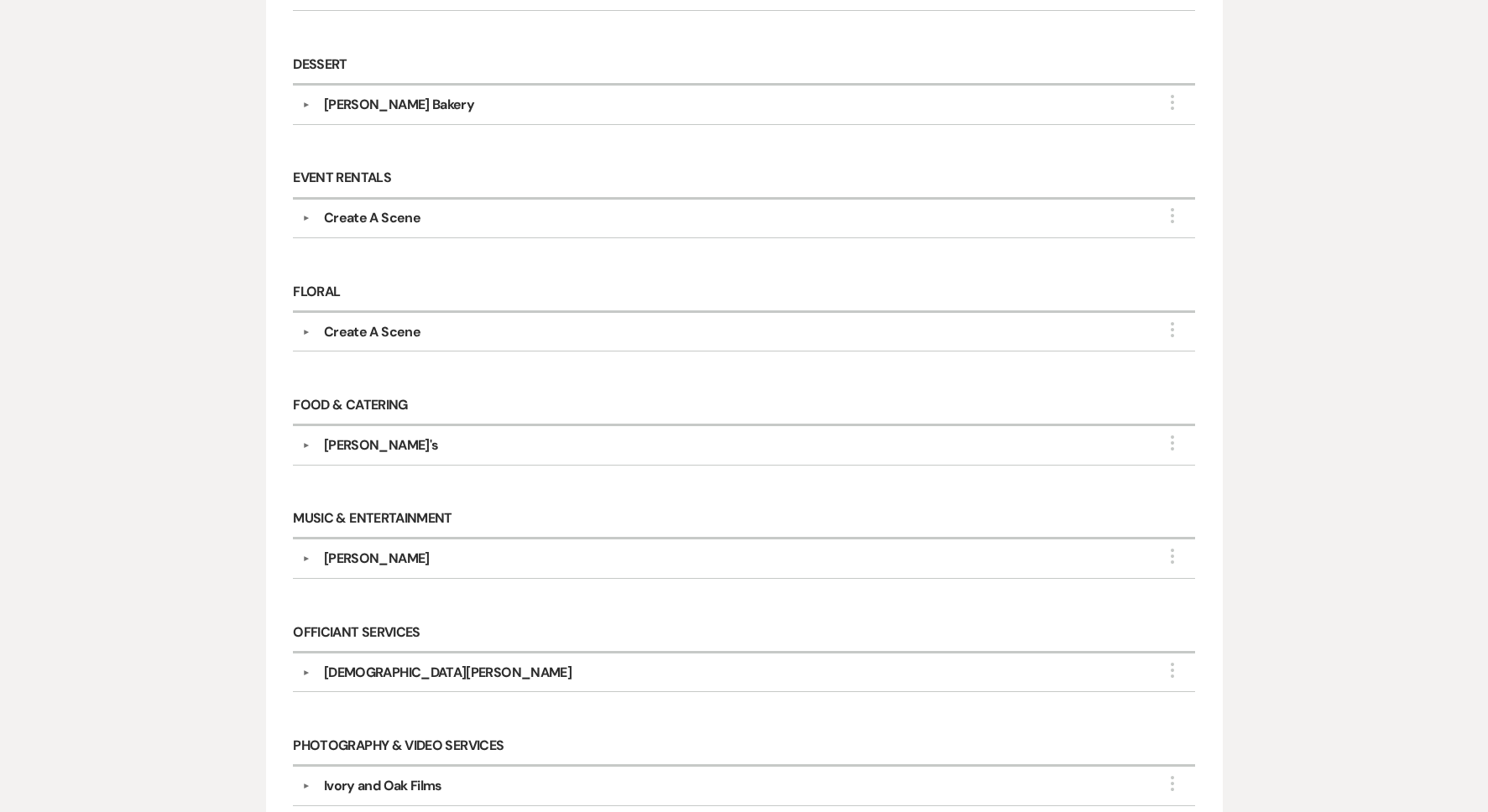
scroll to position [520, 0]
click at [443, 551] on div "[PERSON_NAME]" at bounding box center [748, 556] width 875 height 20
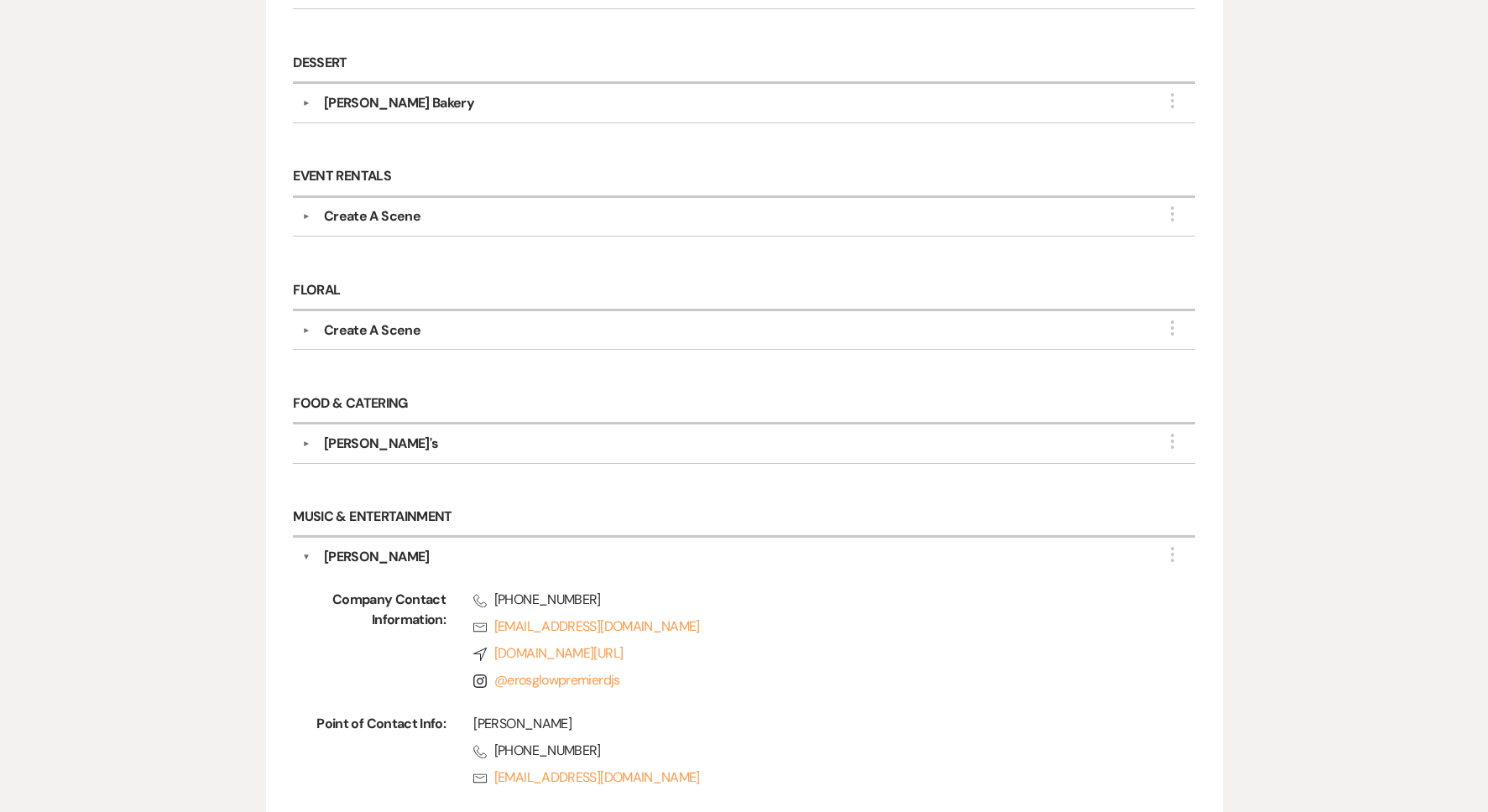
click at [442, 551] on div "[PERSON_NAME]" at bounding box center [748, 556] width 875 height 20
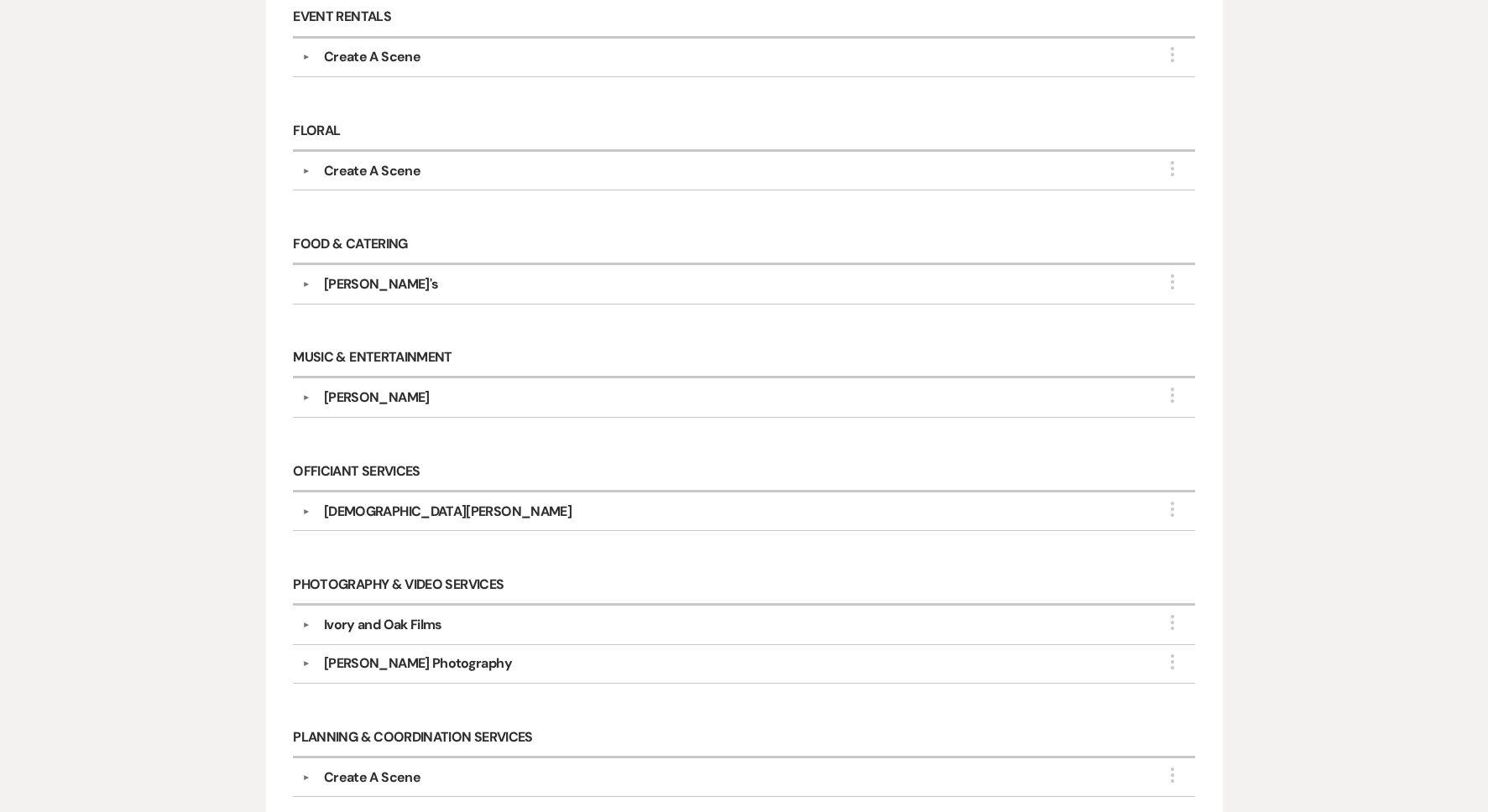
scroll to position [684, 0]
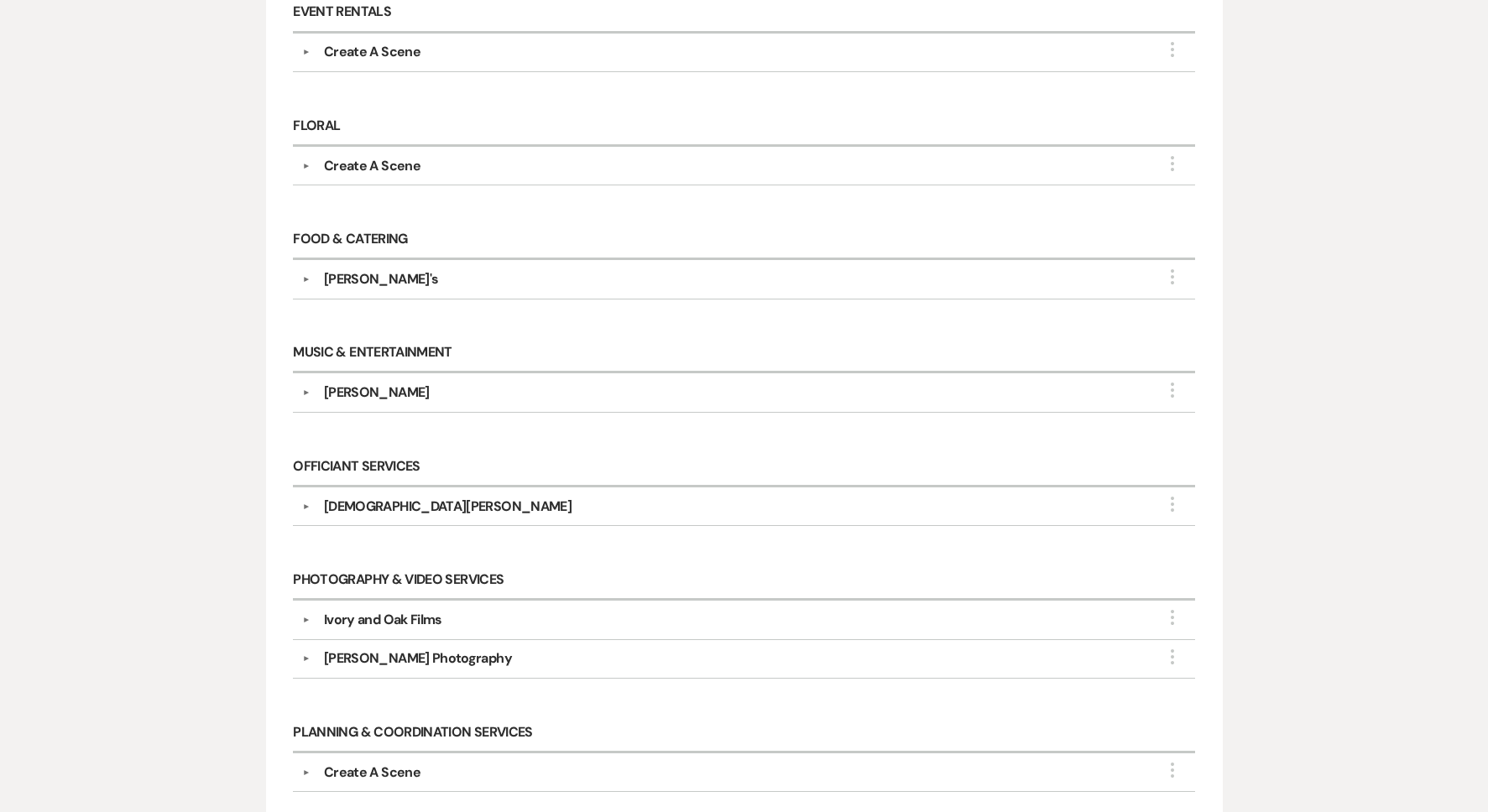
click at [410, 657] on div "[PERSON_NAME] Photography" at bounding box center [418, 658] width 188 height 20
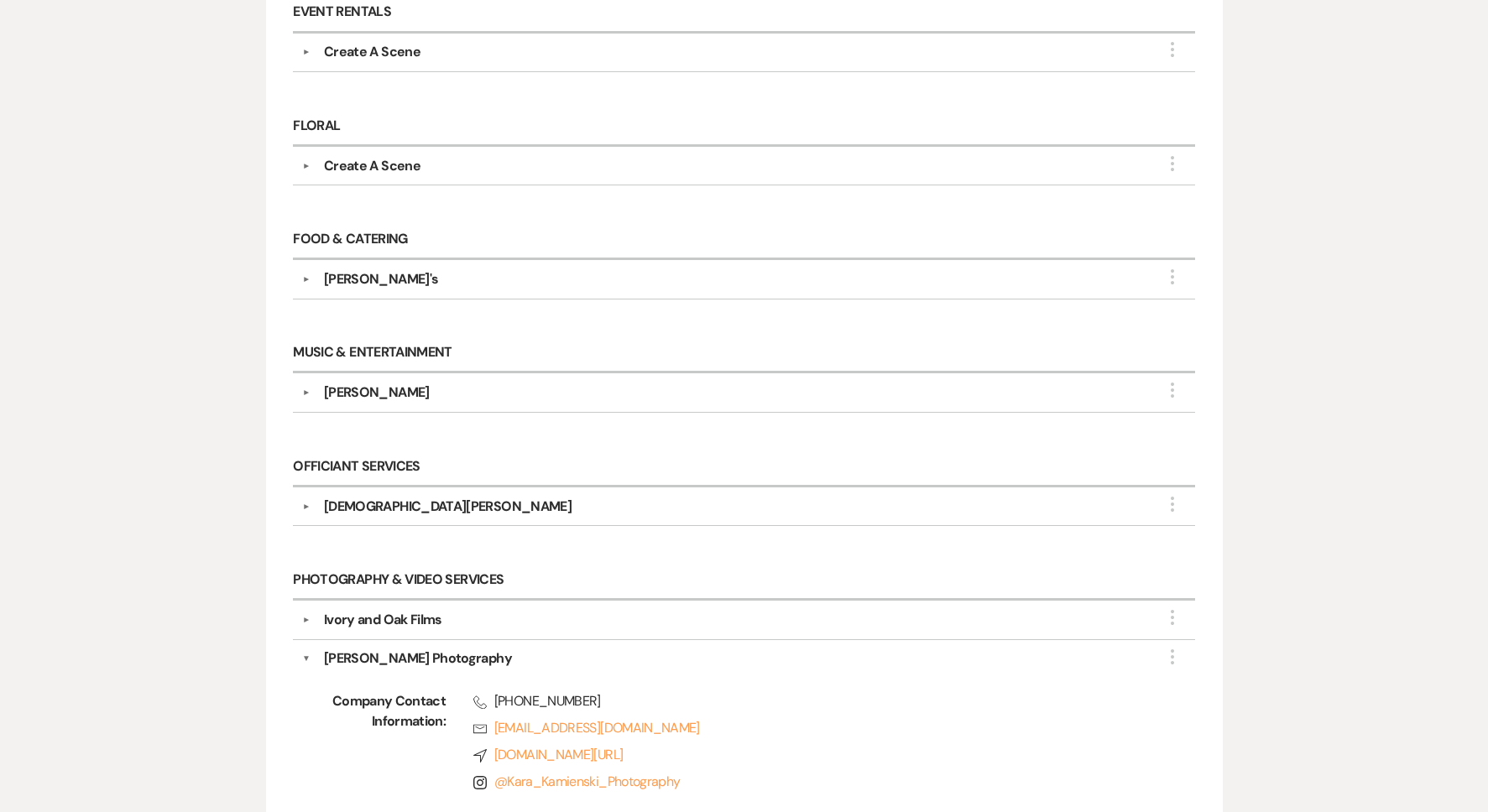
click at [410, 658] on div "[PERSON_NAME] Photography" at bounding box center [418, 658] width 188 height 20
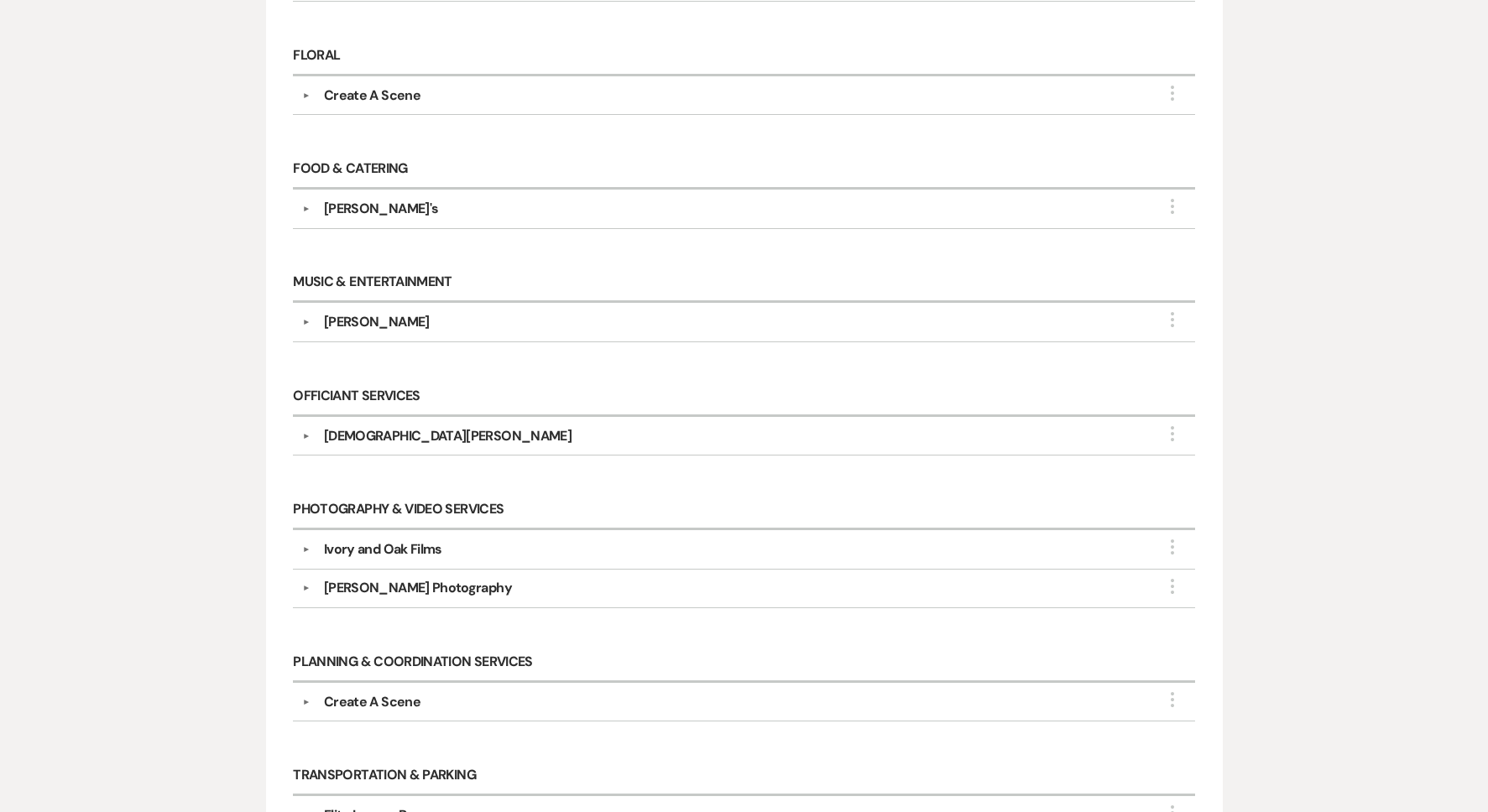
scroll to position [727, 0]
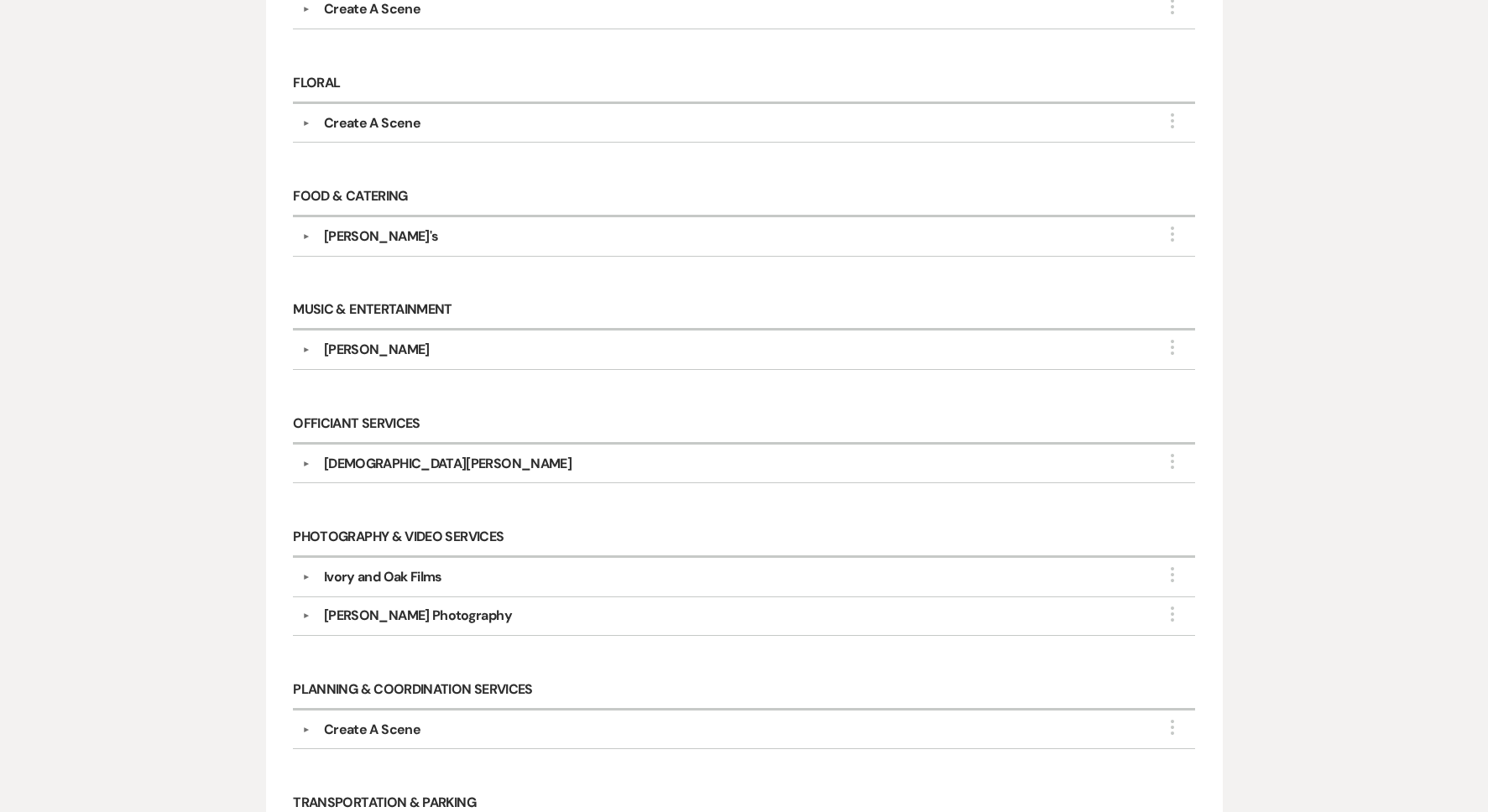
click at [364, 358] on div "[PERSON_NAME]" at bounding box center [377, 349] width 106 height 20
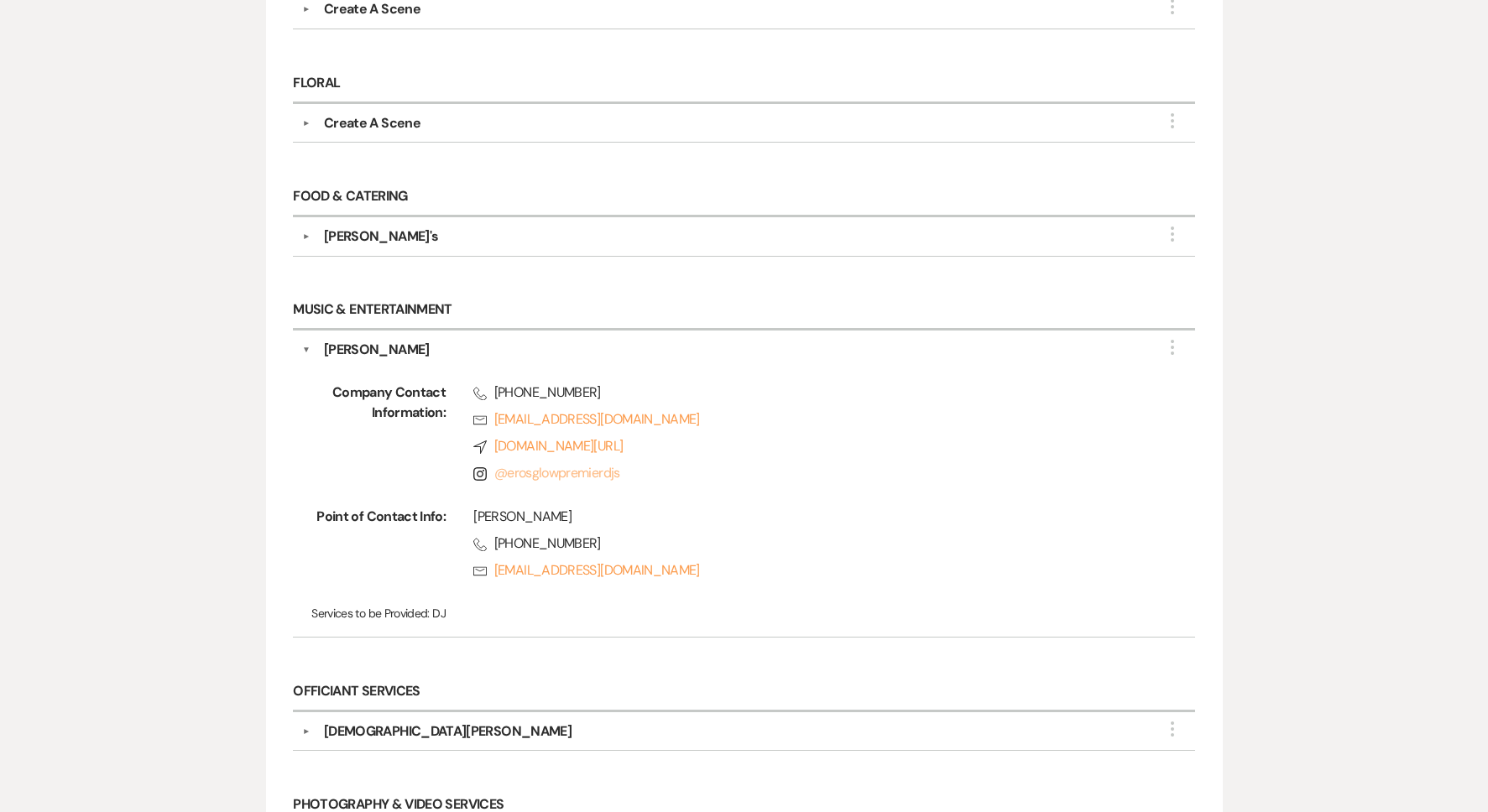
click at [521, 479] on link "@ erosglowpremierdjs" at bounding box center [558, 472] width 126 height 17
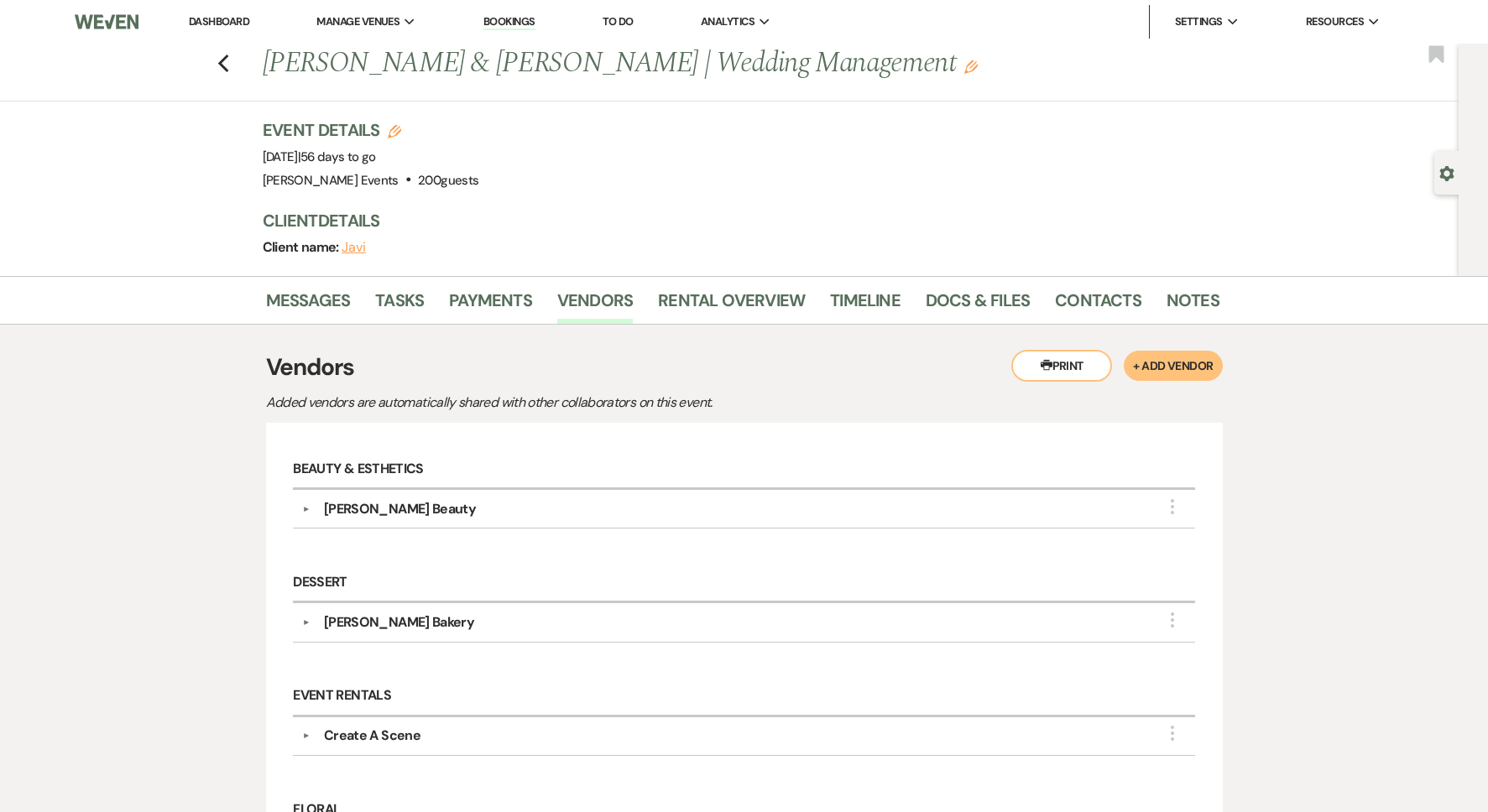
click at [204, 25] on link "Dashboard" at bounding box center [219, 21] width 60 height 15
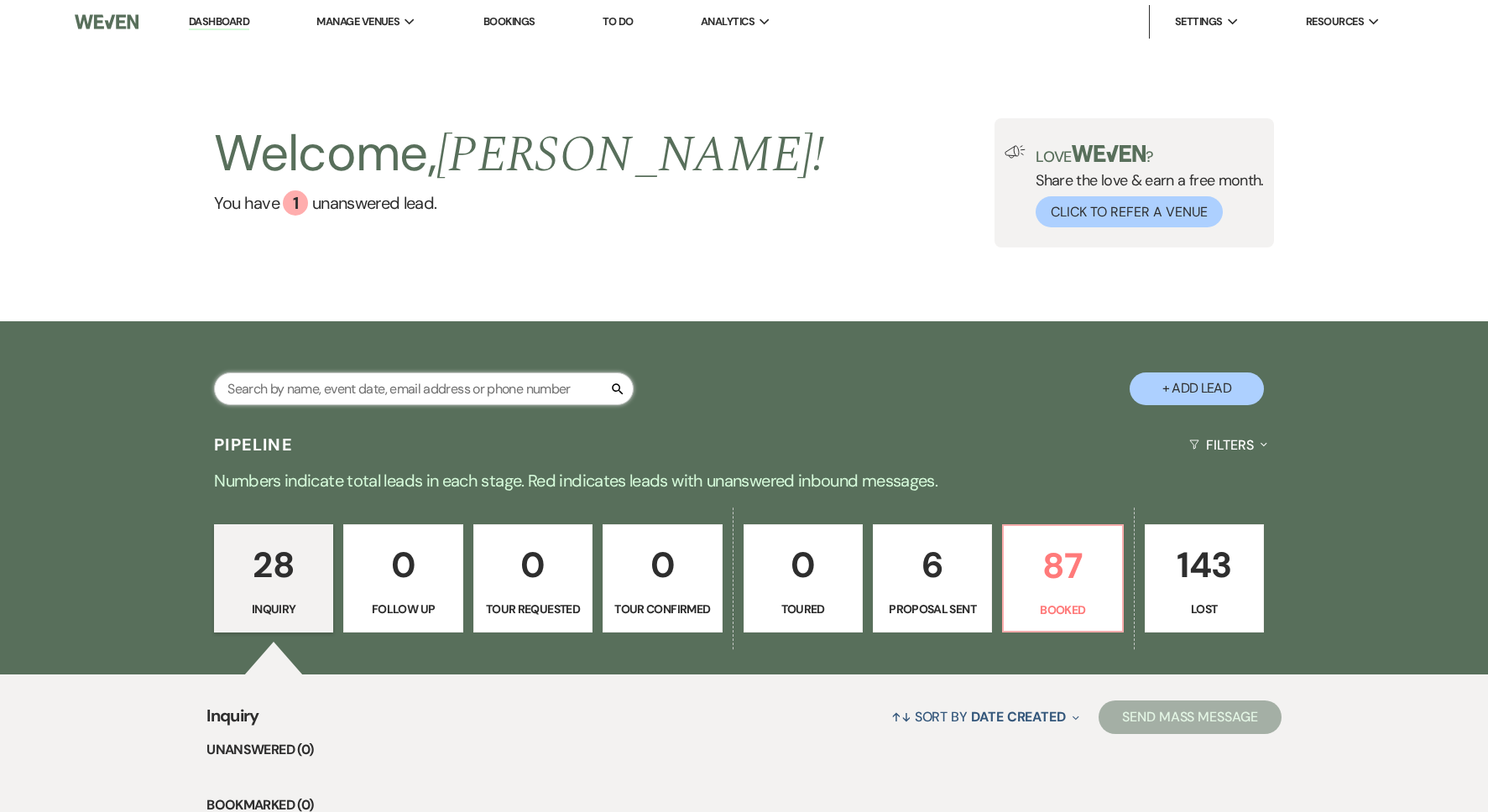
click at [335, 373] on input "text" at bounding box center [423, 389] width 419 height 33
click at [904, 592] on p "6" at bounding box center [932, 565] width 98 height 56
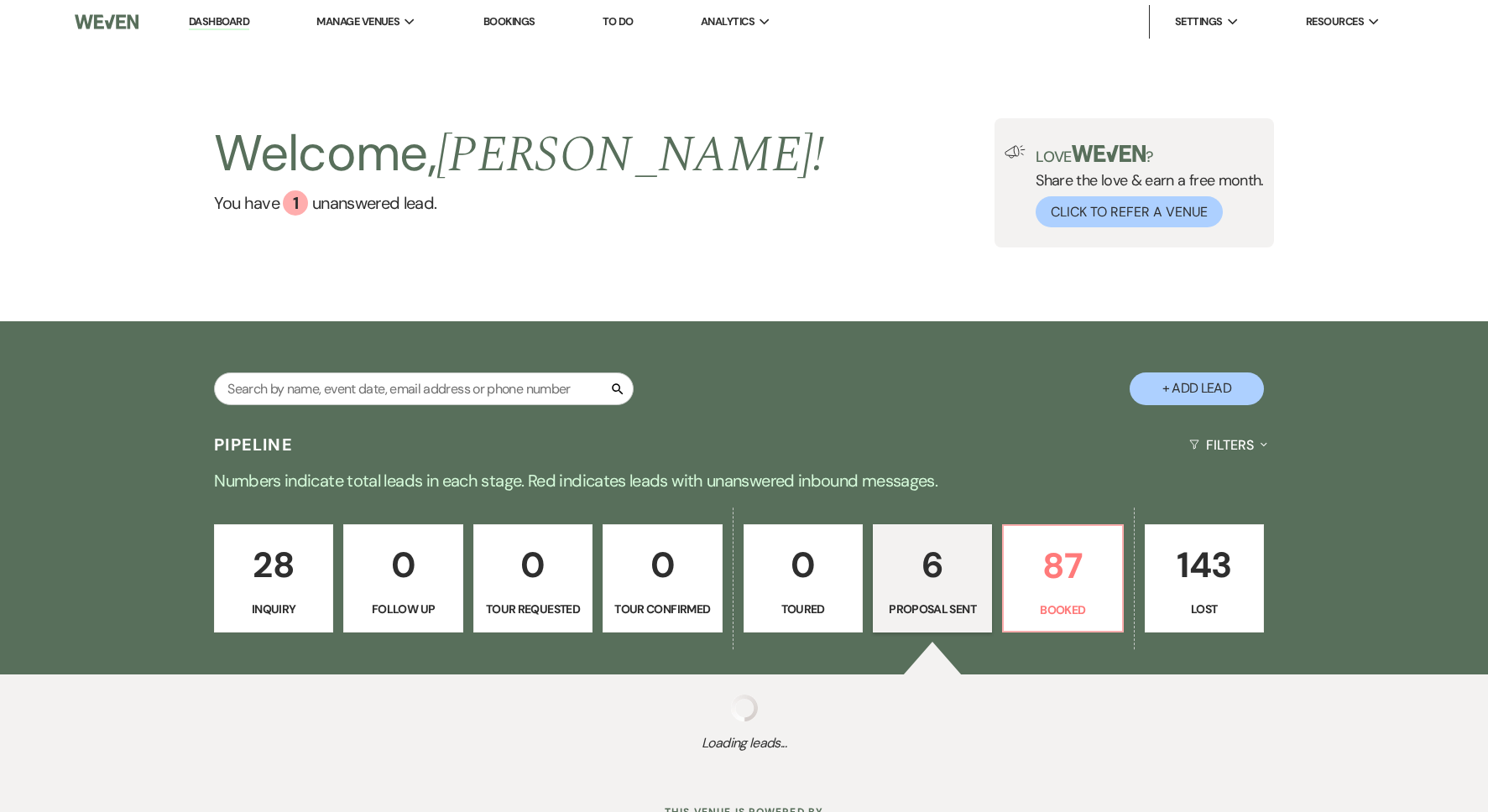
select select "6"
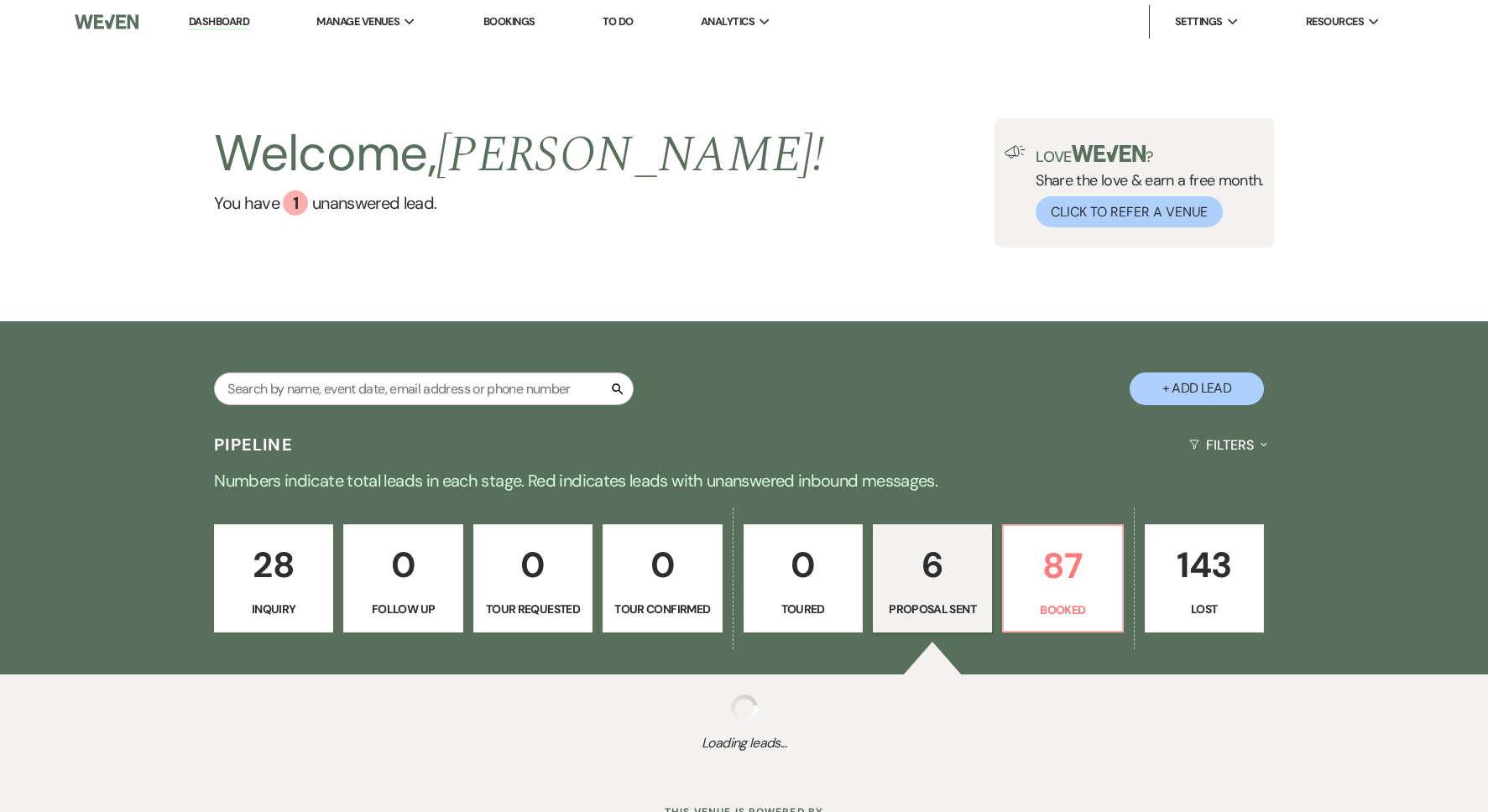
select select "6"
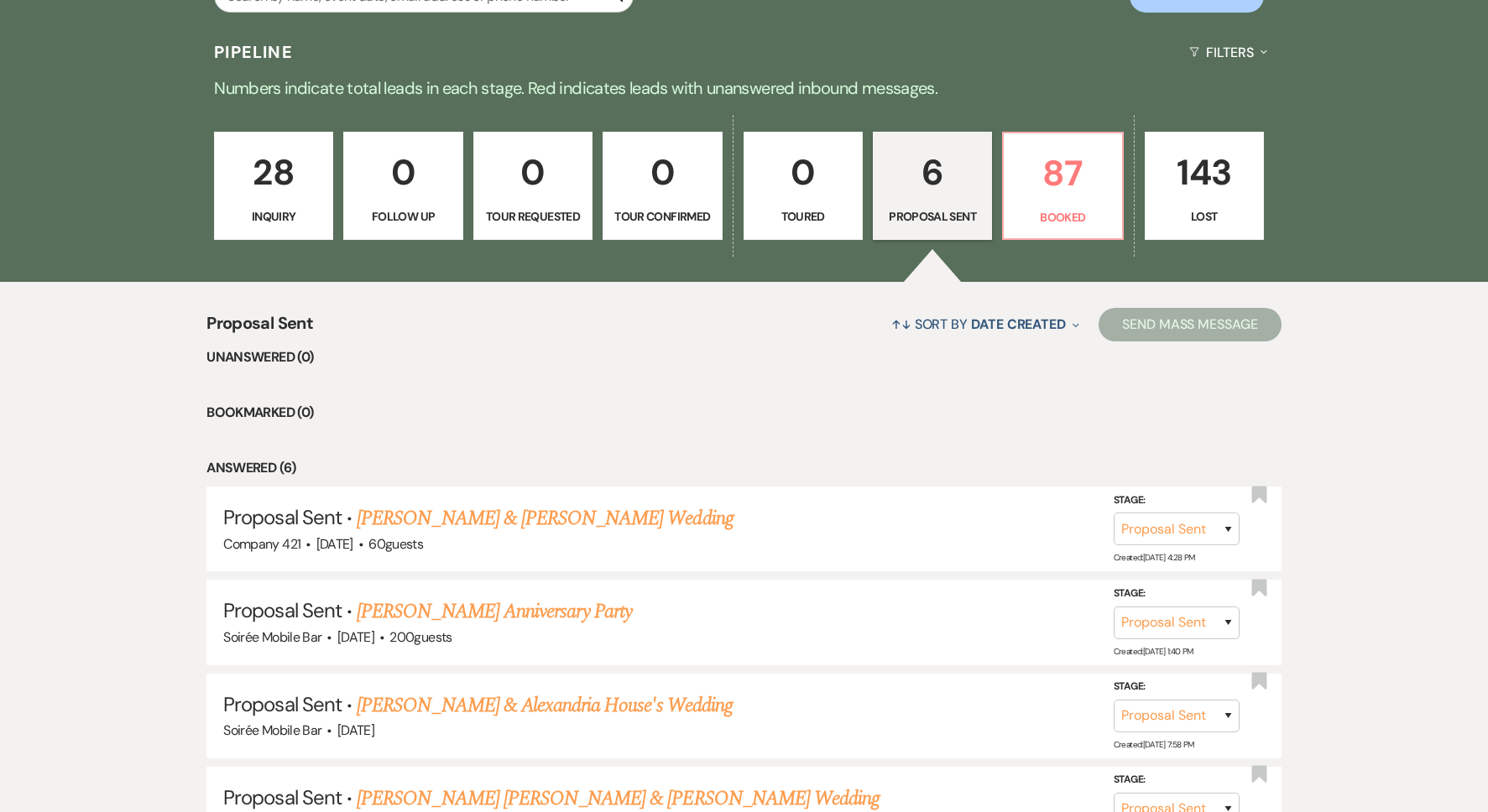
scroll to position [441, 0]
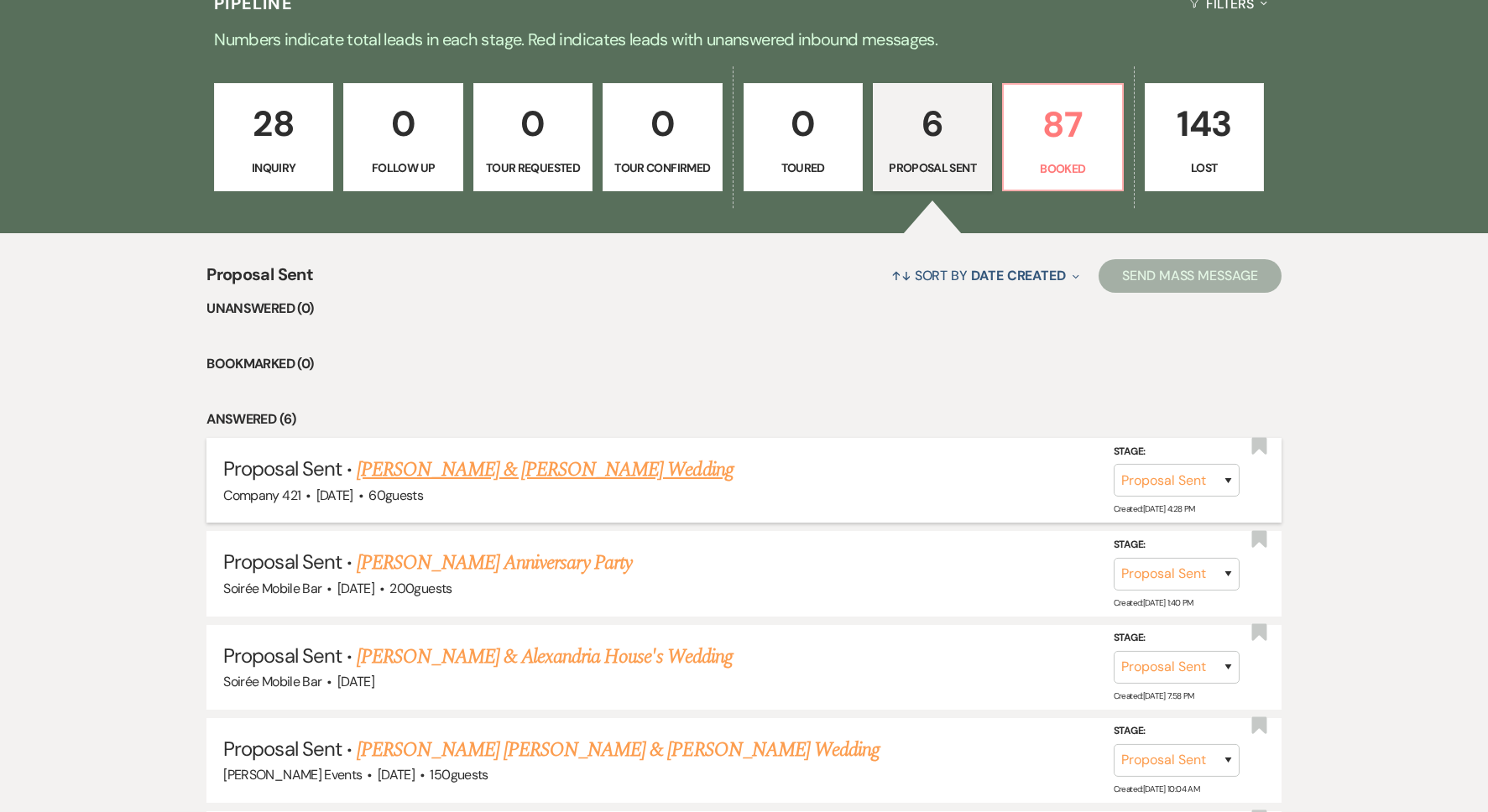
click at [596, 472] on link "[PERSON_NAME] & [PERSON_NAME] Wedding" at bounding box center [544, 469] width 376 height 30
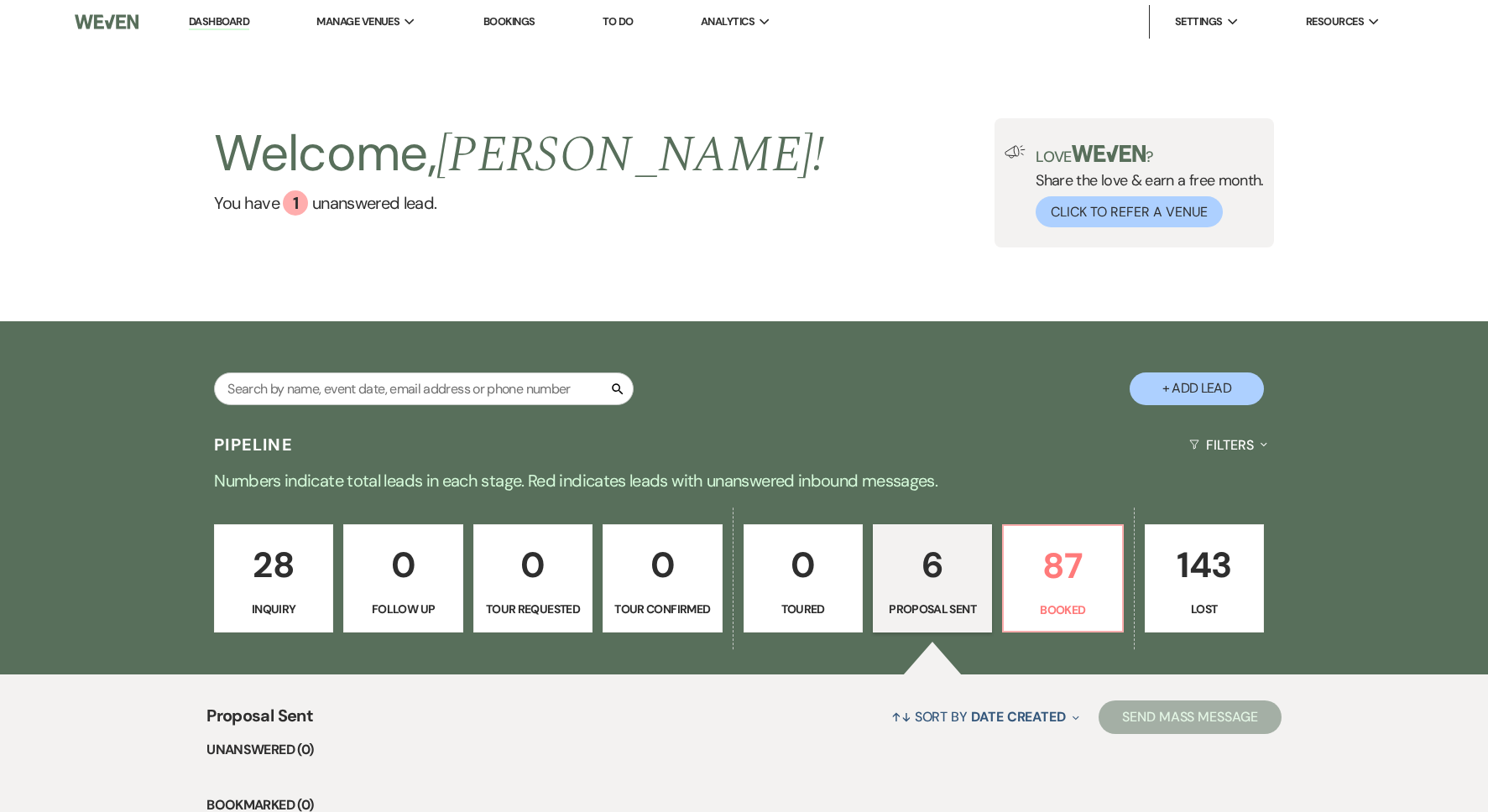
select select "6"
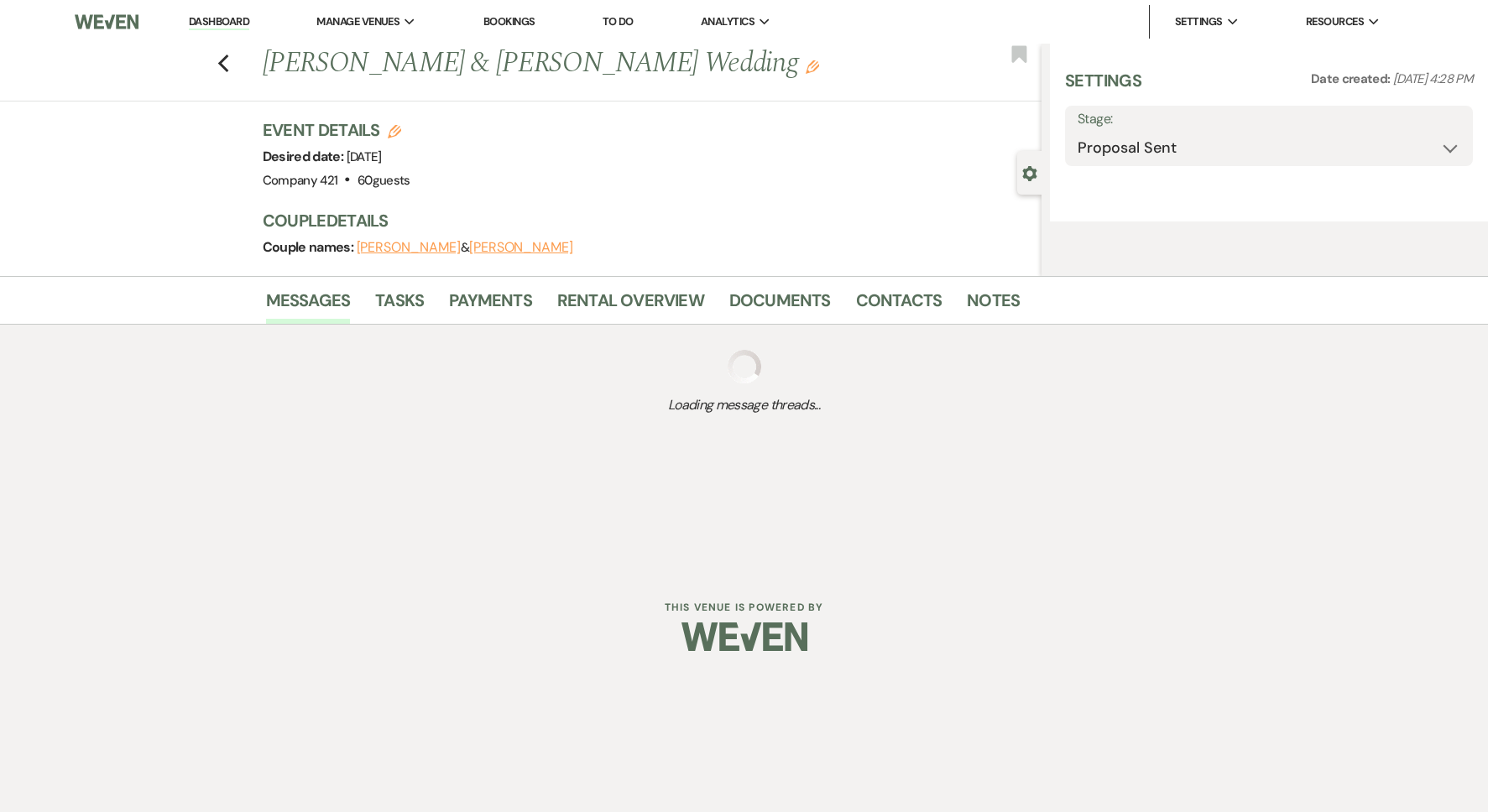
select select "2"
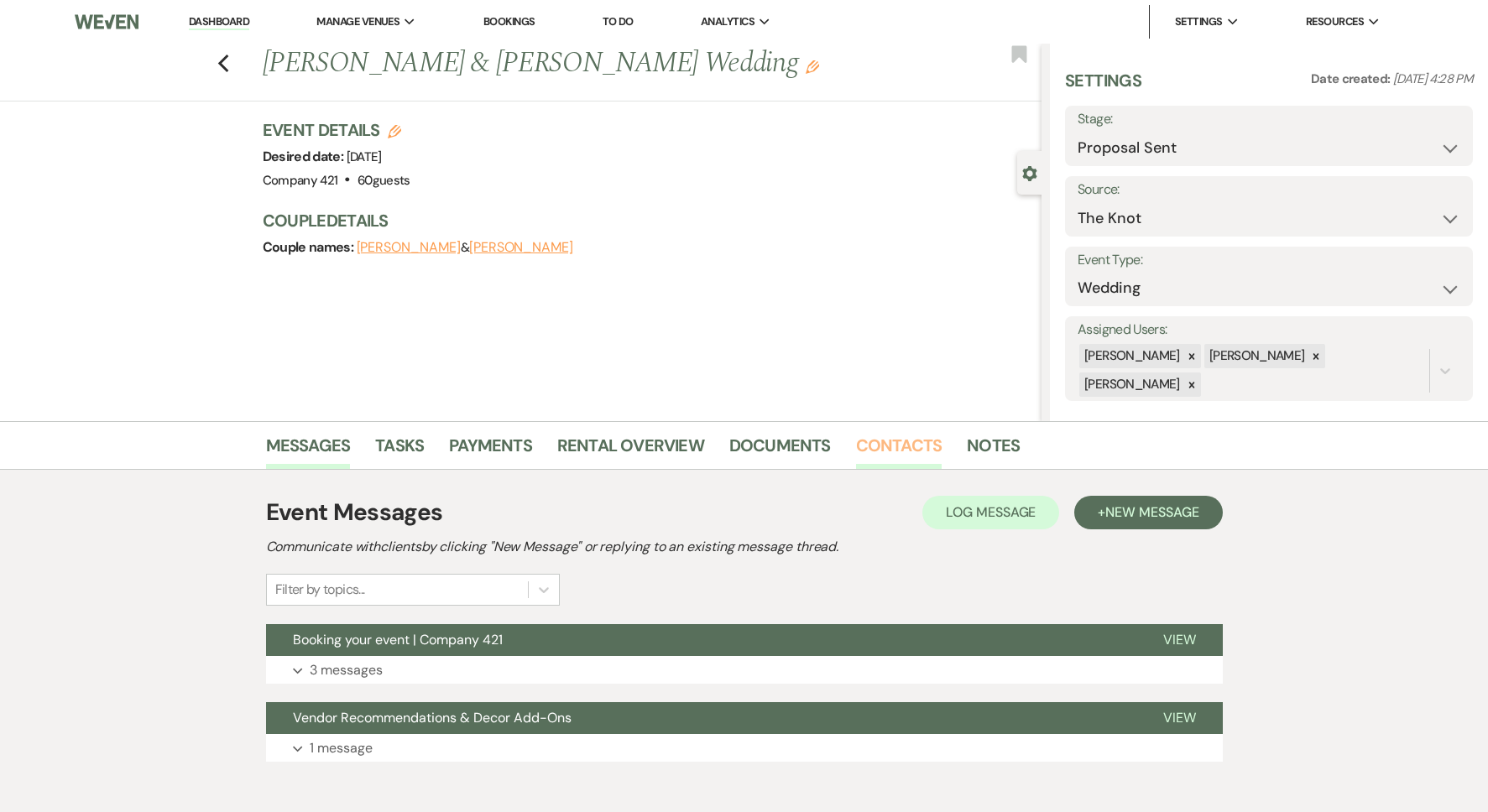
click at [871, 446] on link "Contacts" at bounding box center [898, 451] width 86 height 37
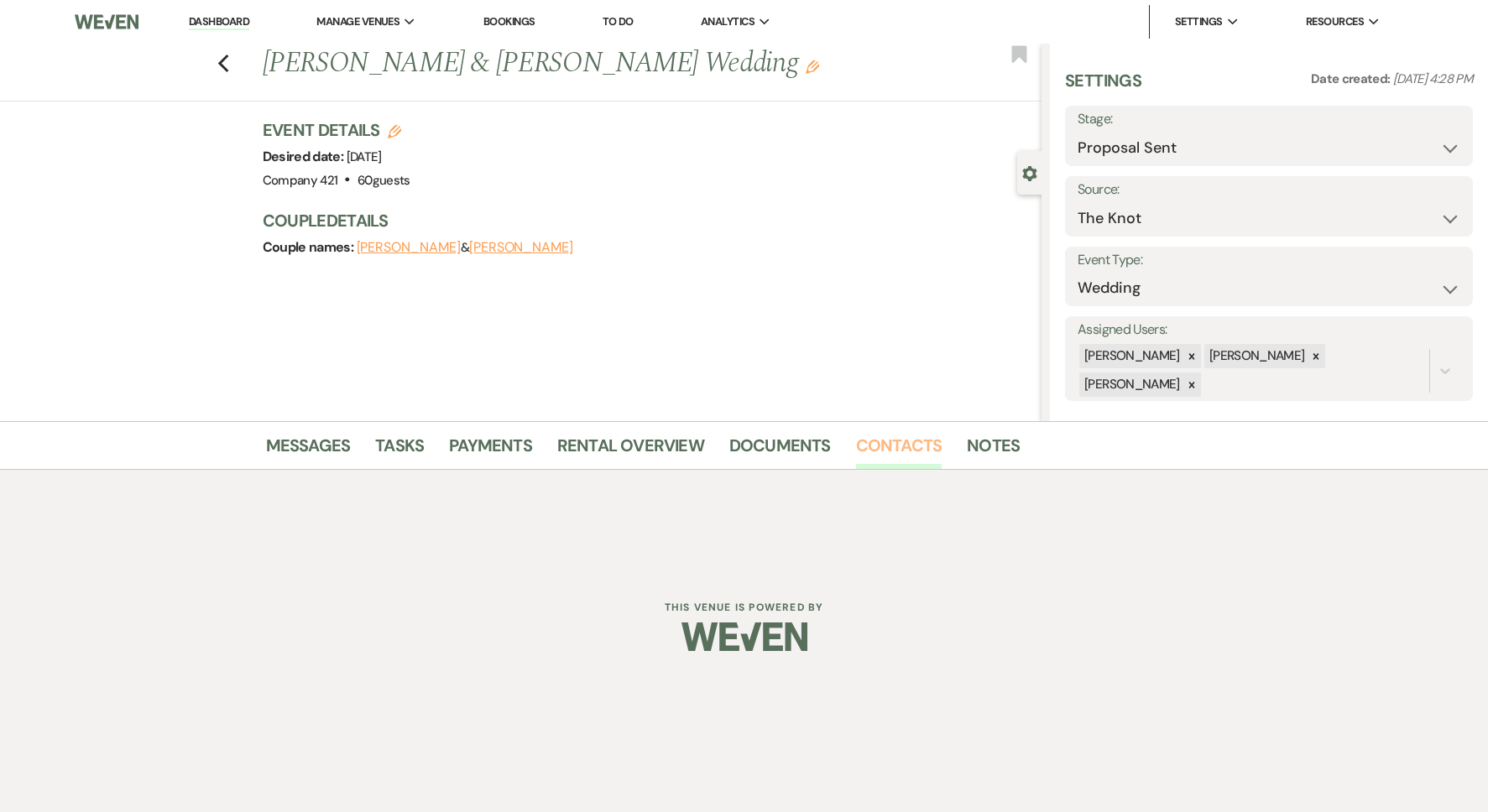
click at [871, 446] on link "Contacts" at bounding box center [898, 451] width 86 height 37
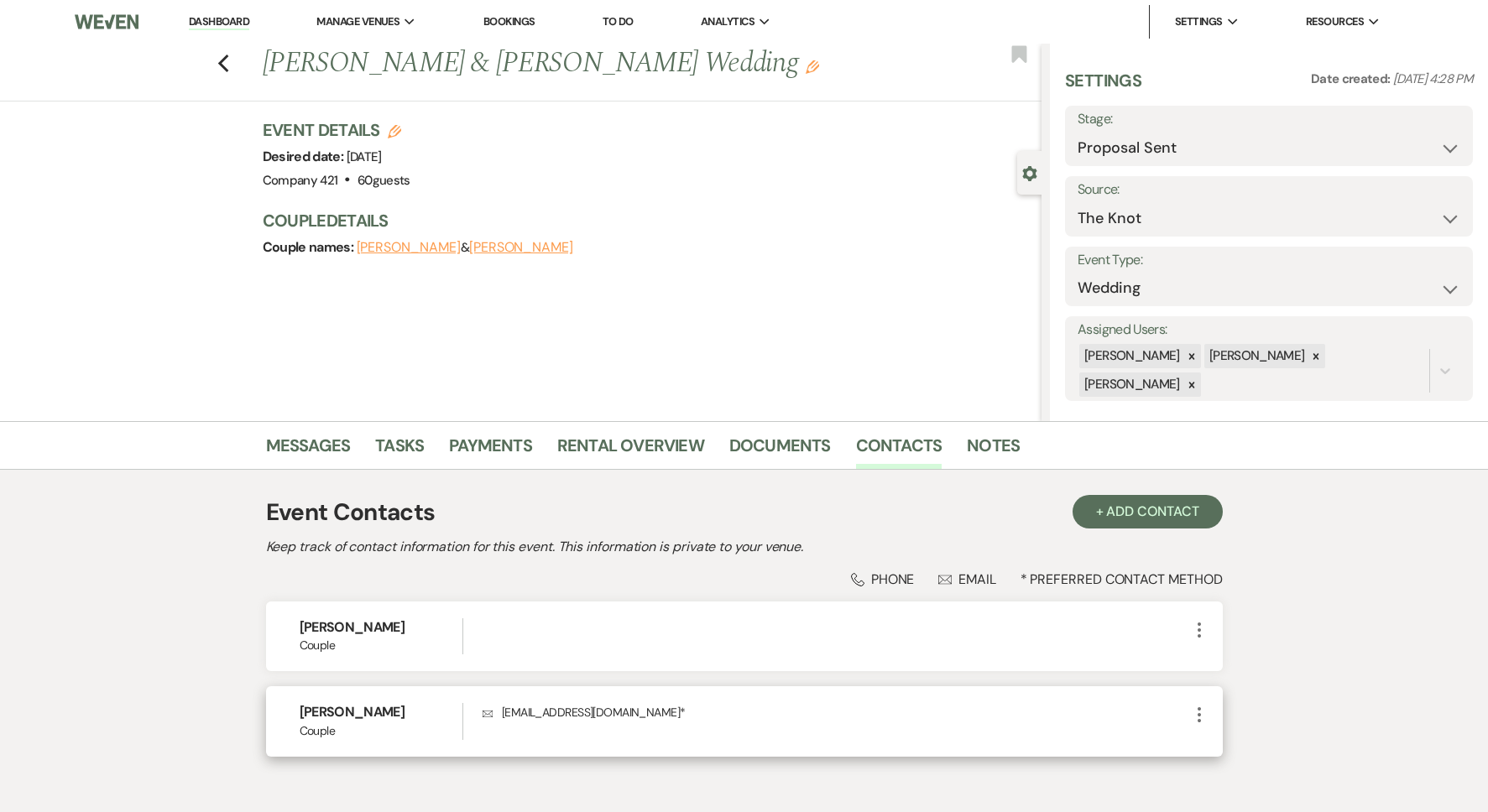
click at [631, 708] on p "Envelope [EMAIL_ADDRESS][DOMAIN_NAME] *" at bounding box center [835, 712] width 706 height 18
copy div "[EMAIL_ADDRESS][DOMAIN_NAME] * More"
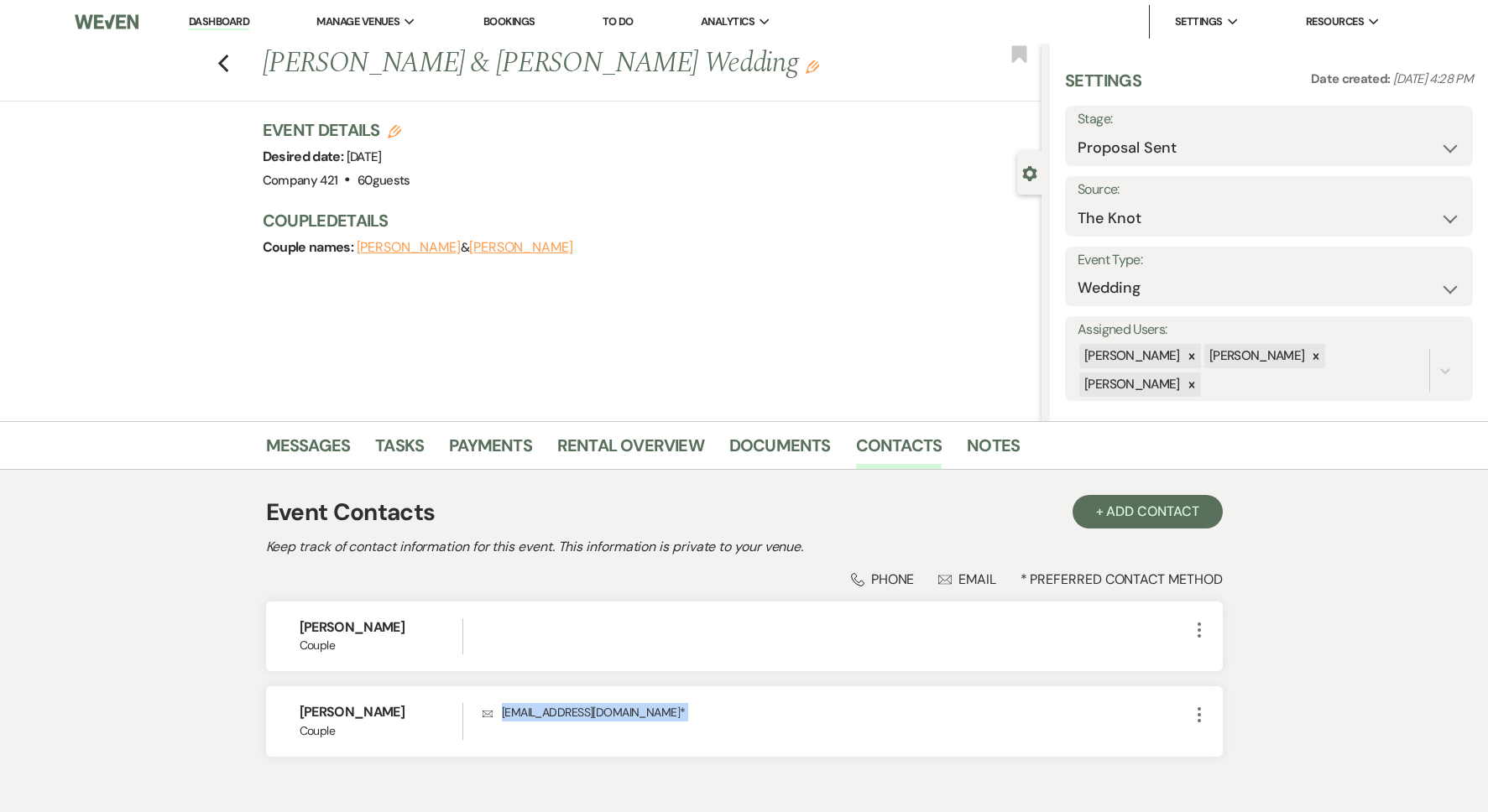
click at [392, 66] on h1 "[PERSON_NAME] & [PERSON_NAME] Wedding Edit" at bounding box center [570, 64] width 617 height 41
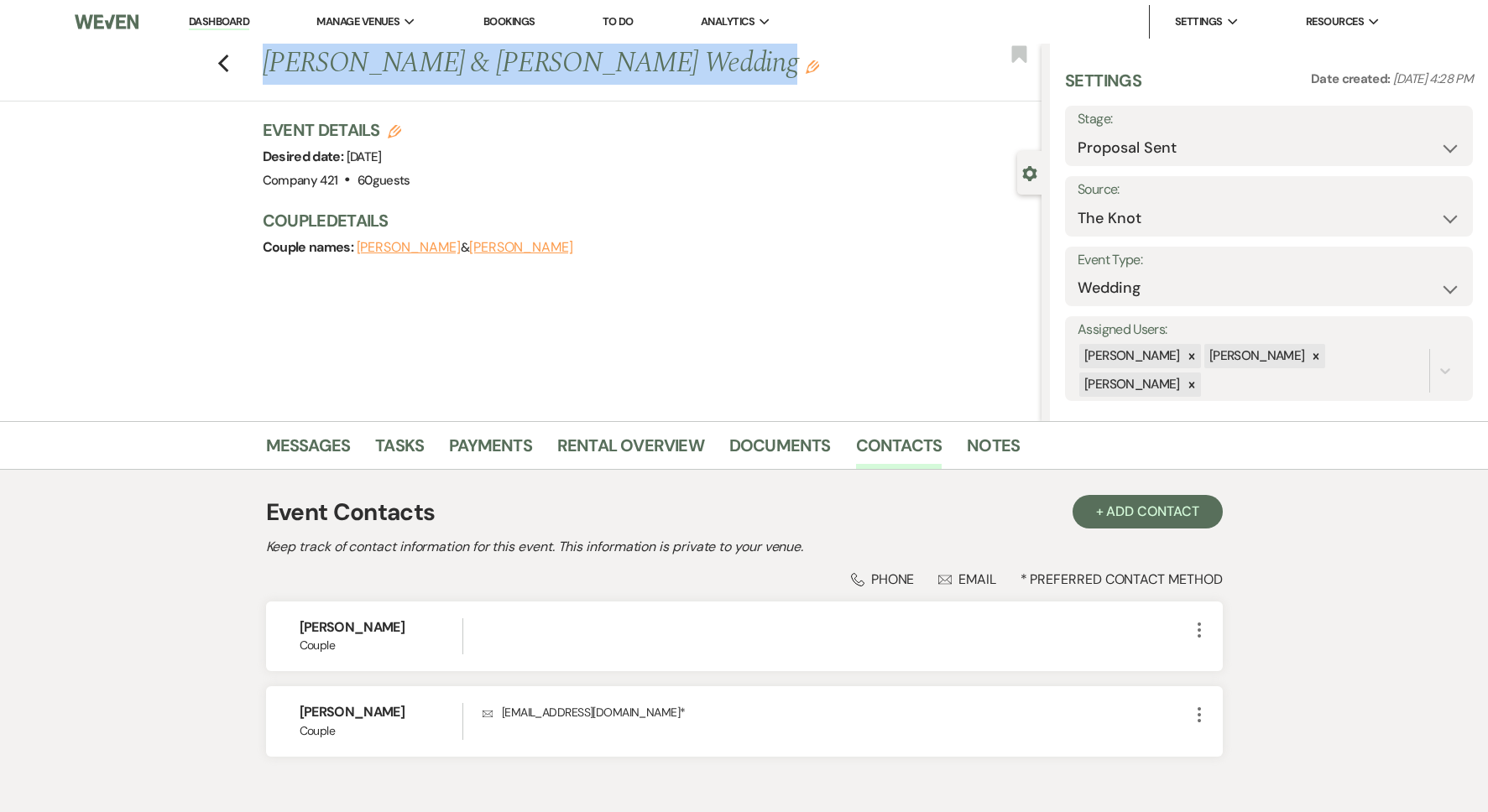
click at [392, 66] on h1 "[PERSON_NAME] & [PERSON_NAME] Wedding Edit" at bounding box center [570, 64] width 617 height 41
copy div "[PERSON_NAME] & [PERSON_NAME] Wedding Edit Bookmark Gear Settings Settings Date…"
click at [659, 445] on link "Rental Overview" at bounding box center [631, 451] width 147 height 37
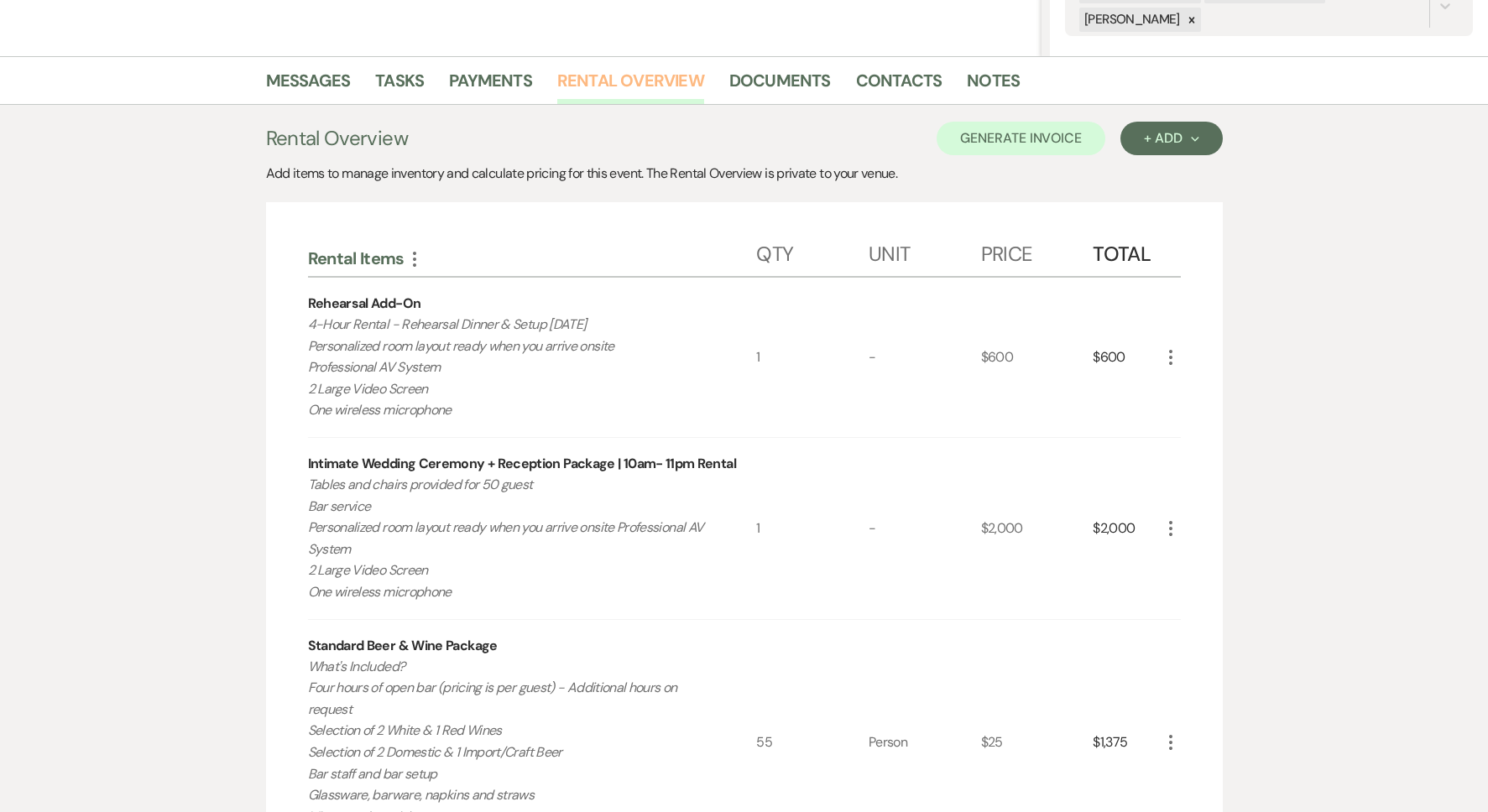
scroll to position [391, 0]
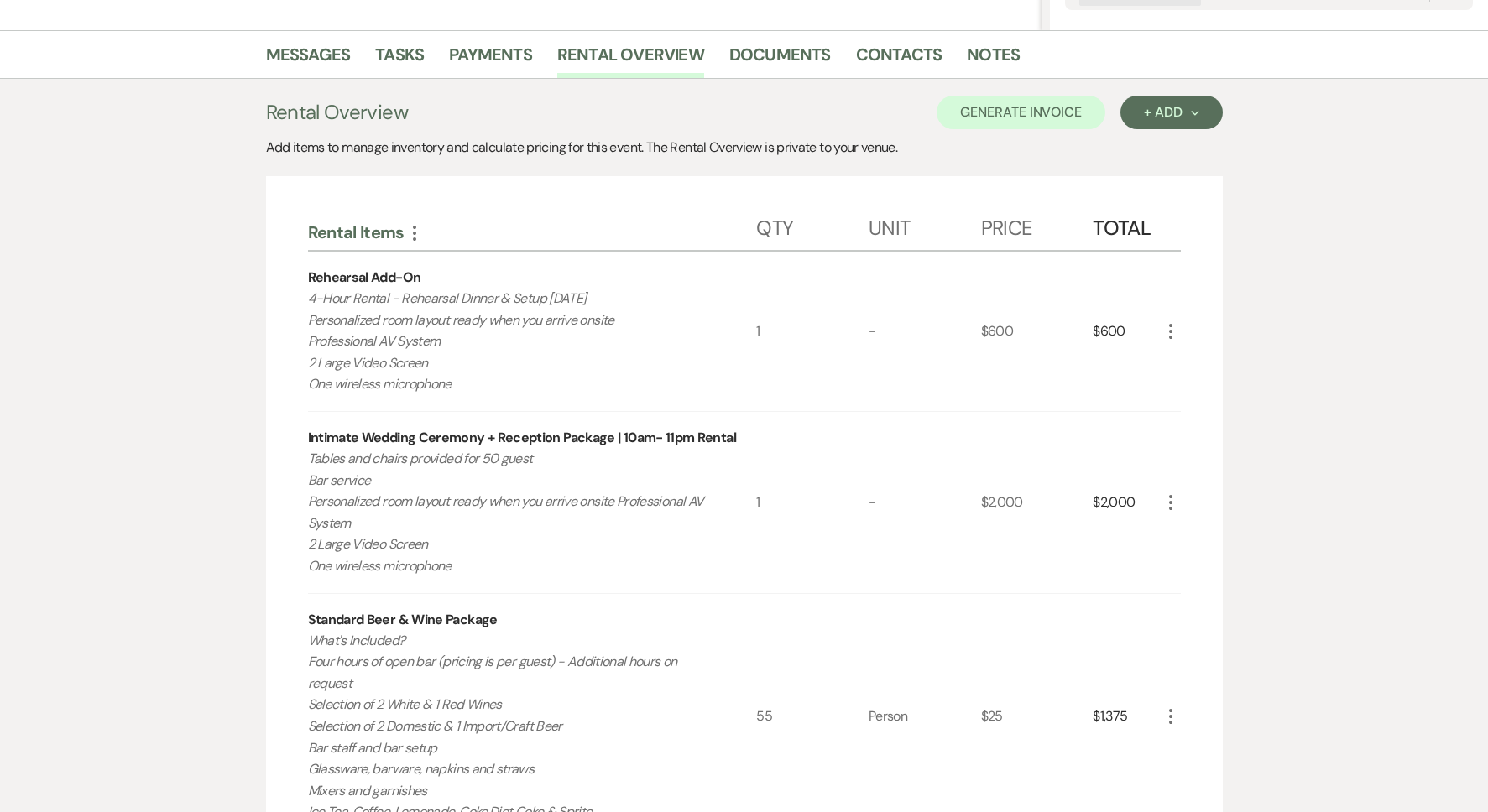
drag, startPoint x: 456, startPoint y: 389, endPoint x: 300, endPoint y: 304, distance: 177.7
click at [300, 304] on div "Rental Items More Qty Unit Price Total Rehearsal Add-On 4-Hour Rental - Rehears…" at bounding box center [744, 804] width 957 height 1257
copy p "4-Hour Rental - Rehearsal Dinner & Setup [DATE] Personalized room layout ready …"
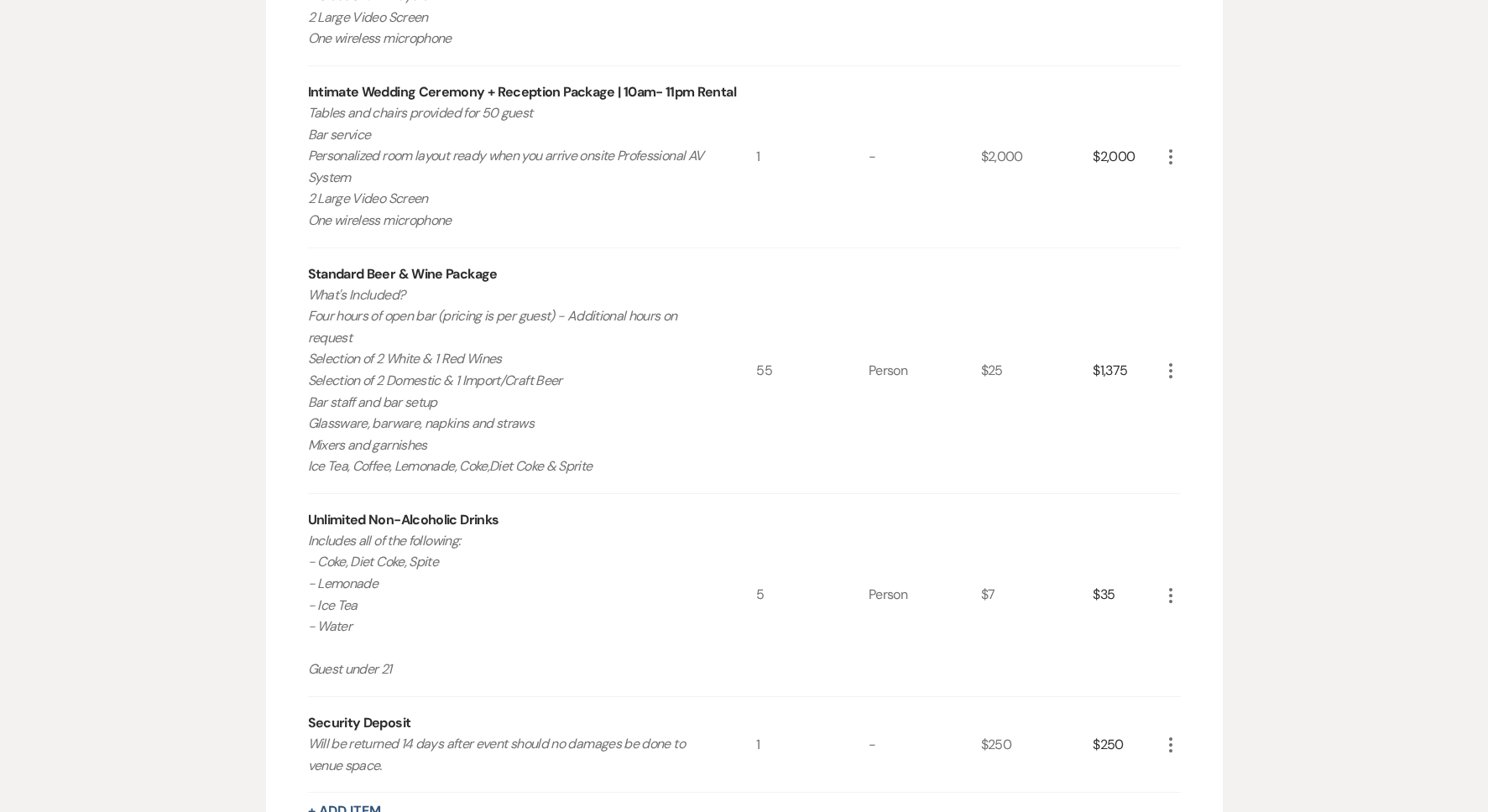
scroll to position [770, 0]
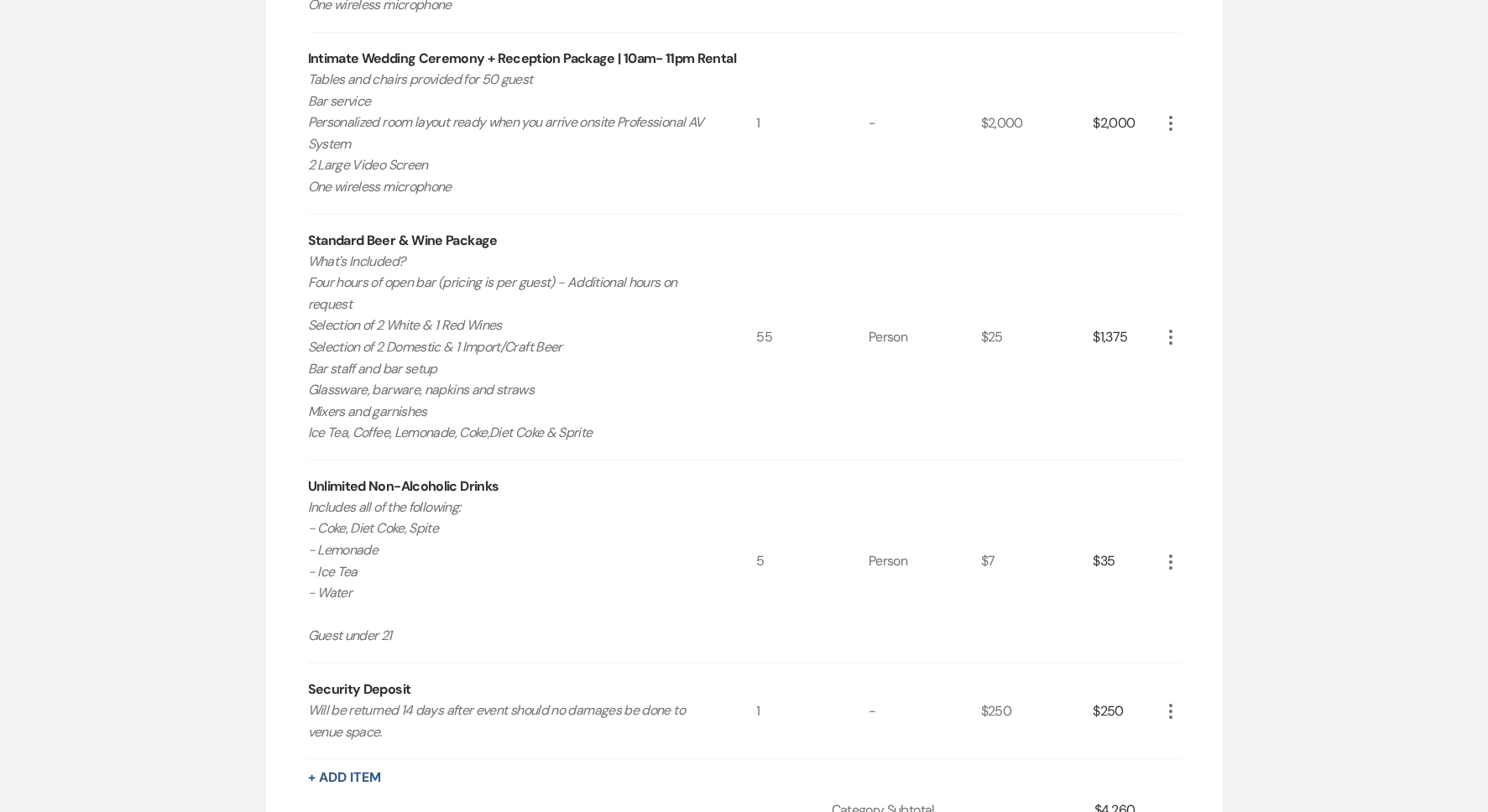
click at [351, 238] on div "Standard Beer & Wine Package" at bounding box center [403, 240] width 190 height 20
copy div "Standard Beer & Wine Package"
click at [616, 437] on p "What's Included? Four hours of open bar (pricing is per guest) - Additional hou…" at bounding box center [509, 346] width 404 height 193
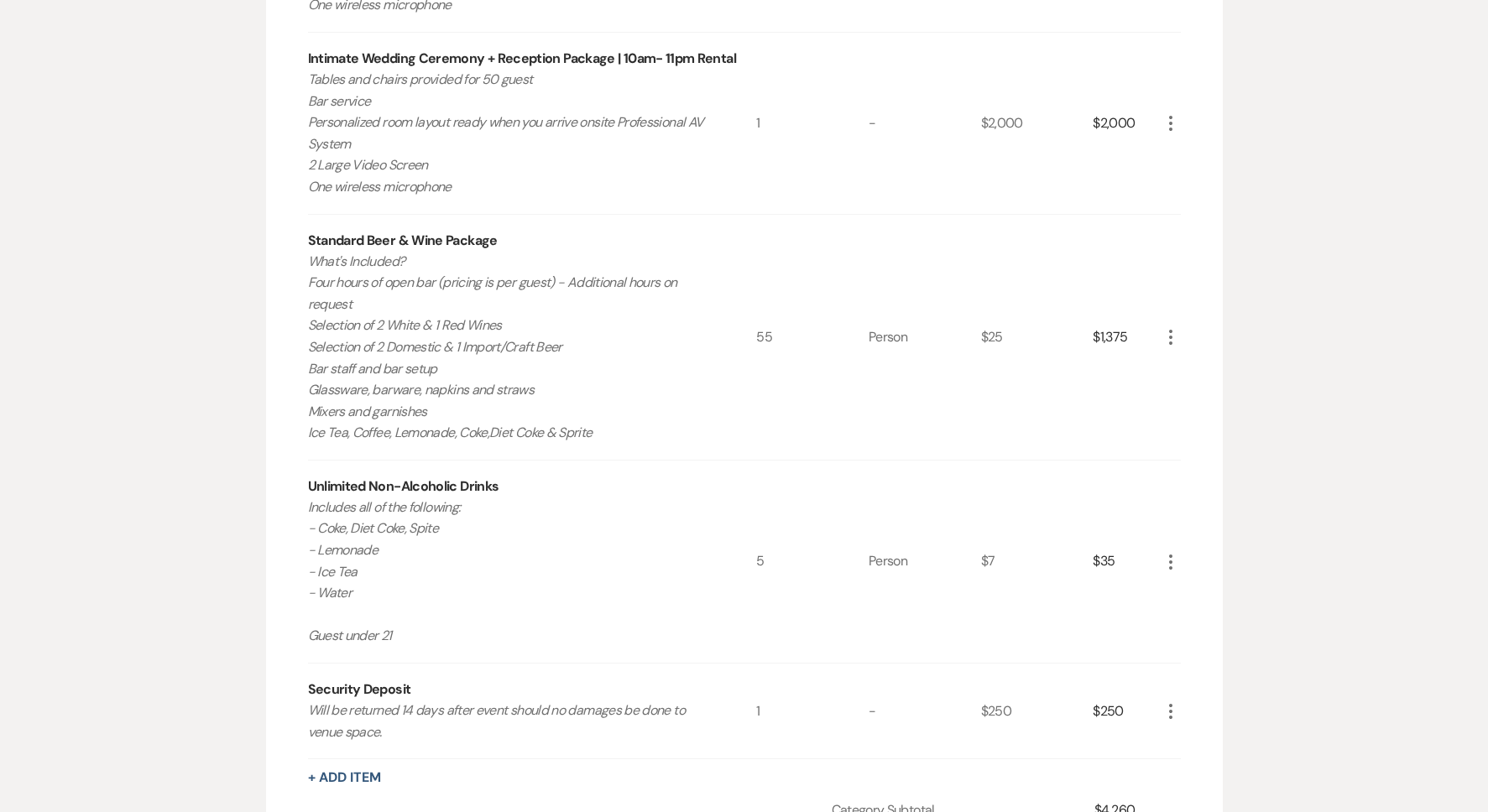
drag, startPoint x: 615, startPoint y: 437, endPoint x: 309, endPoint y: 268, distance: 349.6
click at [309, 268] on p "What's Included? Four hours of open bar (pricing is per guest) - Additional hou…" at bounding box center [509, 346] width 404 height 193
copy p "What's Included? Four hours of open bar (pricing is per guest) - Additional hou…"
click at [1108, 336] on div "$1,375" at bounding box center [1126, 337] width 67 height 245
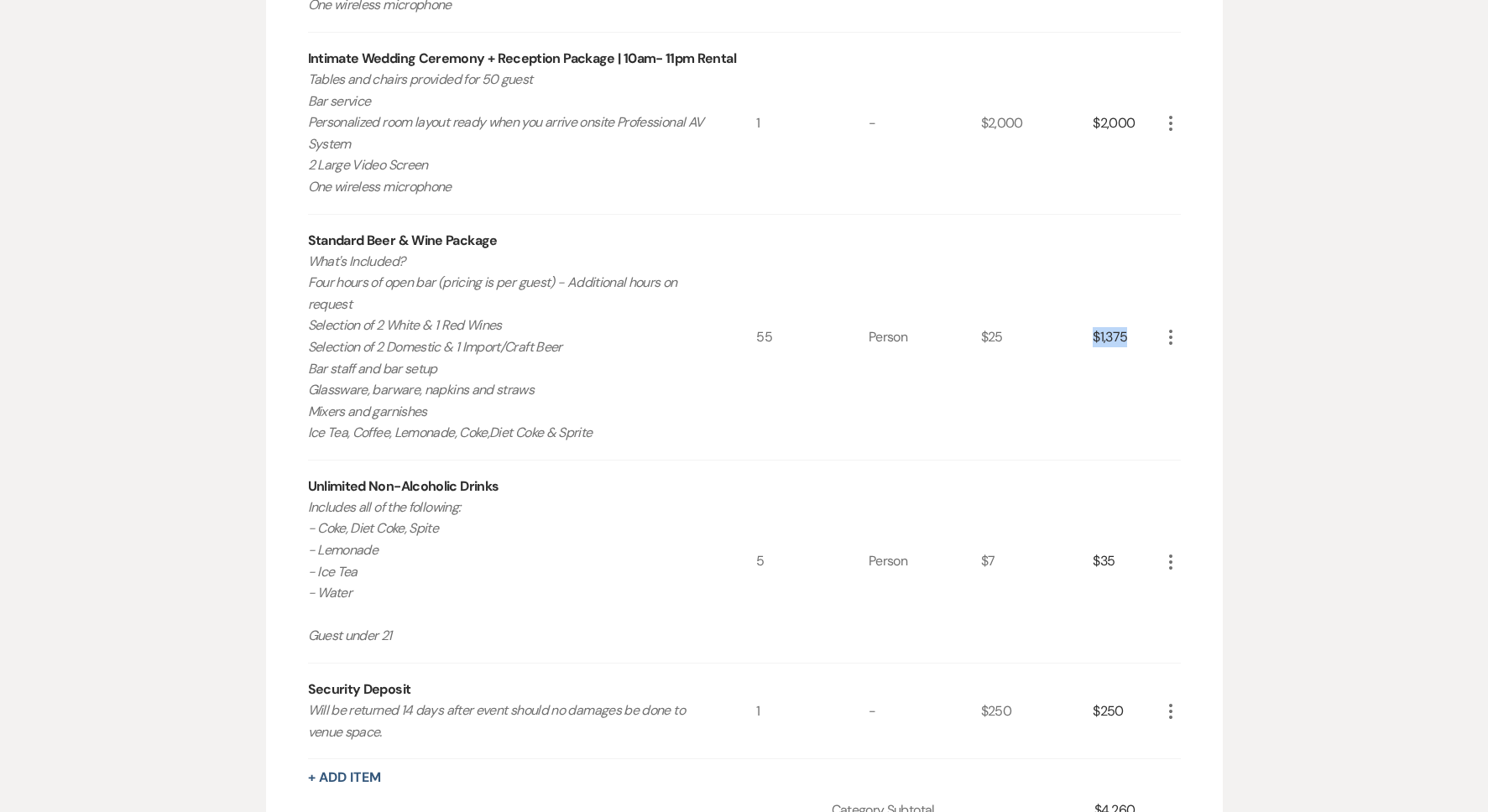
click at [1108, 336] on div "$1,375" at bounding box center [1126, 337] width 67 height 245
copy div "$1,375 More"
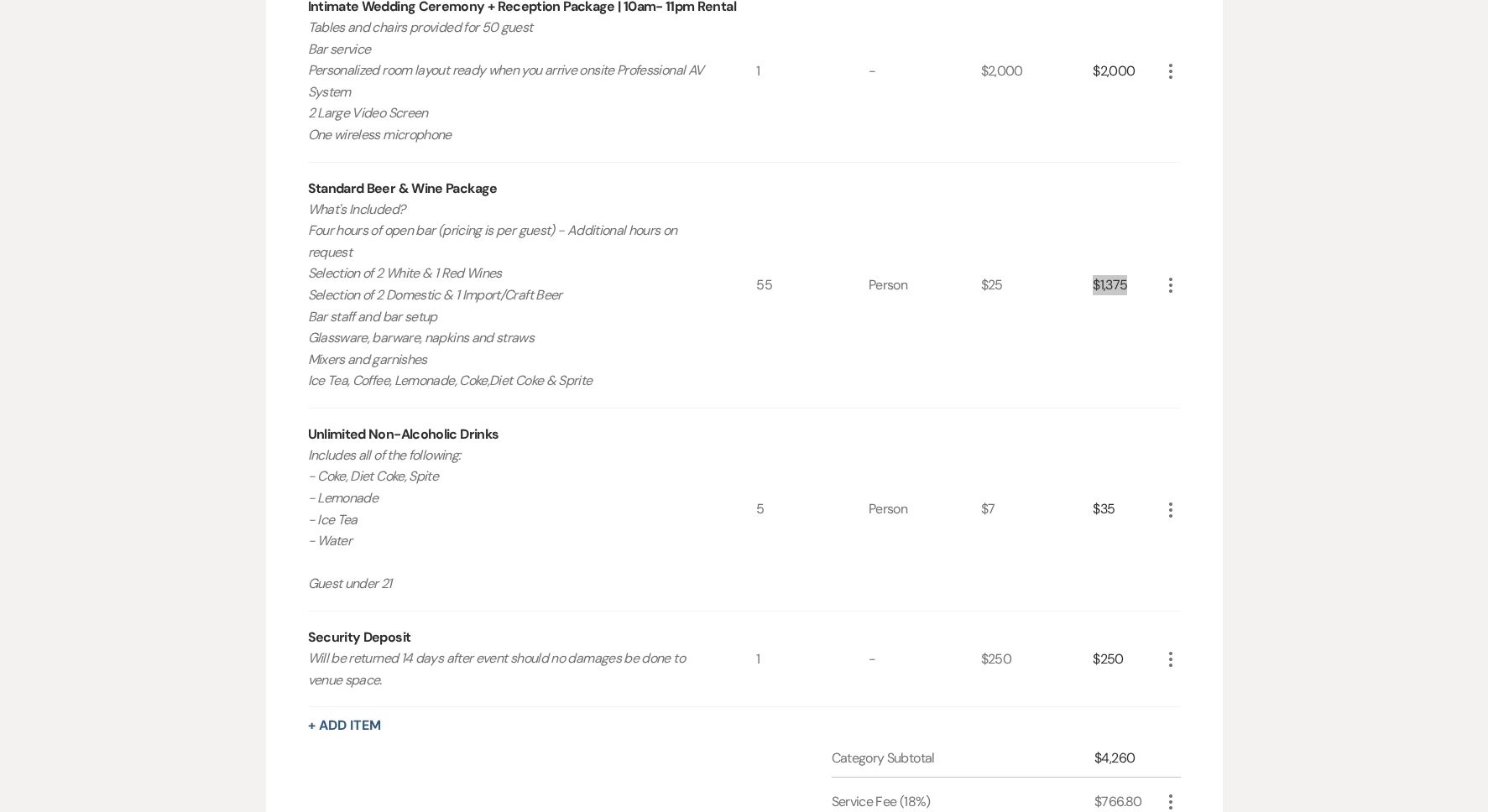
scroll to position [827, 0]
click at [363, 429] on div "Unlimited Non-Alcoholic Drinks" at bounding box center [404, 430] width 192 height 20
copy div "Unlimited Non-Alcoholic Drinks"
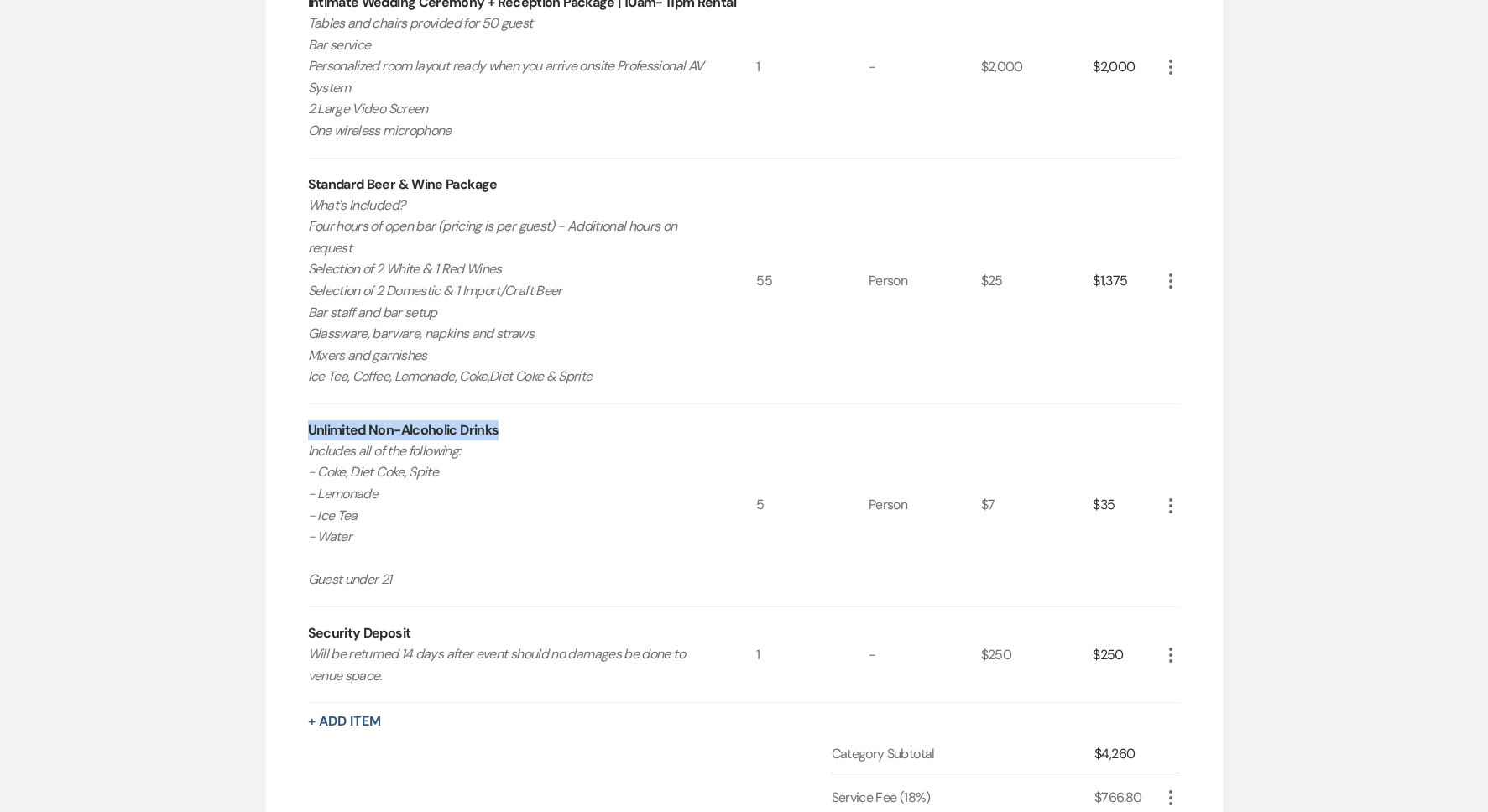
drag, startPoint x: 411, startPoint y: 584, endPoint x: 293, endPoint y: 458, distance: 172.6
click at [293, 458] on div "Rental Items More Qty Unit Price Total Rehearsal Add-On 4-Hour Rental - Rehears…" at bounding box center [744, 369] width 957 height 1257
copy p "Includes all of the following: - Coke, Diet Coke, Spite - Lemonade - Ice Tea - …"
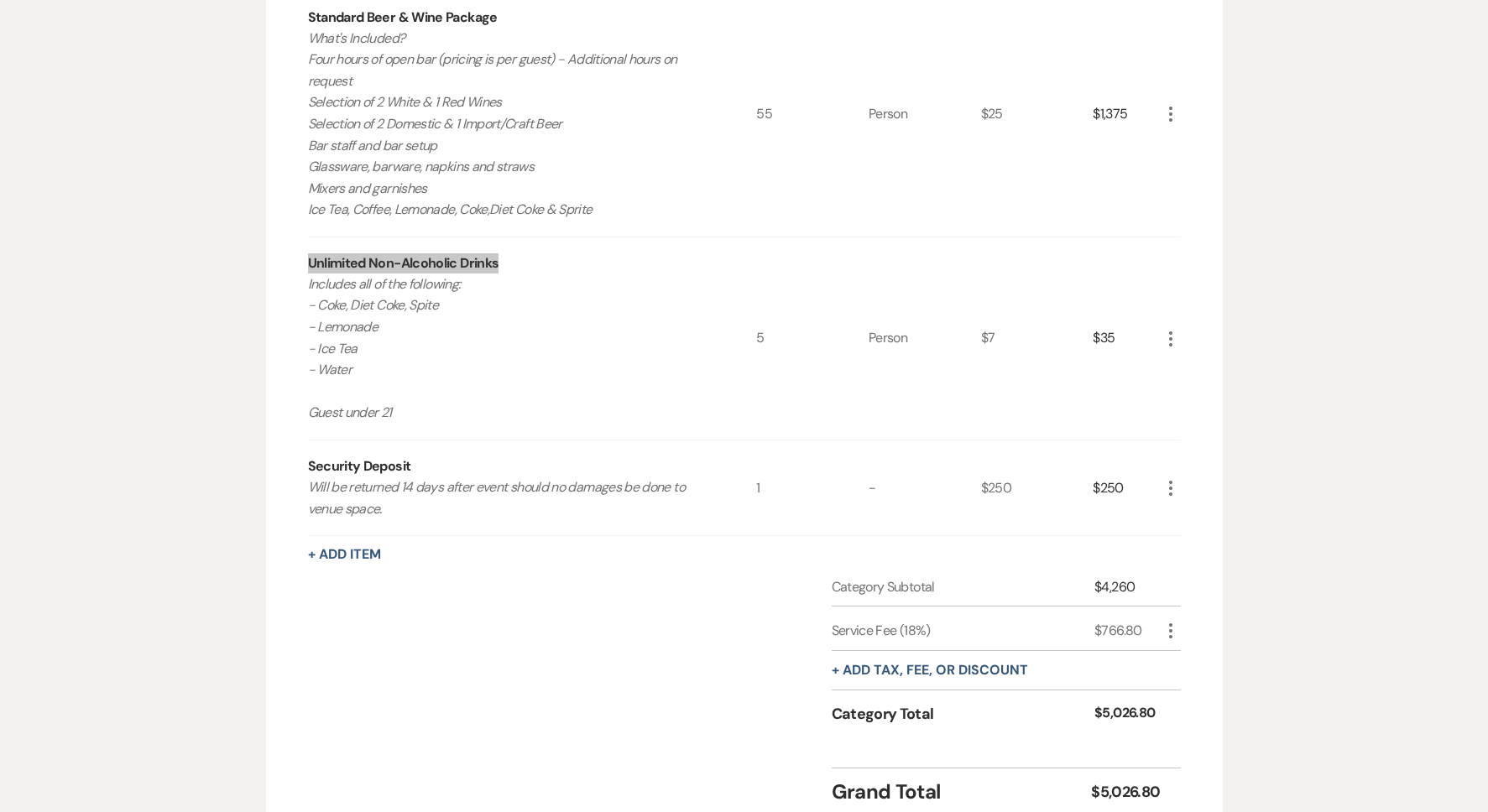
scroll to position [1003, 0]
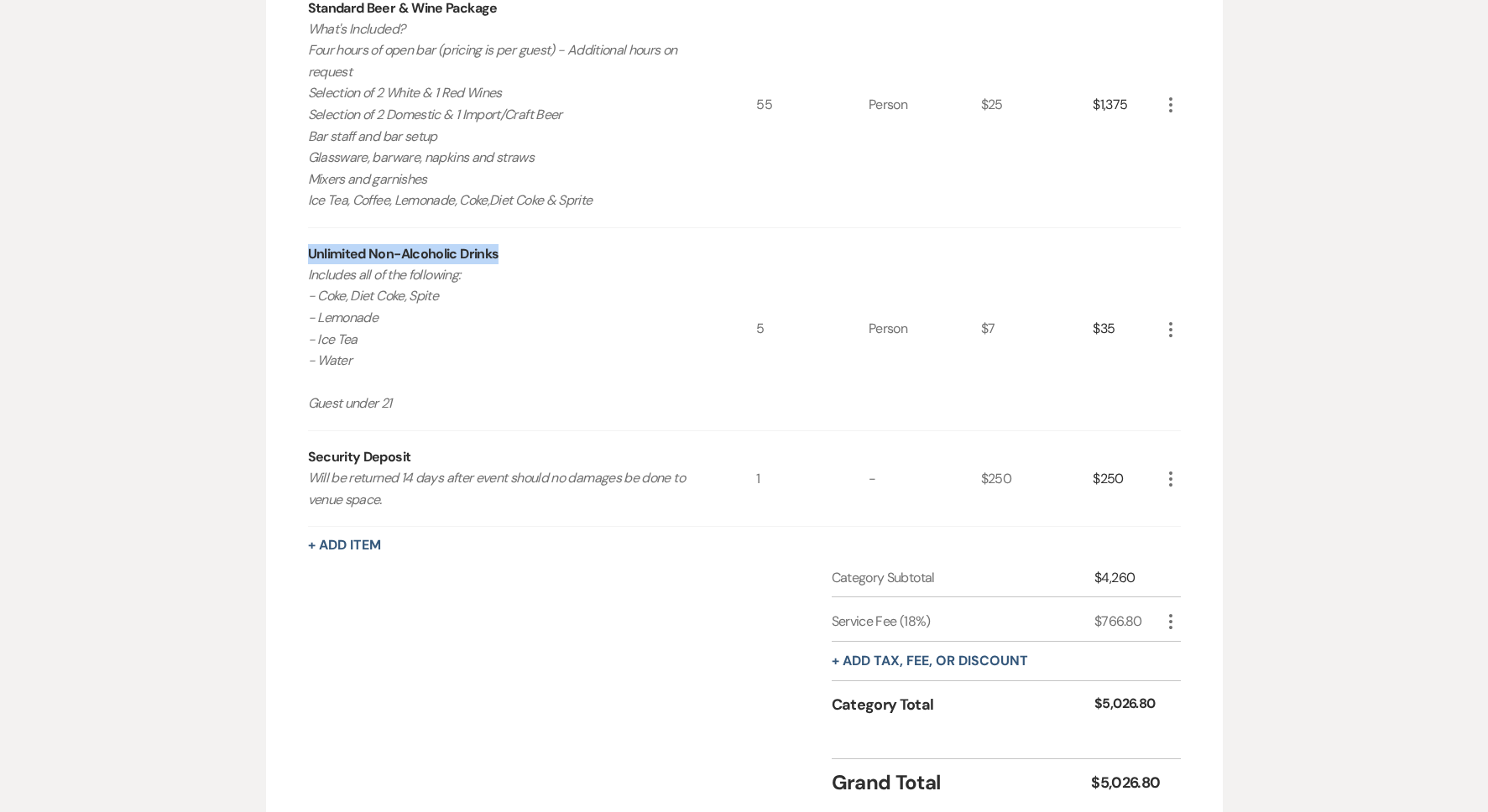
click at [1118, 623] on div "$766.80" at bounding box center [1128, 621] width 66 height 20
copy div "$766.80 More"
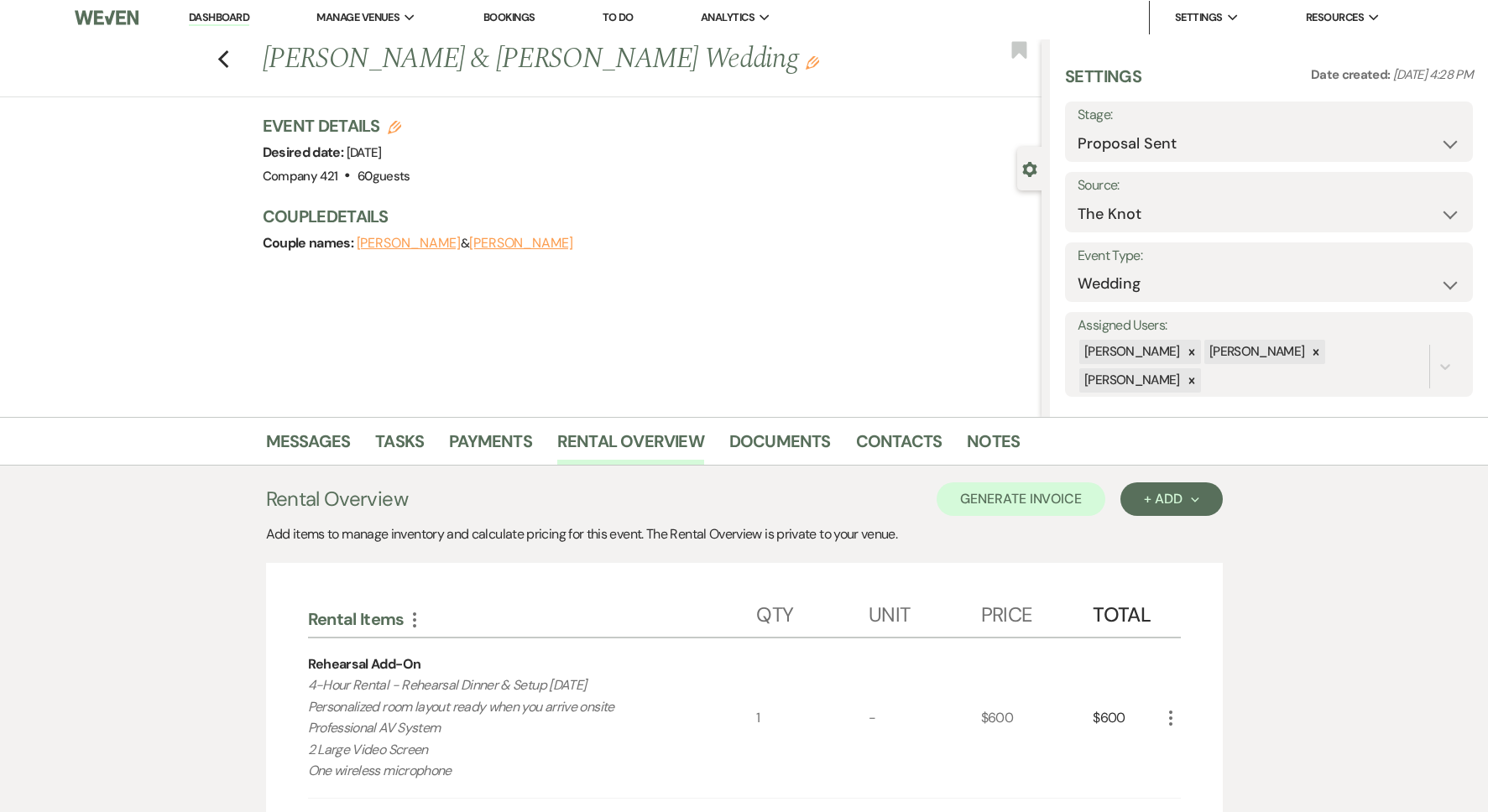
scroll to position [0, 0]
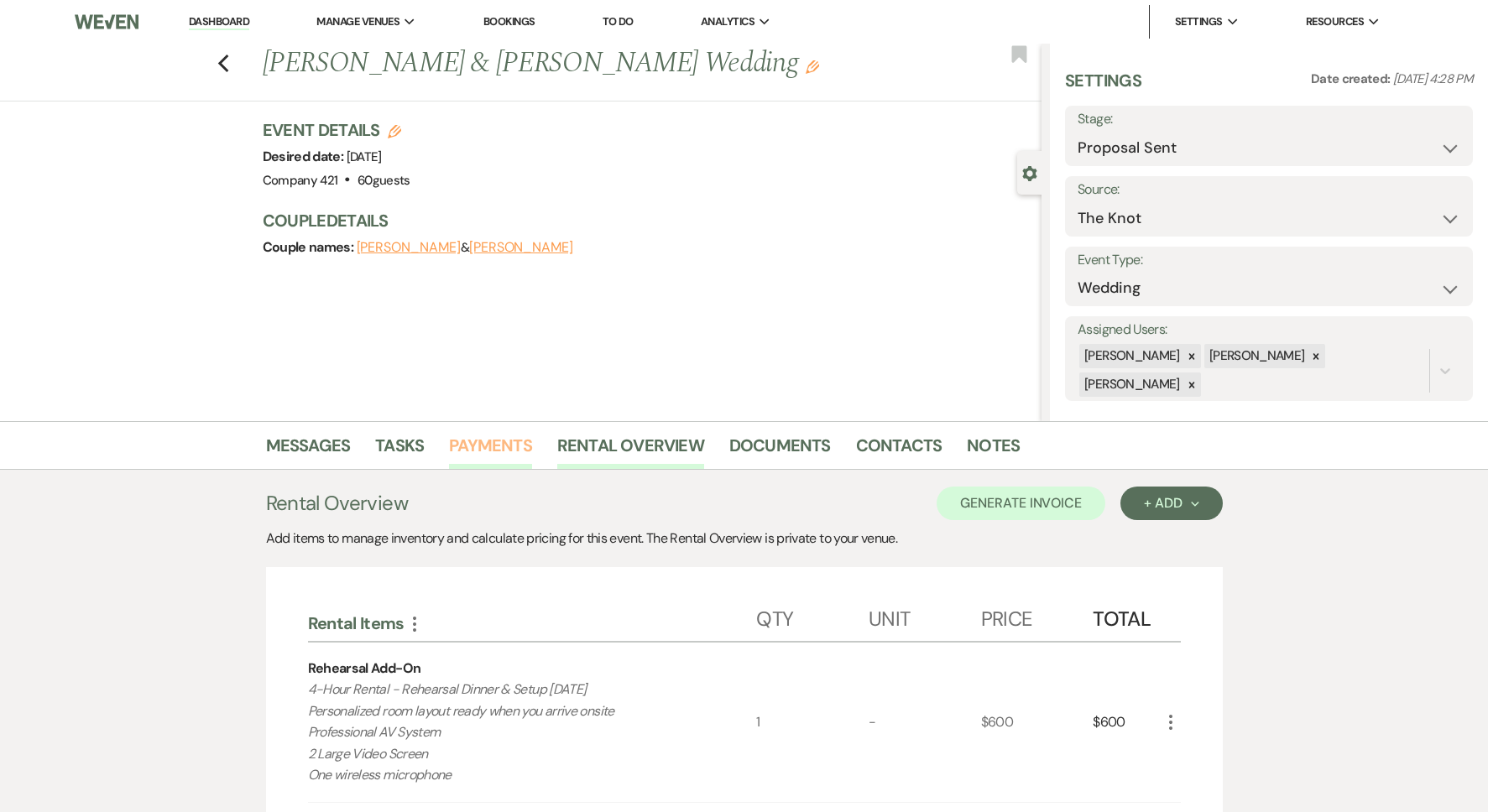
click at [484, 446] on link "Payments" at bounding box center [491, 451] width 83 height 37
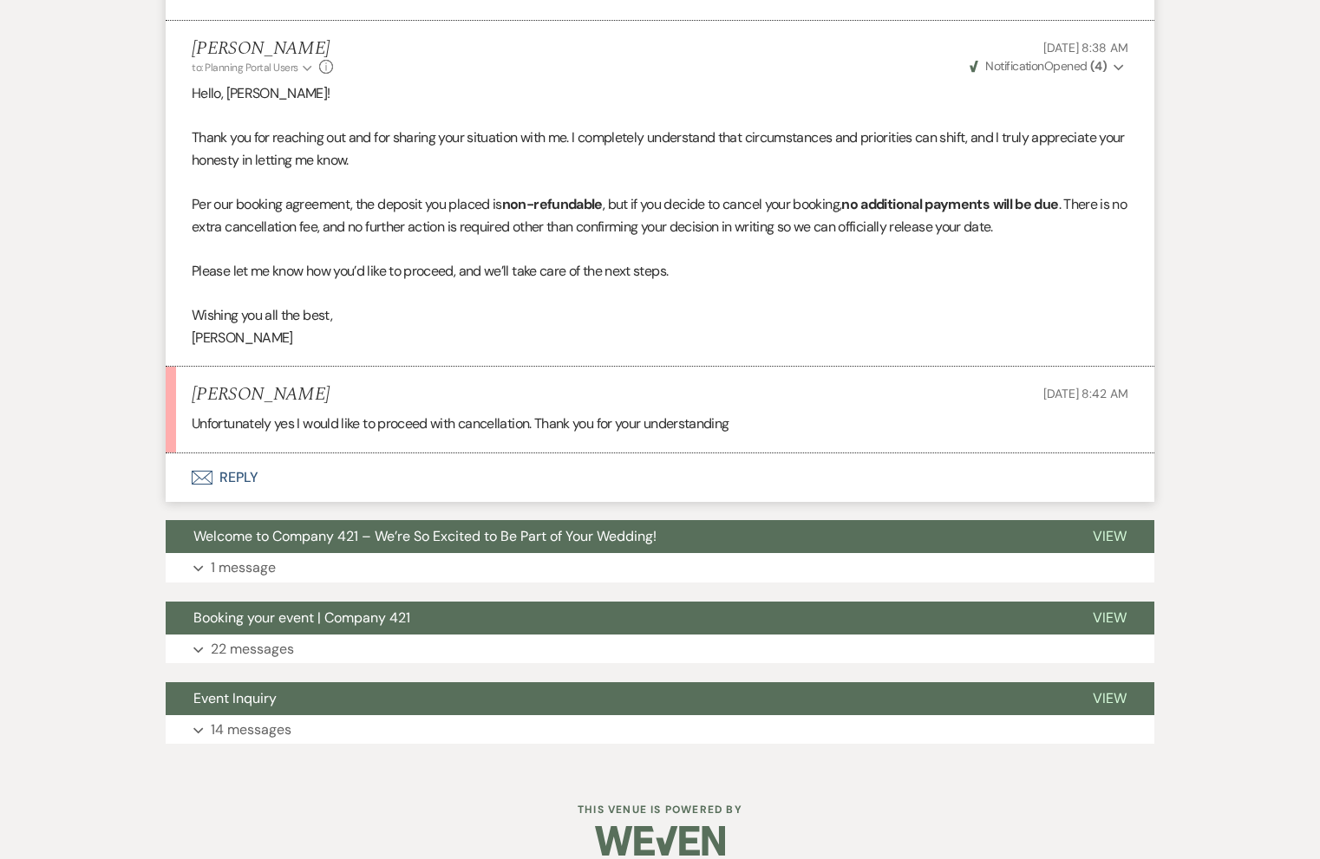
scroll to position [759, 0]
click at [237, 464] on button "Envelope Reply" at bounding box center [660, 477] width 988 height 49
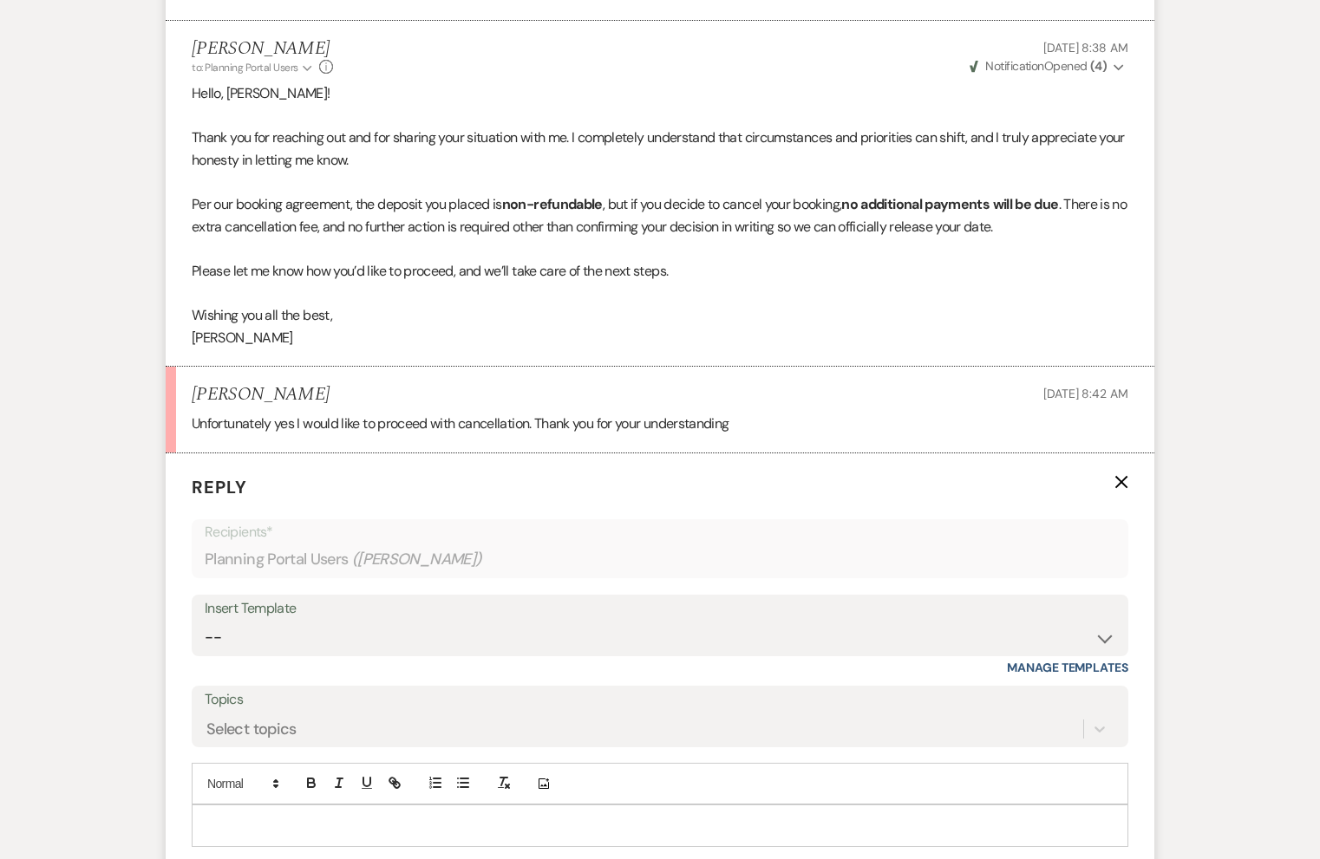
click at [264, 816] on p at bounding box center [659, 825] width 909 height 19
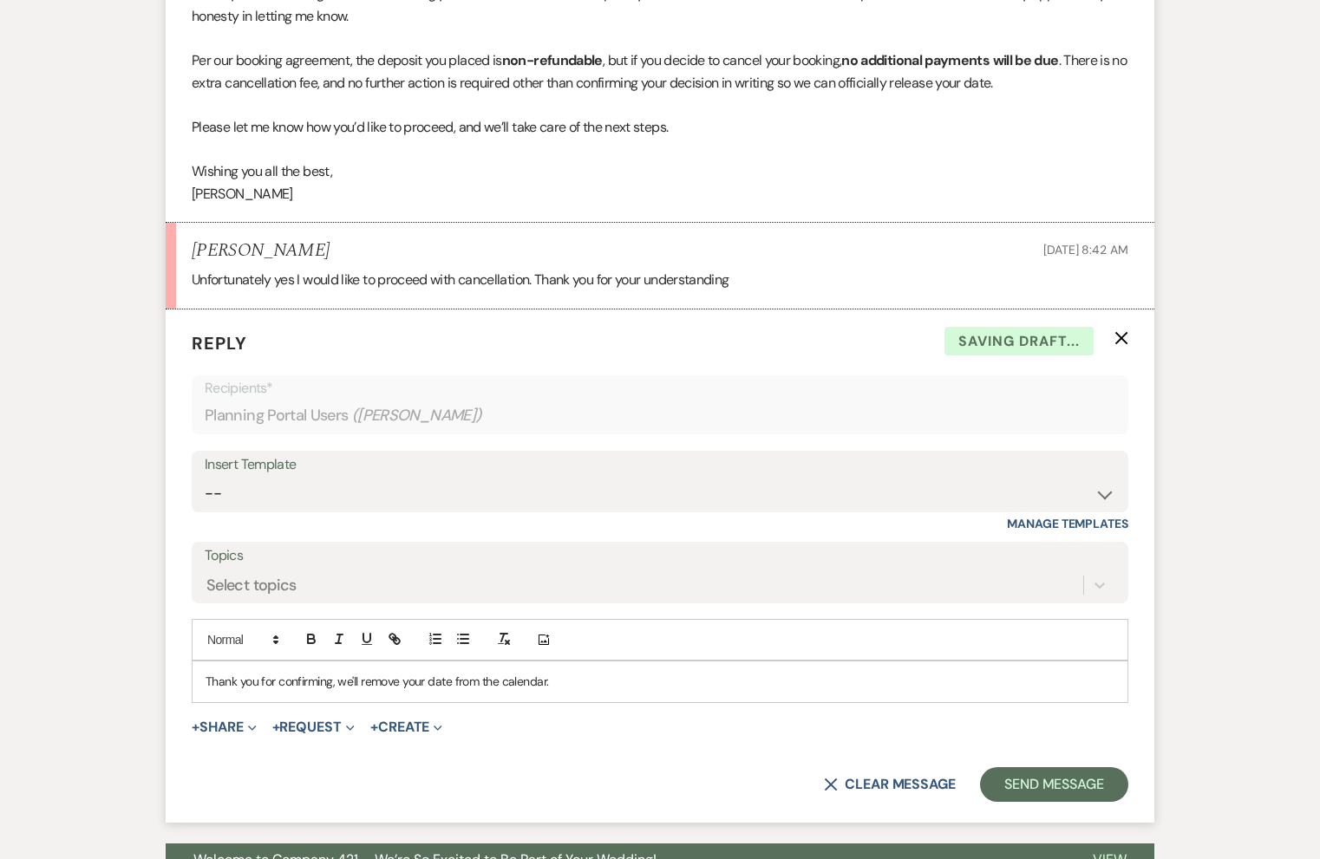
scroll to position [908, 0]
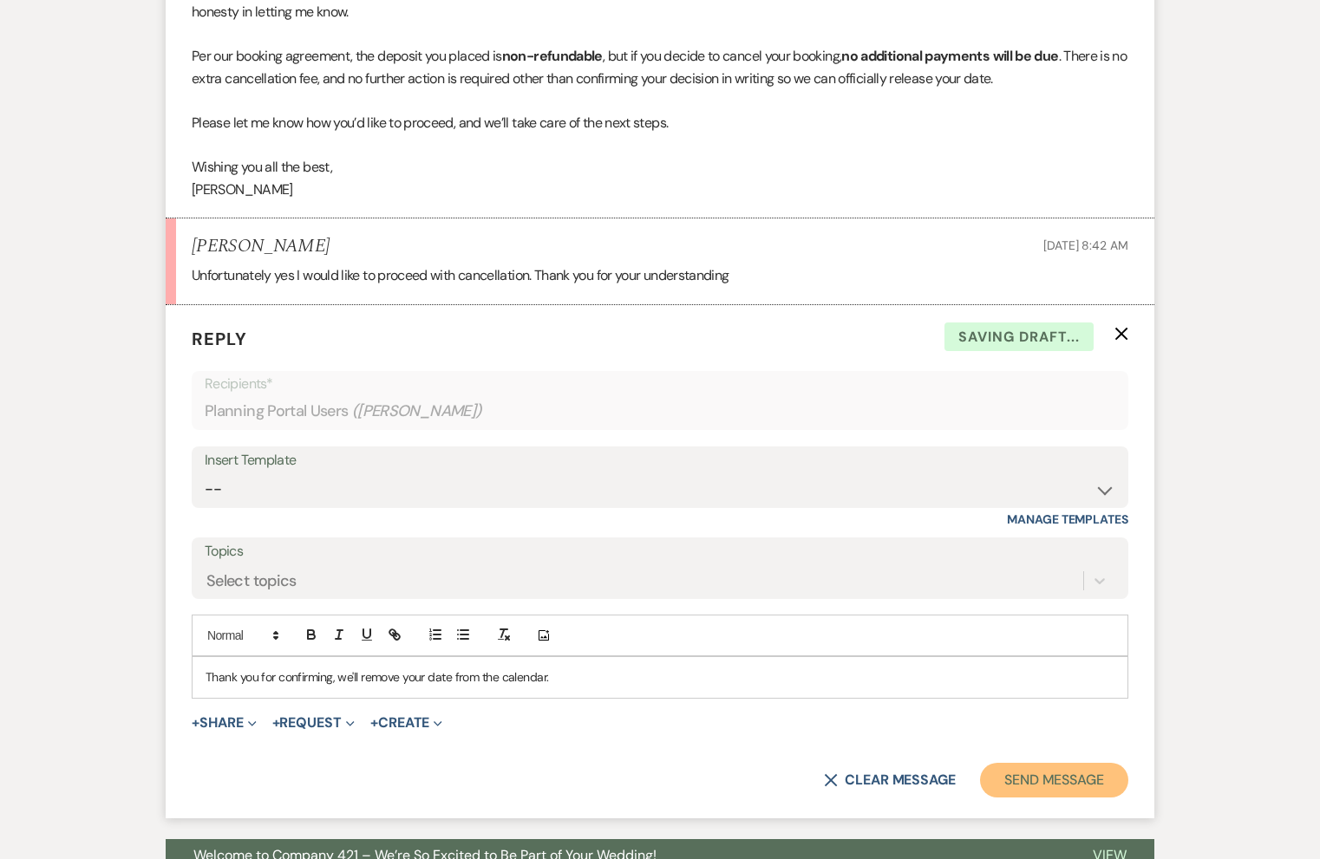
click at [1014, 763] on button "Send Message" at bounding box center [1054, 780] width 148 height 35
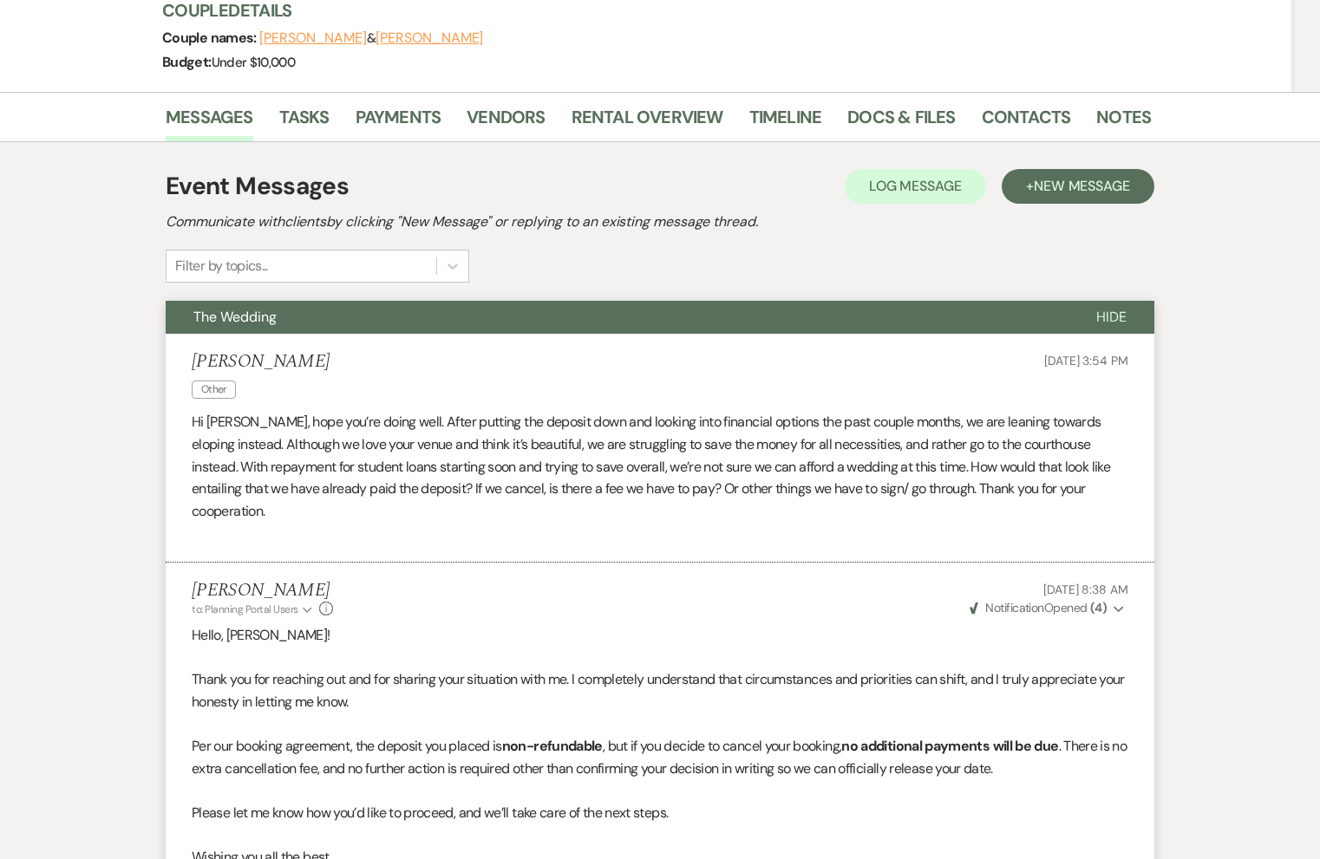
scroll to position [0, 0]
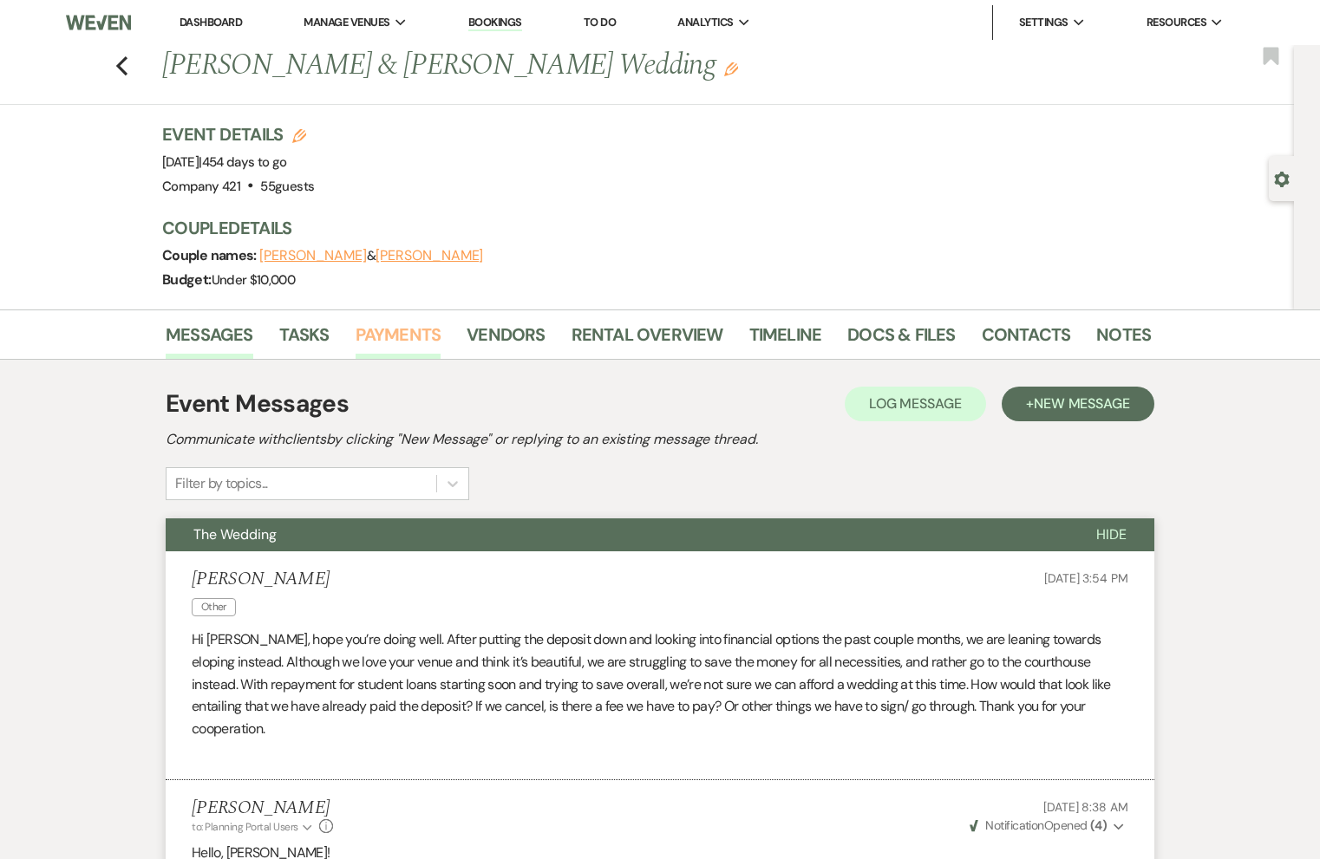
click at [414, 336] on link "Payments" at bounding box center [398, 340] width 86 height 38
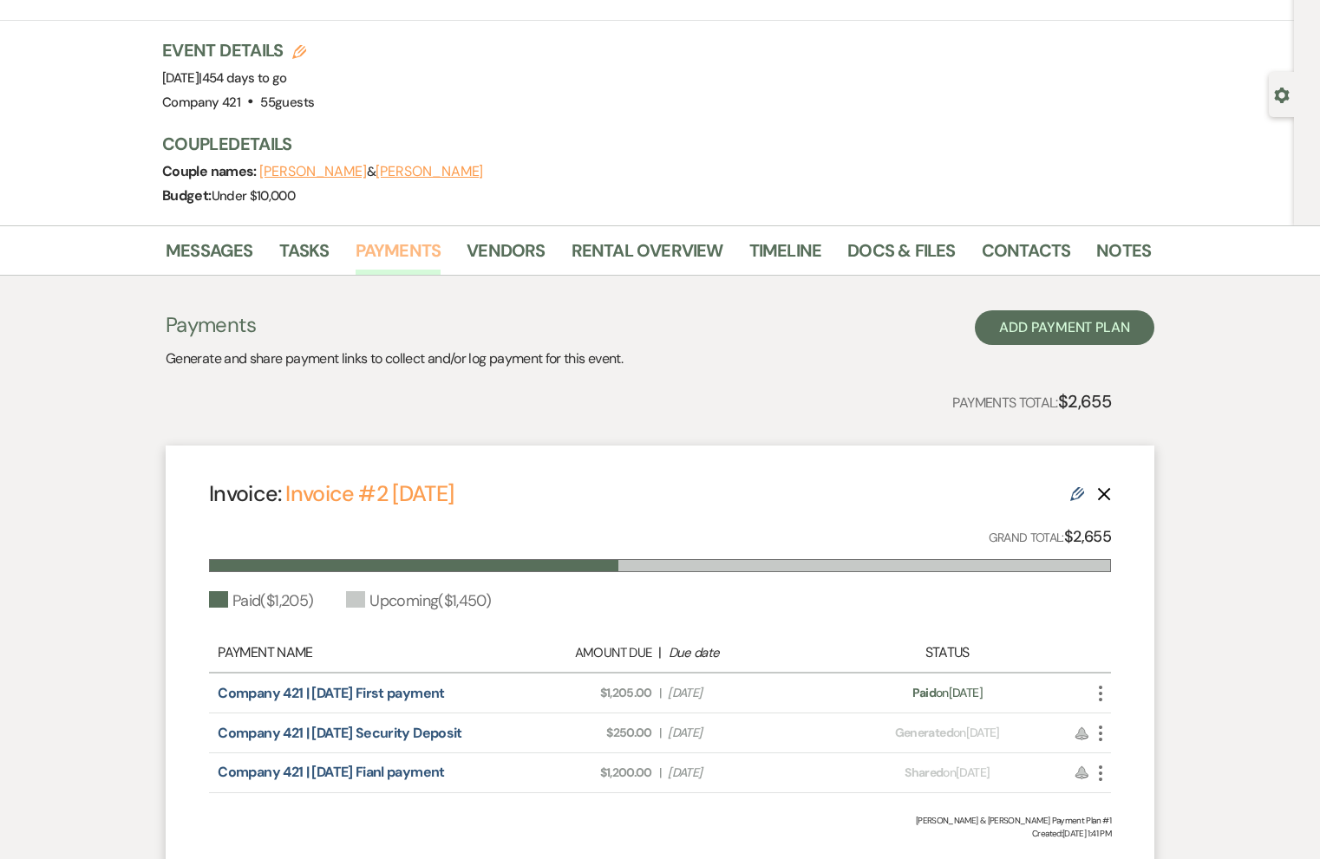
scroll to position [97, 0]
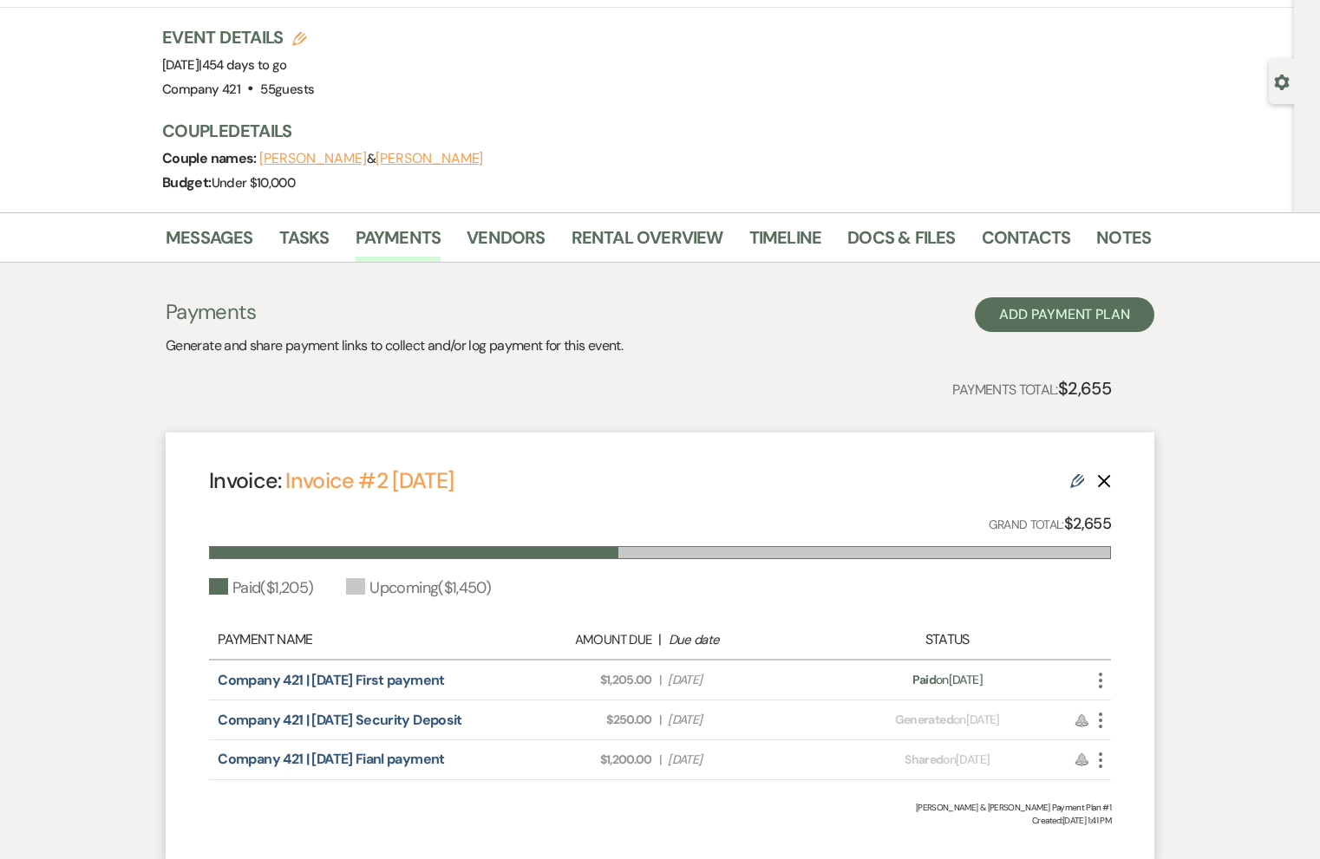
click at [1103, 482] on use "button" at bounding box center [1104, 481] width 13 height 13
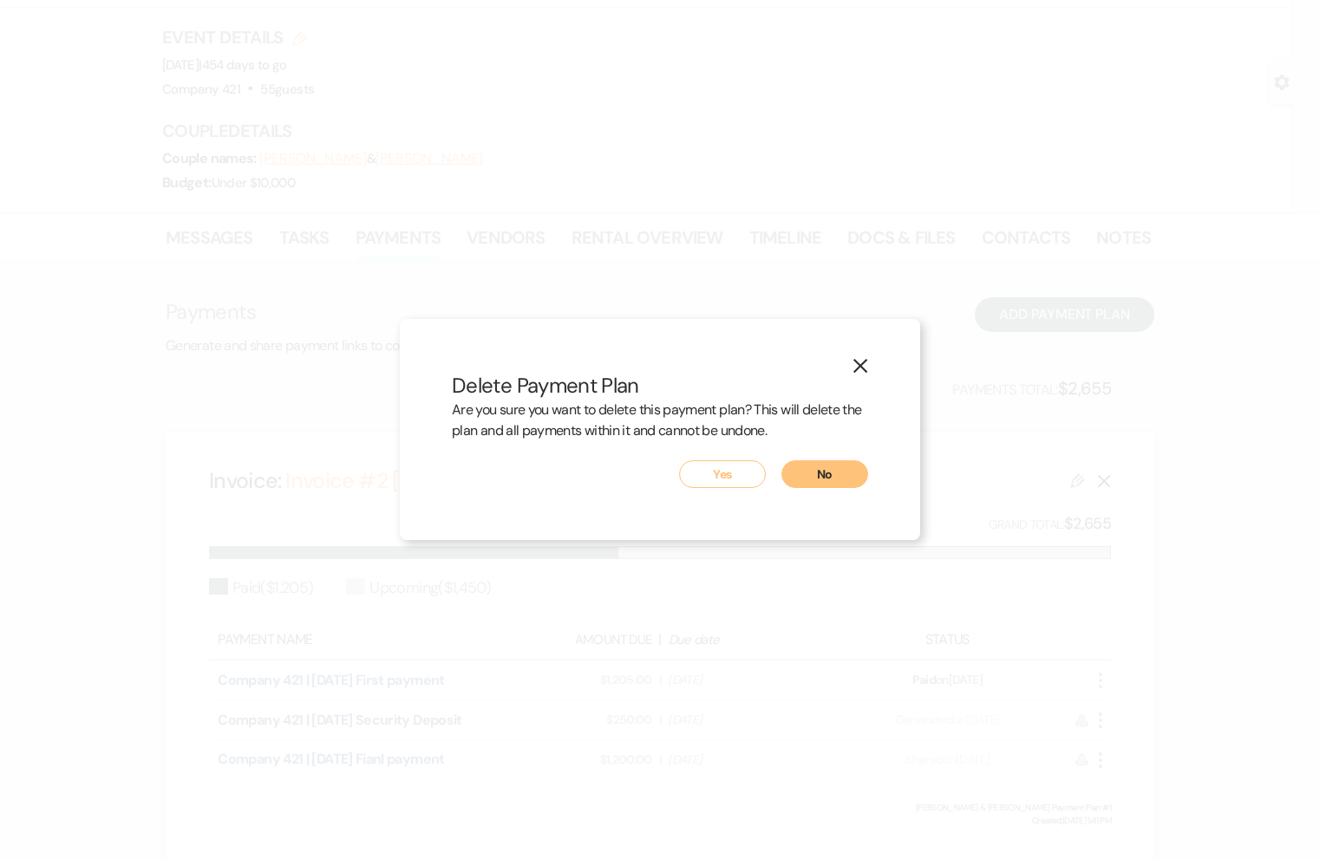
click at [711, 475] on button "Yes" at bounding box center [722, 474] width 87 height 28
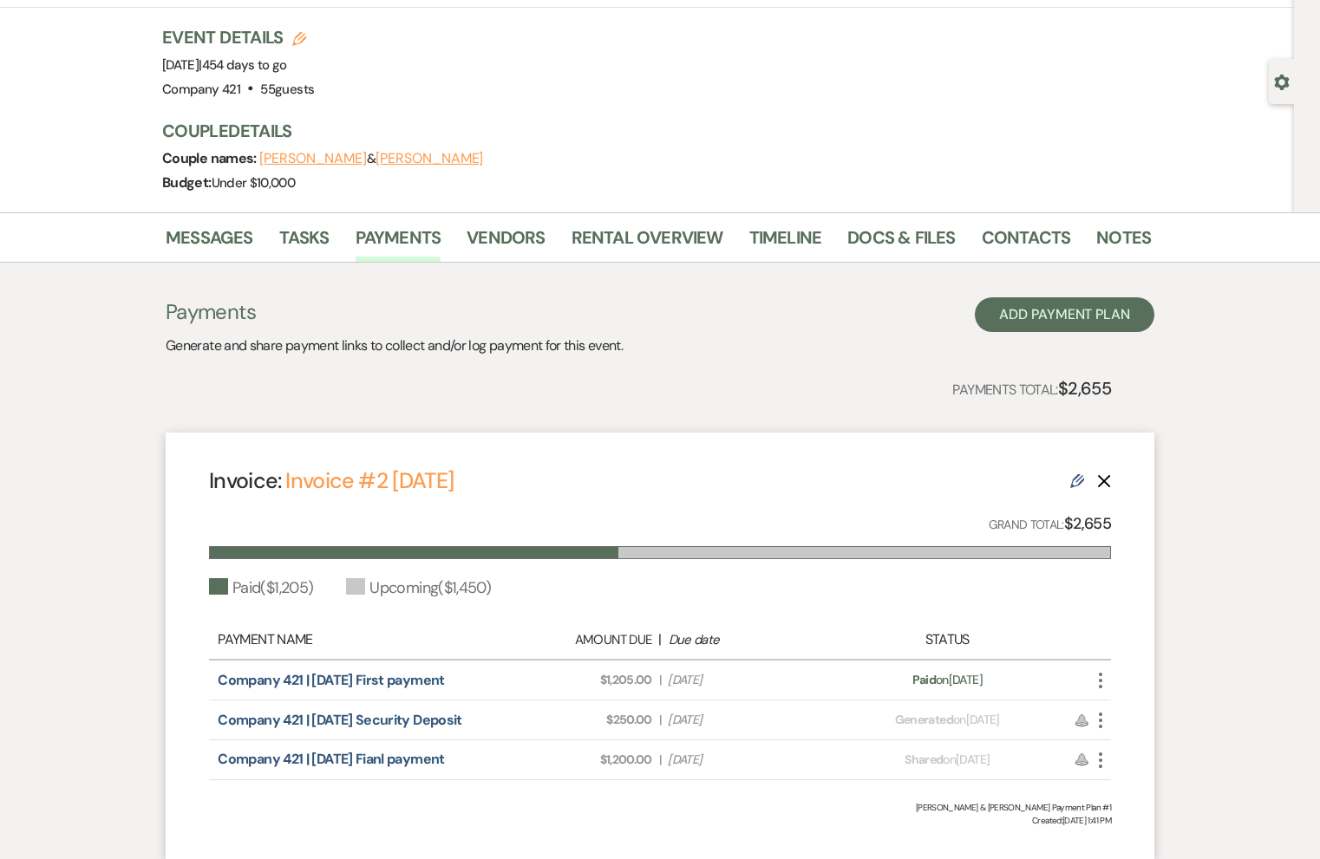
scroll to position [0, 0]
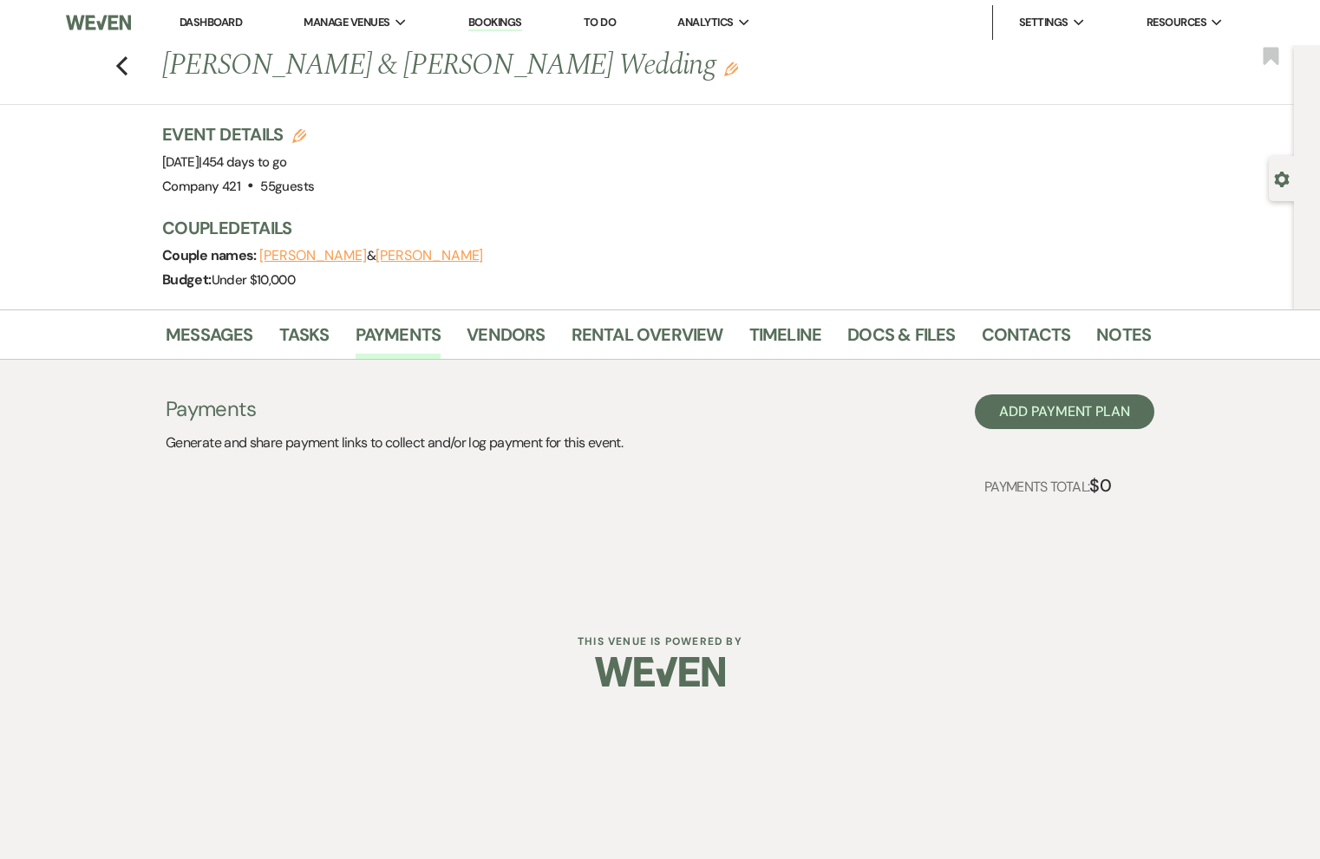
click at [1284, 179] on icon "Gear" at bounding box center [1282, 180] width 16 height 16
select select "5"
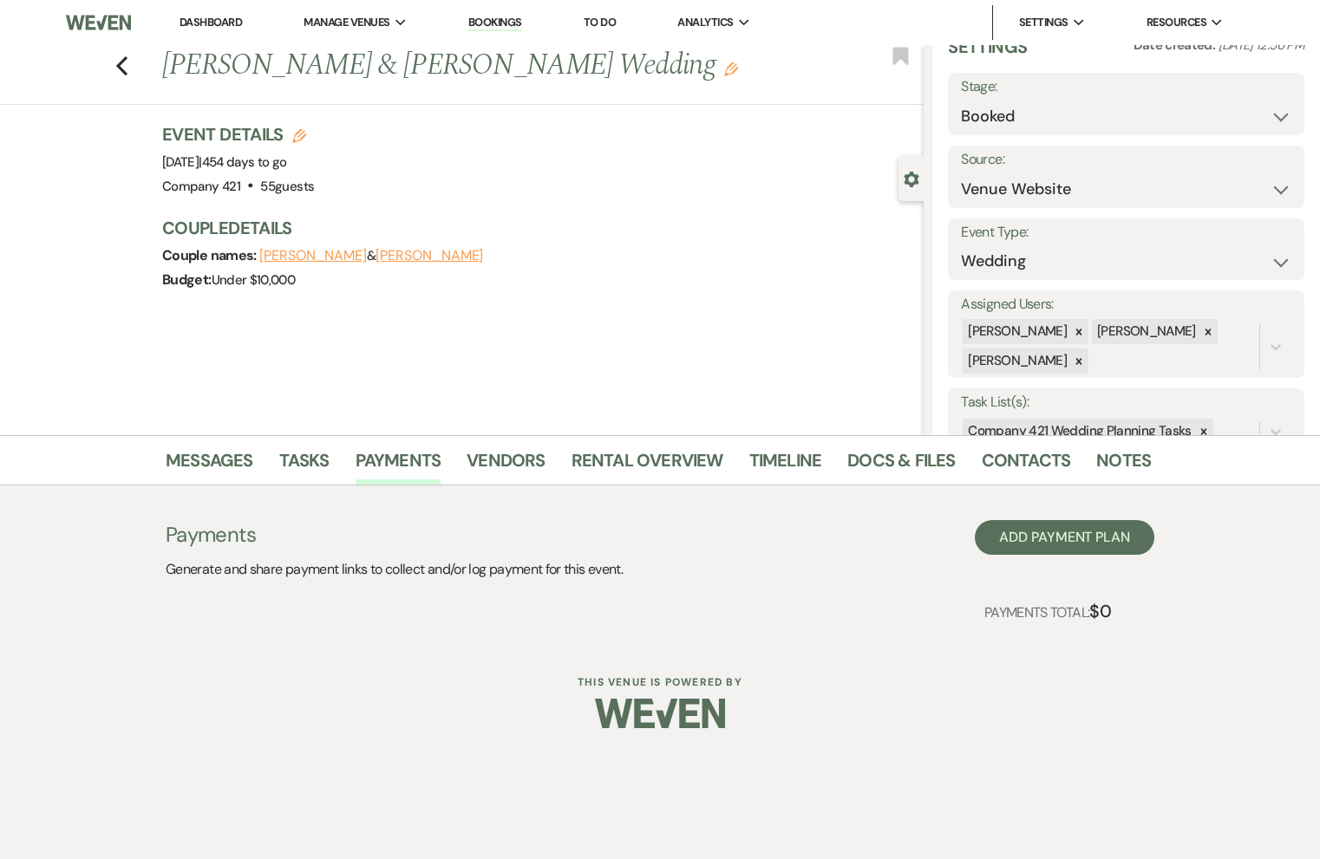
scroll to position [38, 0]
click at [984, 110] on select "Booked Lost" at bounding box center [1126, 115] width 330 height 34
select select "8"
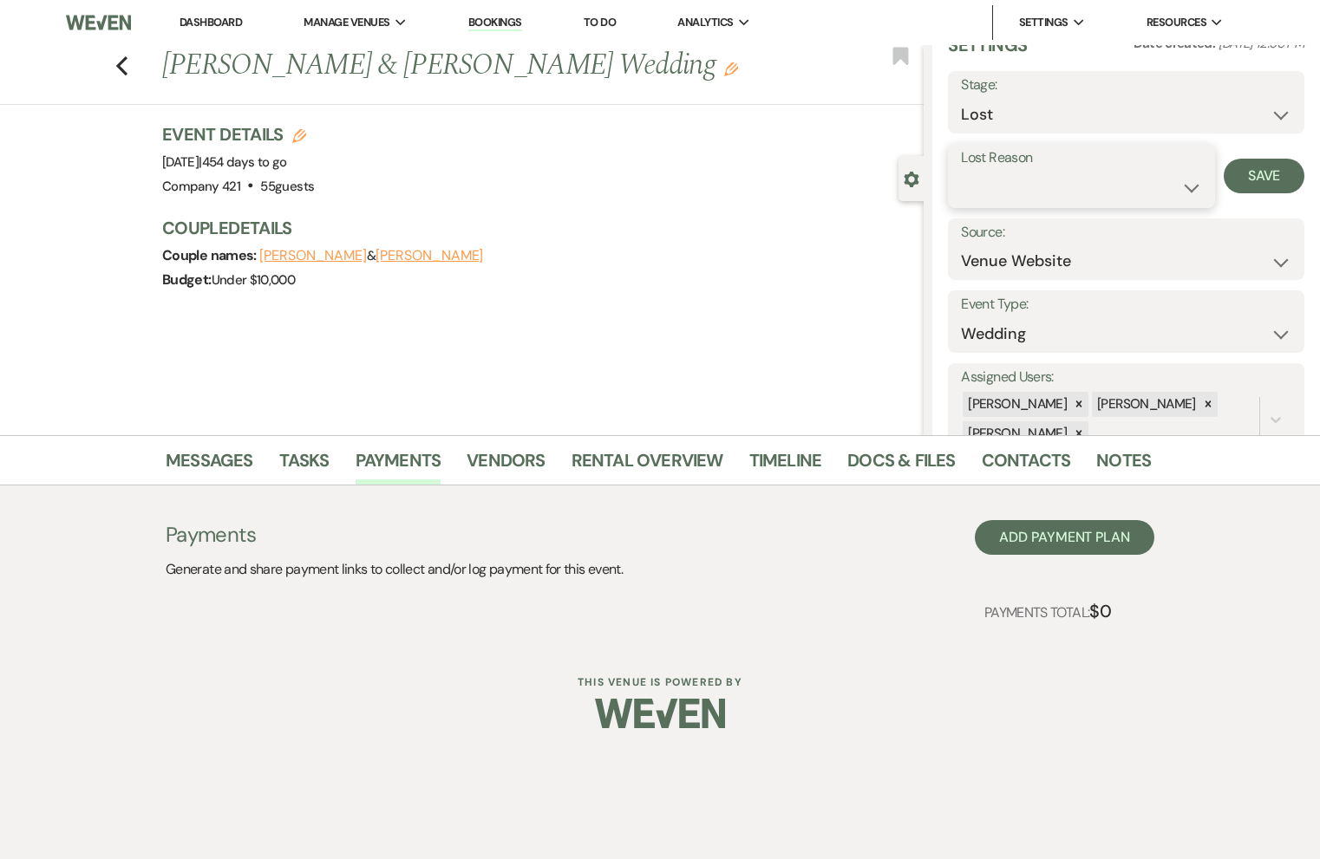
click at [996, 200] on select "Booked Elsewhere Budget Date Unavailable No Response Not a Good Match Capacity …" at bounding box center [1081, 188] width 241 height 34
select select "11"
click at [1261, 176] on button "Save" at bounding box center [1263, 176] width 81 height 35
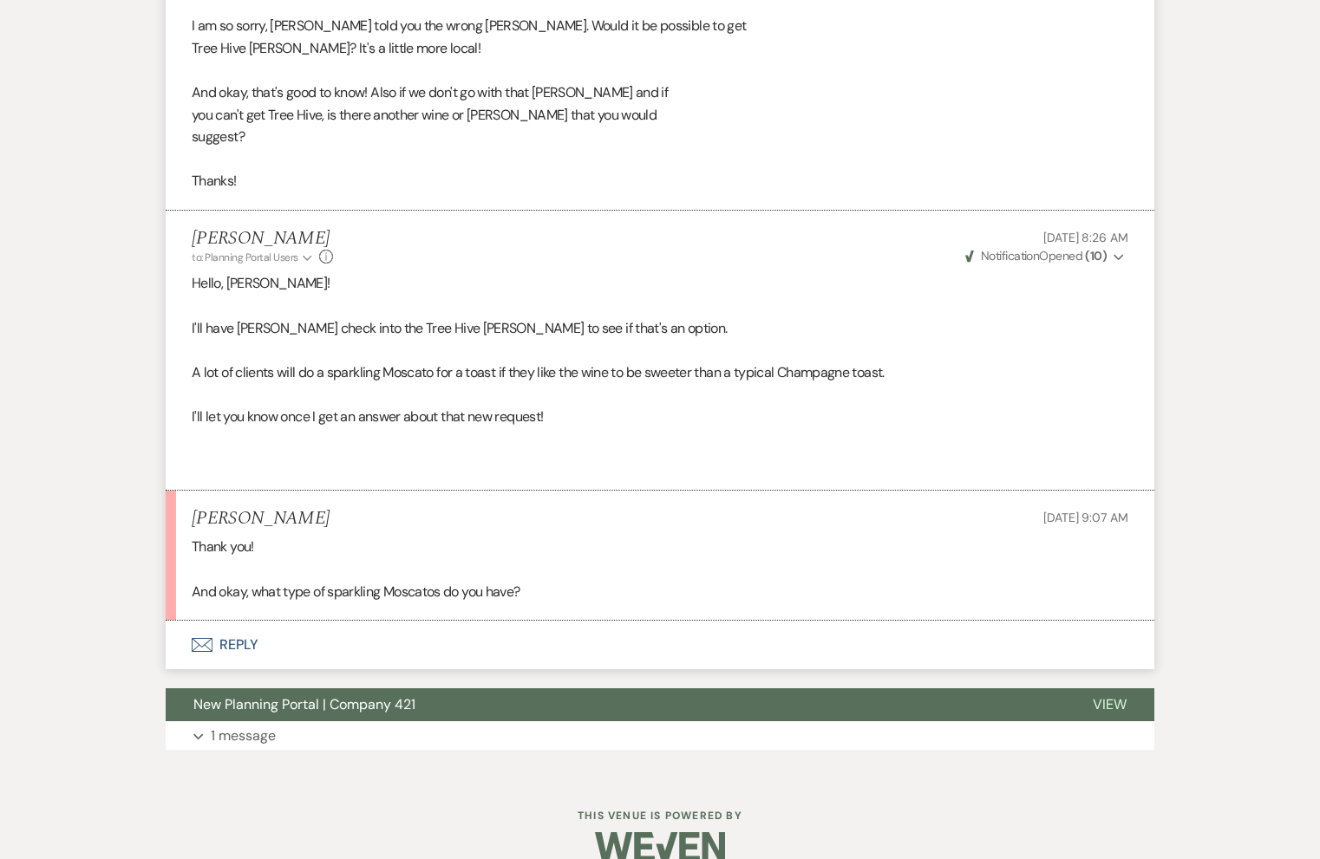
scroll to position [2768, 0]
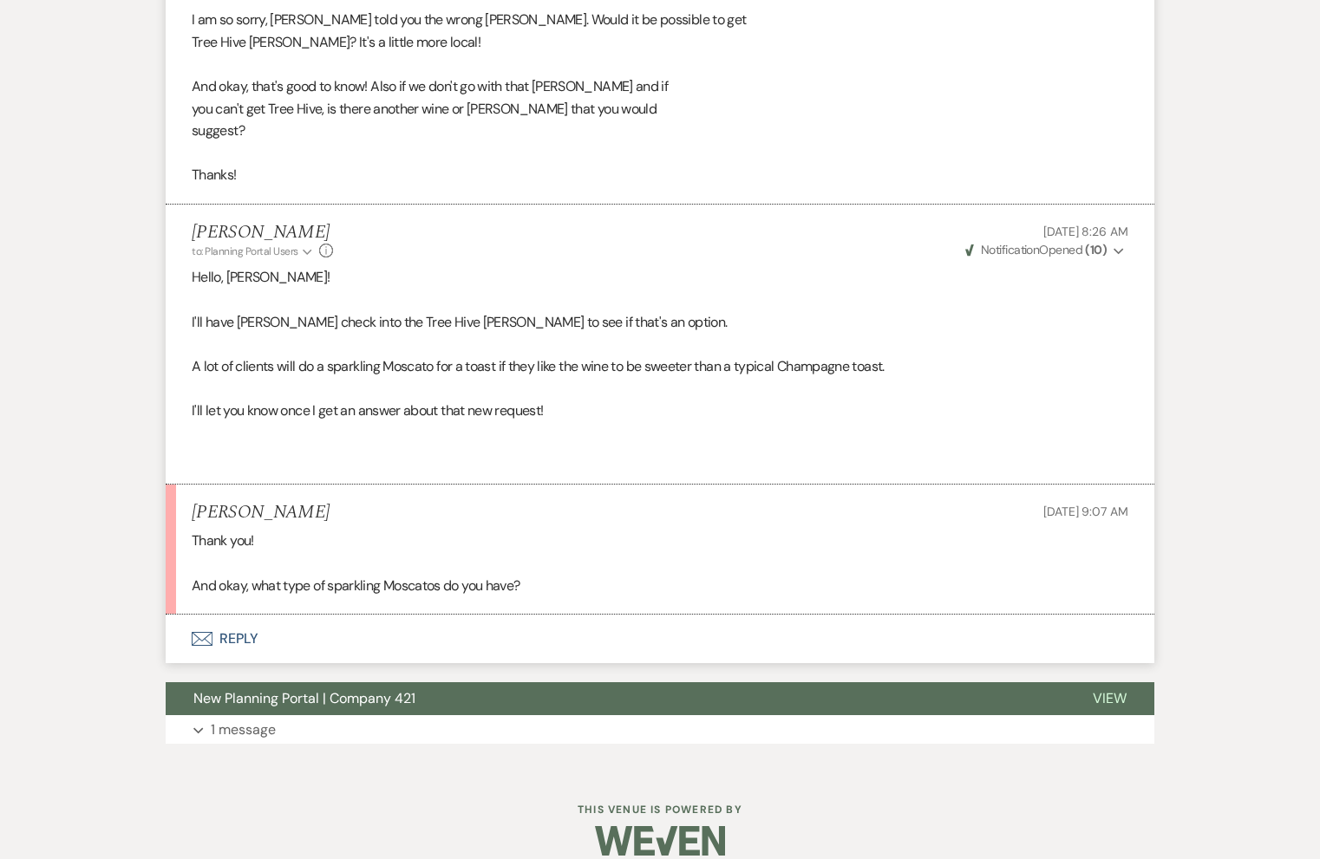
click at [246, 615] on button "Envelope Reply" at bounding box center [660, 639] width 988 height 49
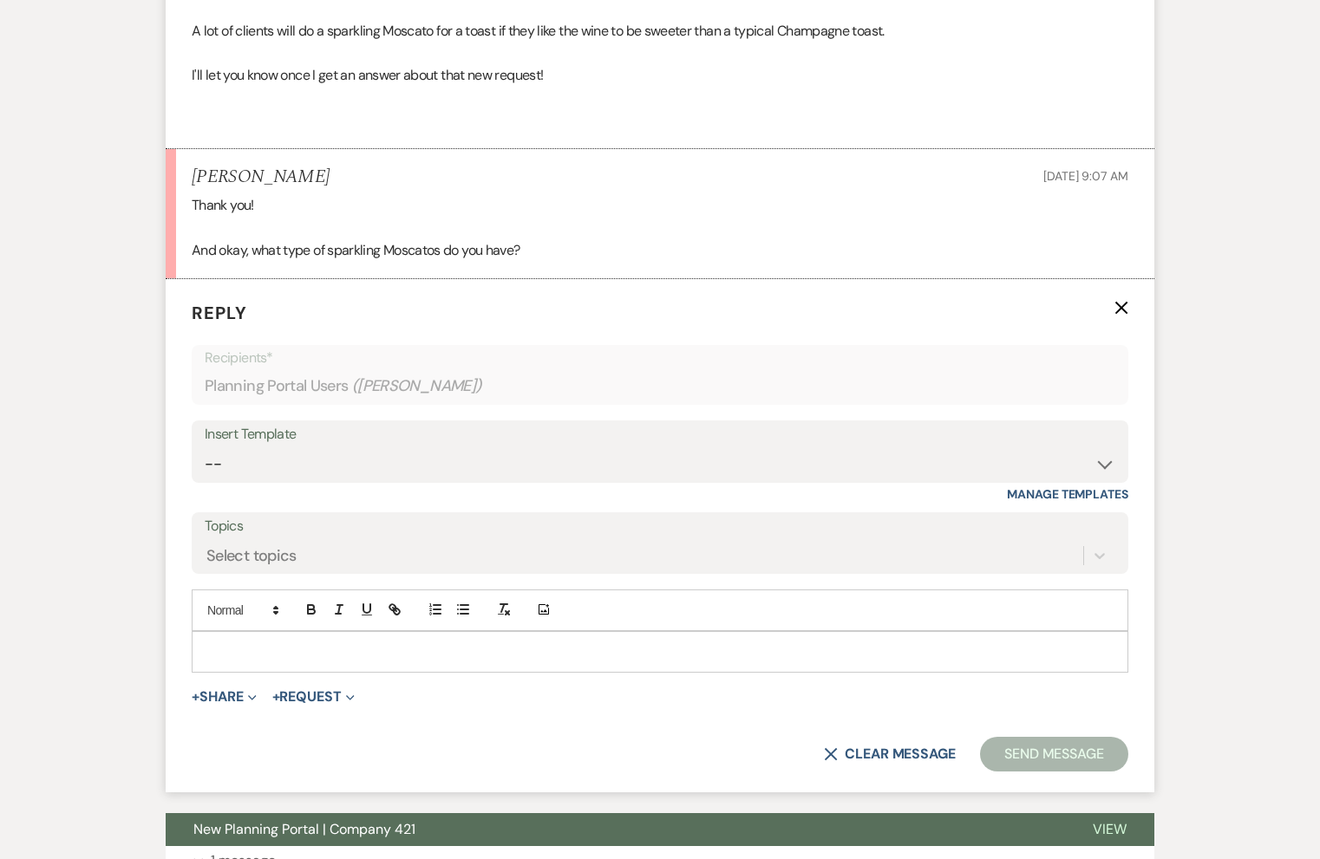
scroll to position [3139, 0]
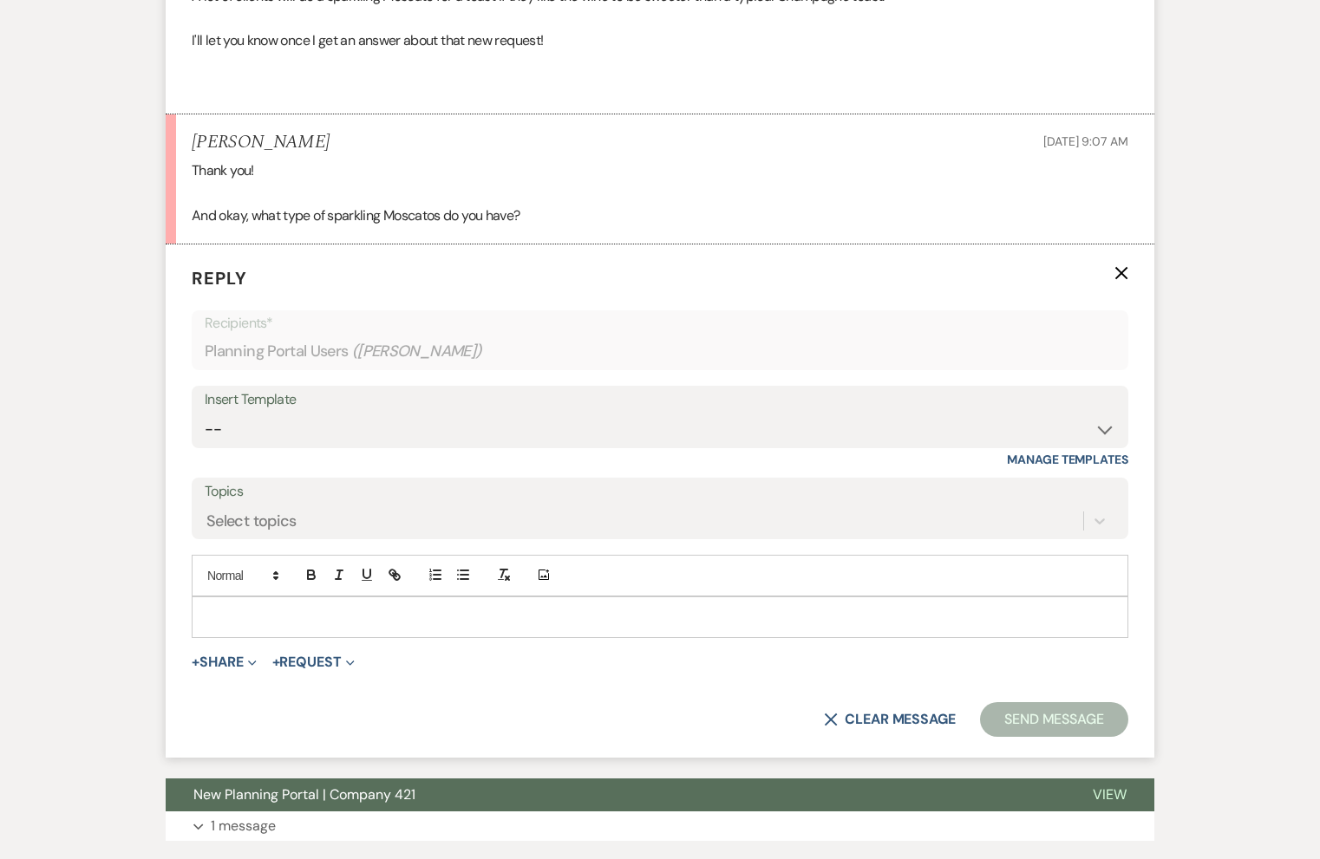
click at [296, 605] on div at bounding box center [659, 617] width 935 height 40
click at [396, 608] on p "The most popular is the UNO Moscasto" at bounding box center [659, 617] width 909 height 19
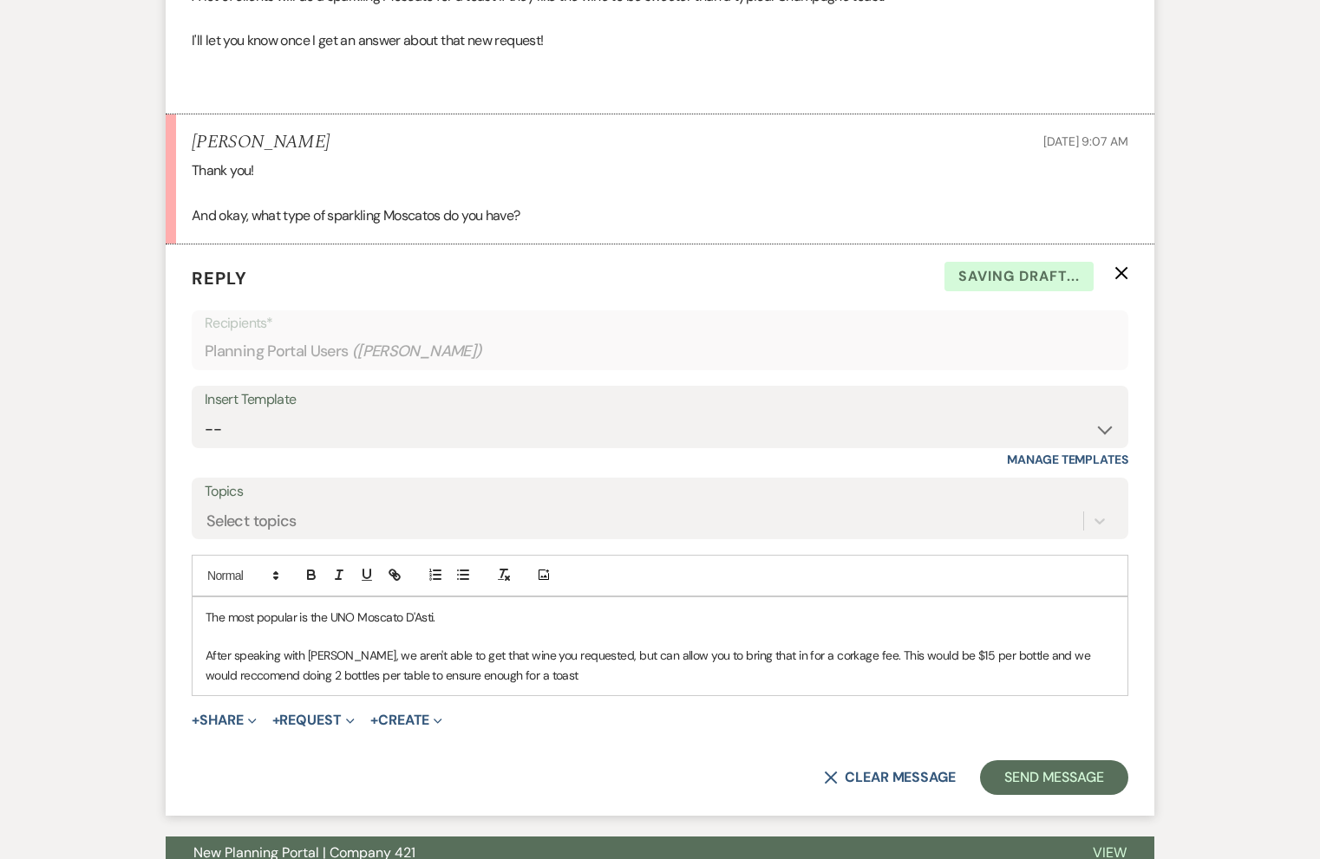
click at [493, 658] on p "After speaking with Tyler, we aren't able to get that wine you requested, but c…" at bounding box center [659, 665] width 909 height 39
click at [826, 652] on p "After speaking with Tyler, we aren't able to get that wine you requested, but w…" at bounding box center [659, 665] width 909 height 39
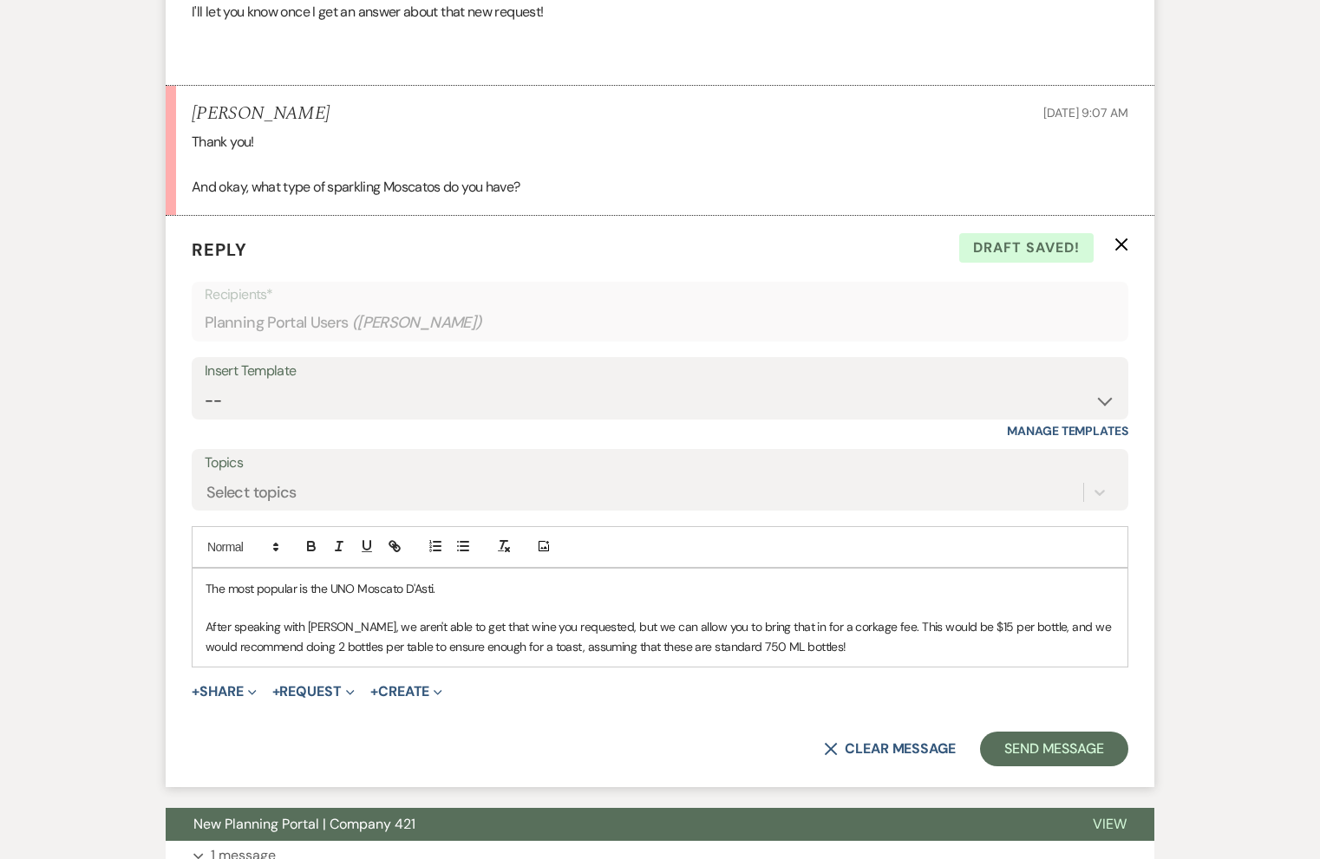
scroll to position [3169, 0]
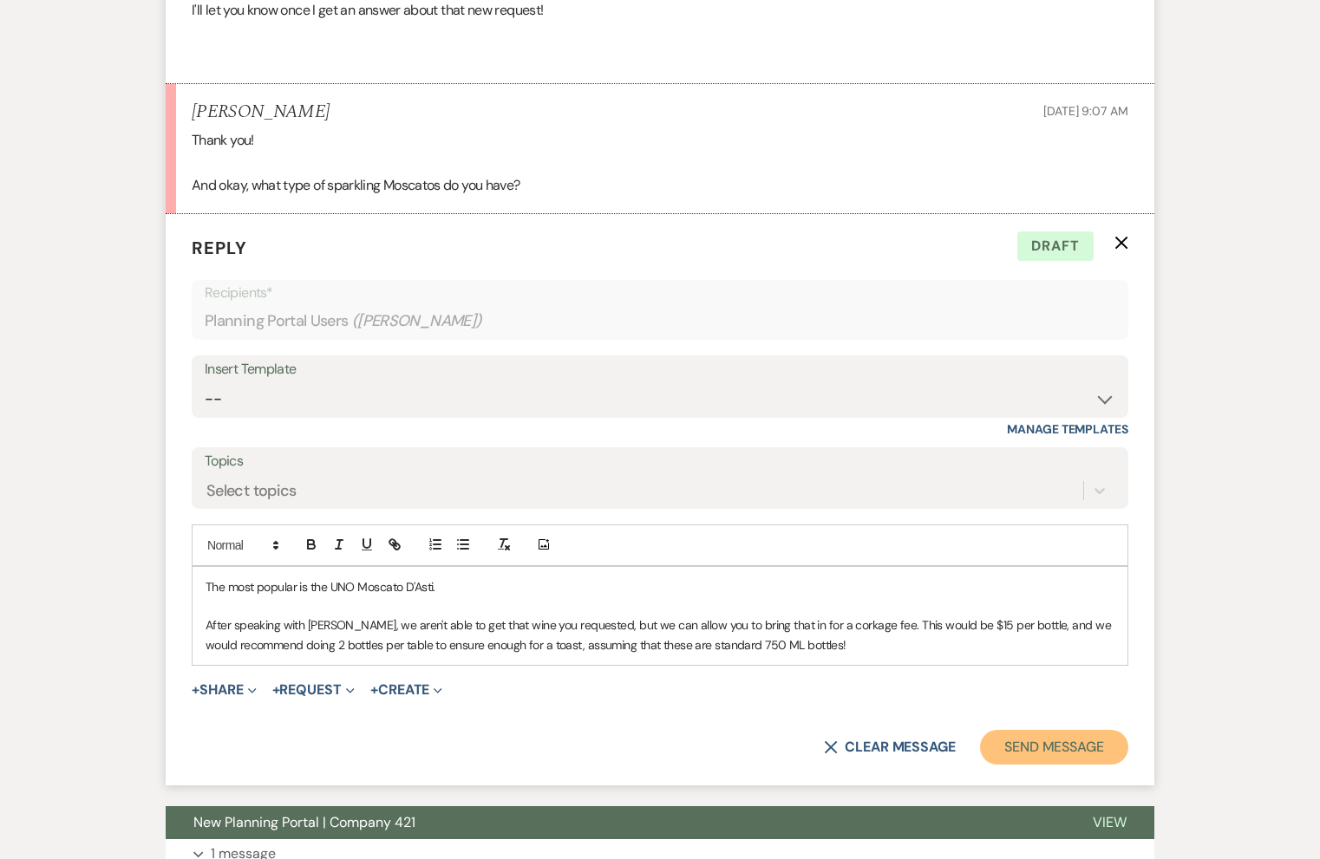
click at [997, 736] on button "Send Message" at bounding box center [1054, 747] width 148 height 35
